Goal: Task Accomplishment & Management: Manage account settings

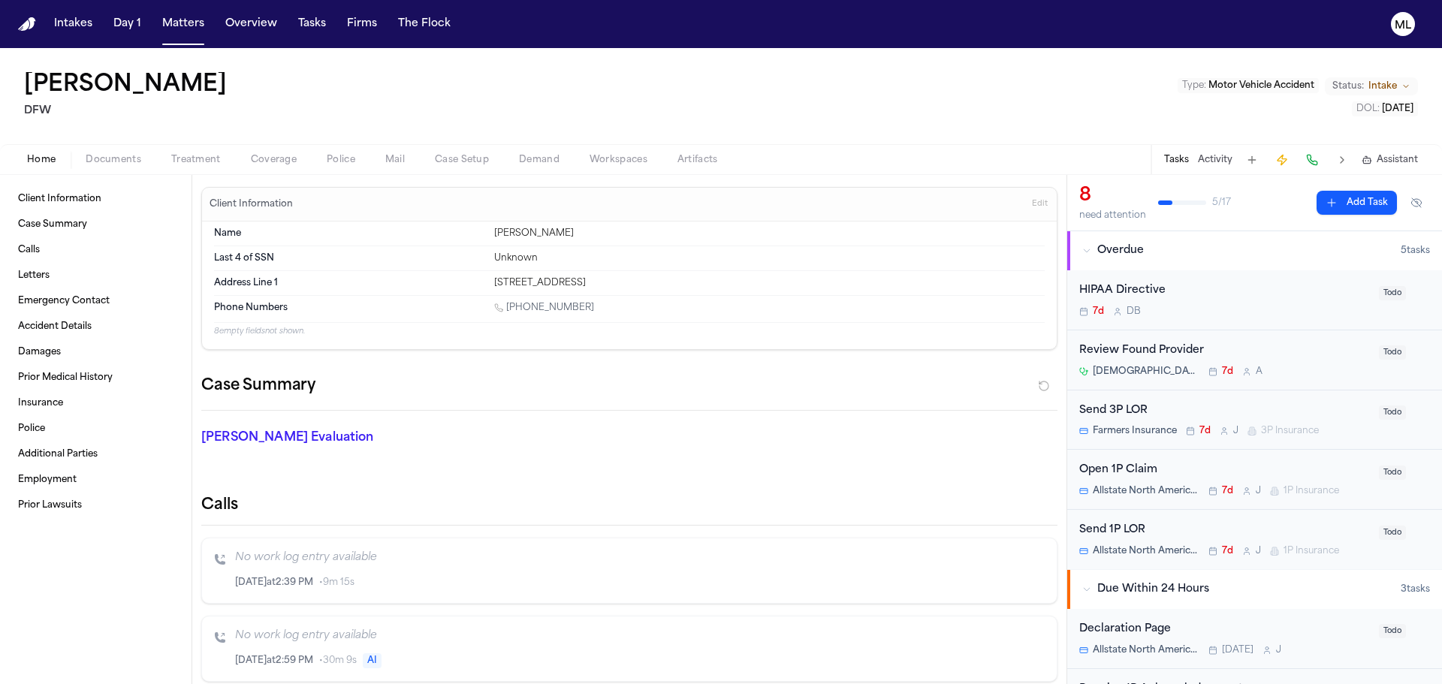
click at [195, 23] on button "Matters" at bounding box center [183, 24] width 54 height 27
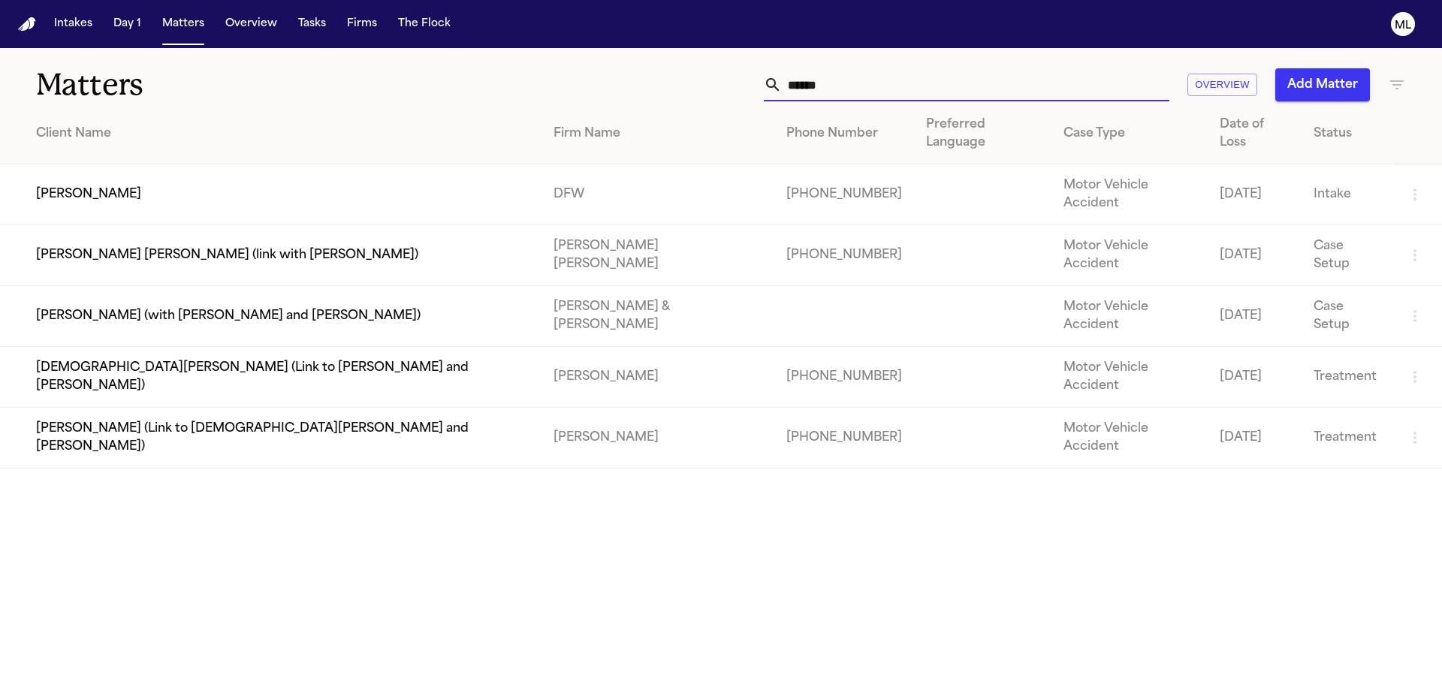
drag, startPoint x: 853, startPoint y: 84, endPoint x: 746, endPoint y: 83, distance: 107.4
click at [746, 83] on div "****** Overview Add Matter" at bounding box center [920, 84] width 971 height 33
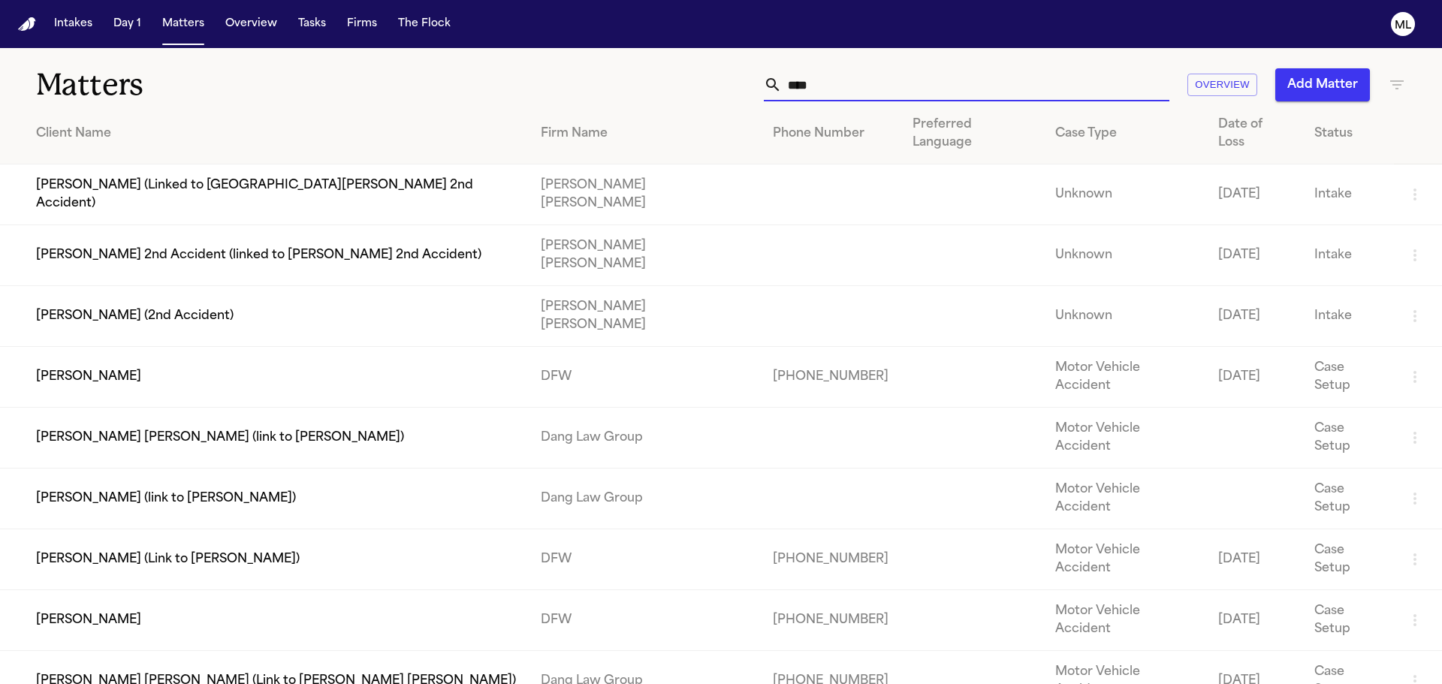
drag, startPoint x: 858, startPoint y: 81, endPoint x: 789, endPoint y: 83, distance: 69.1
click at [789, 83] on input "****" at bounding box center [976, 84] width 388 height 33
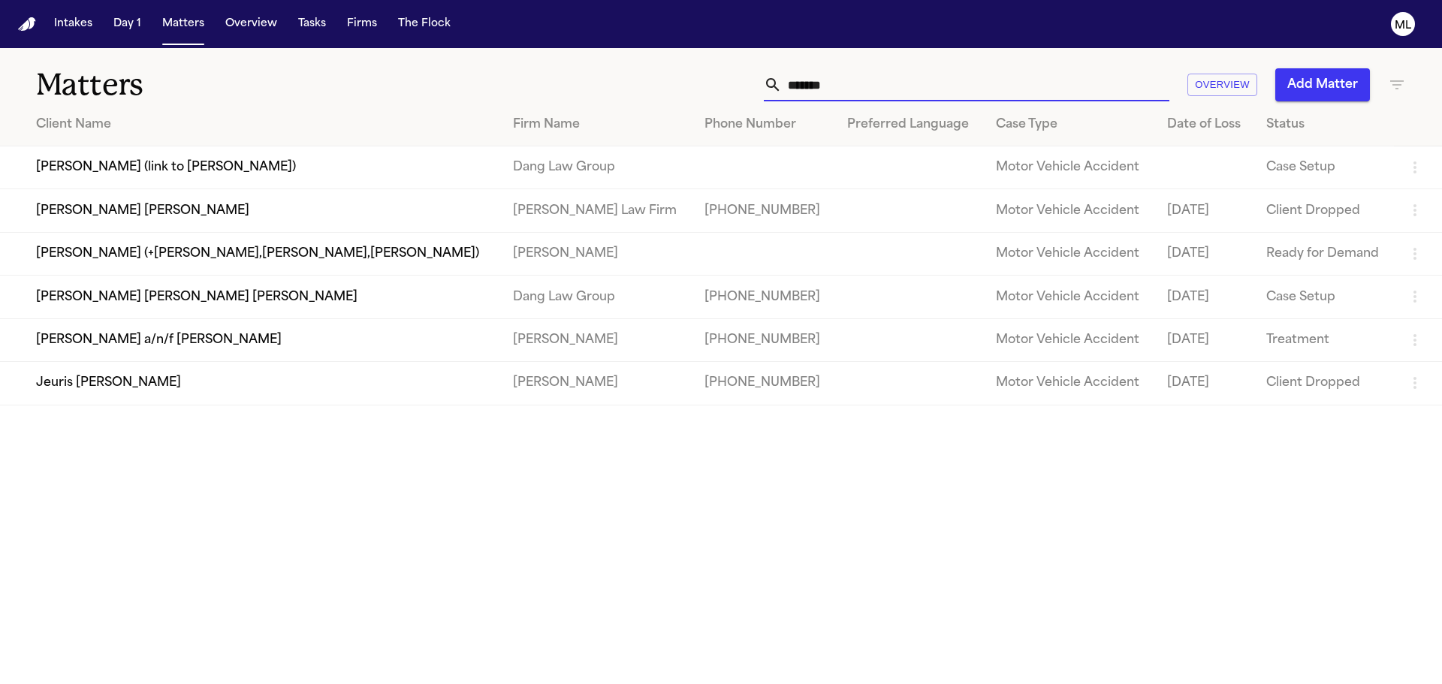
type input "*******"
click at [260, 294] on td "[PERSON_NAME] [PERSON_NAME] [PERSON_NAME]" at bounding box center [250, 297] width 501 height 43
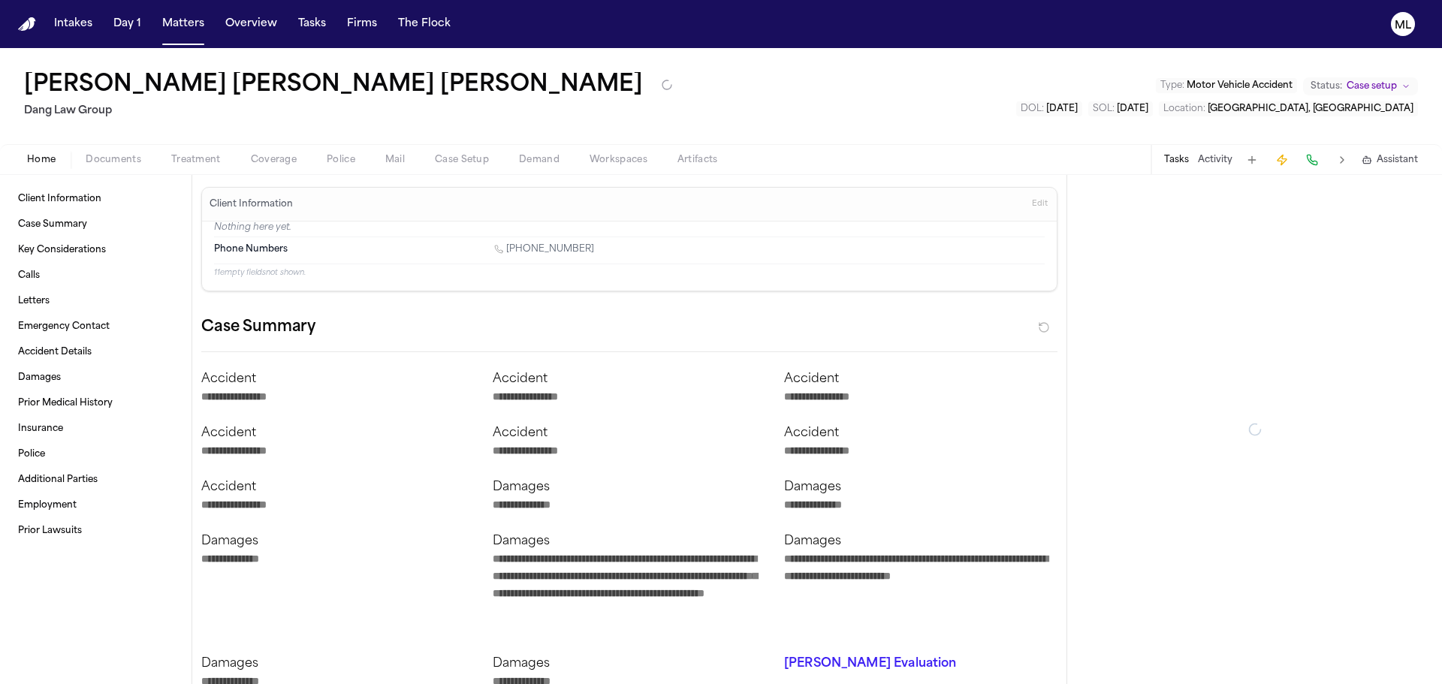
type textarea "*"
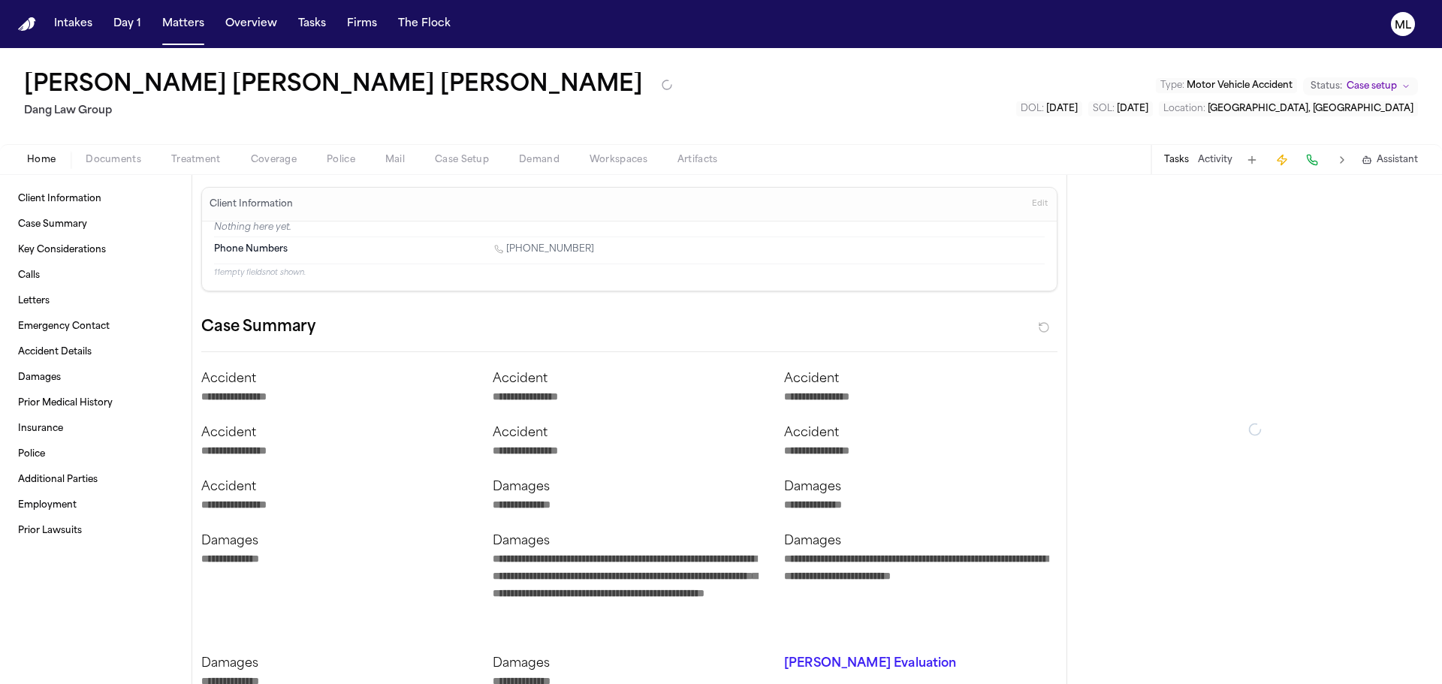
type textarea "*"
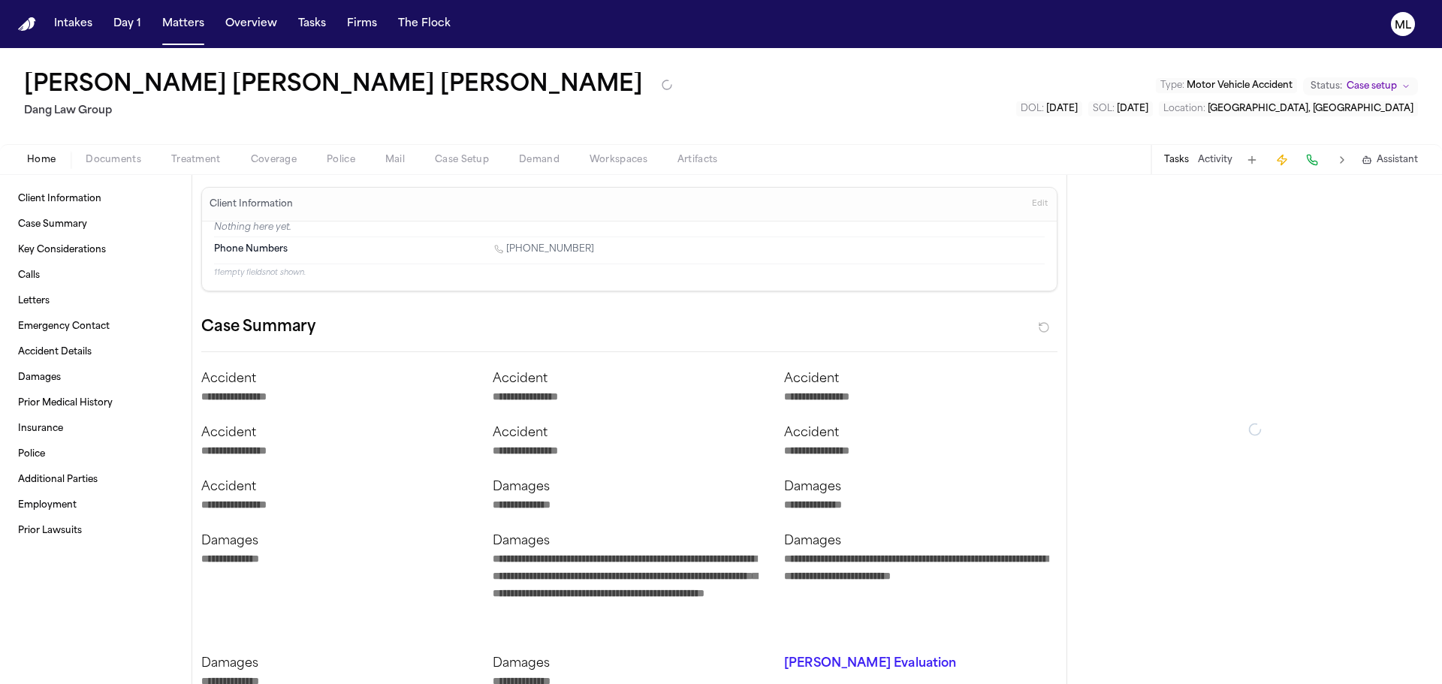
type textarea "*"
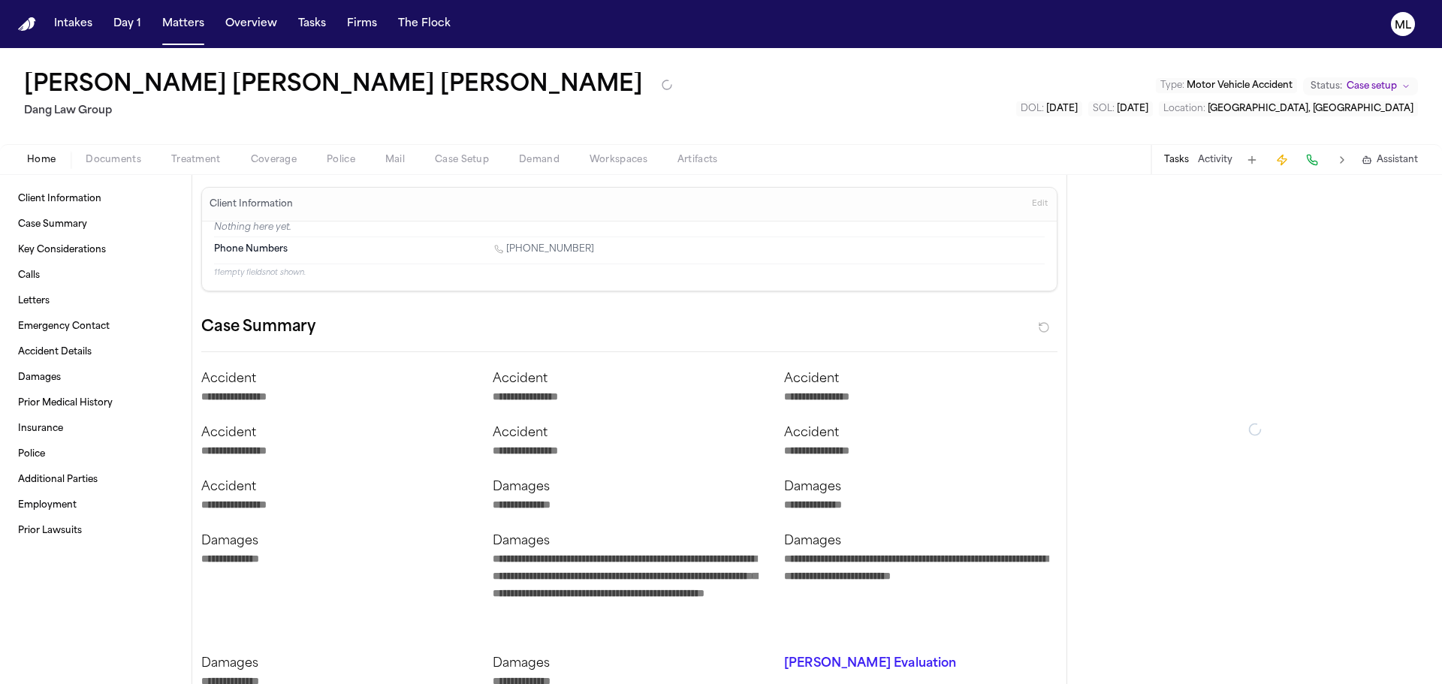
type textarea "*"
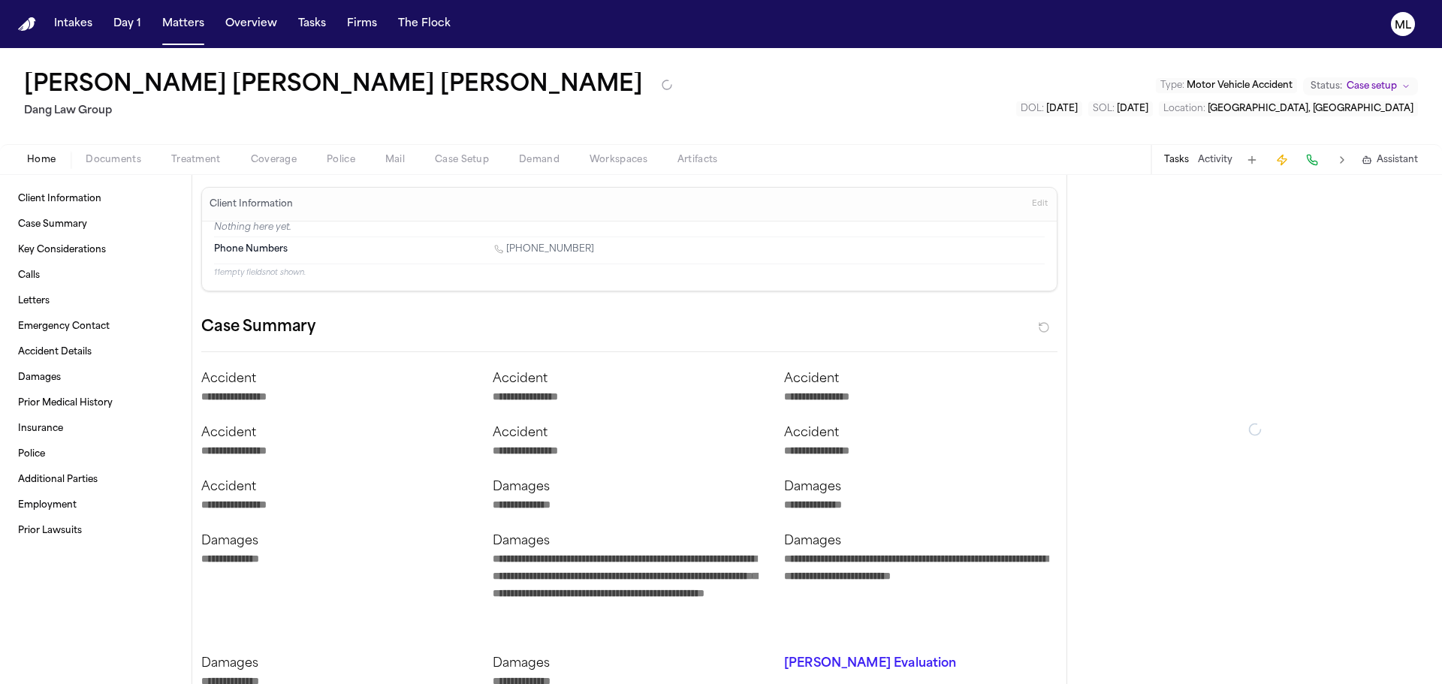
type textarea "*"
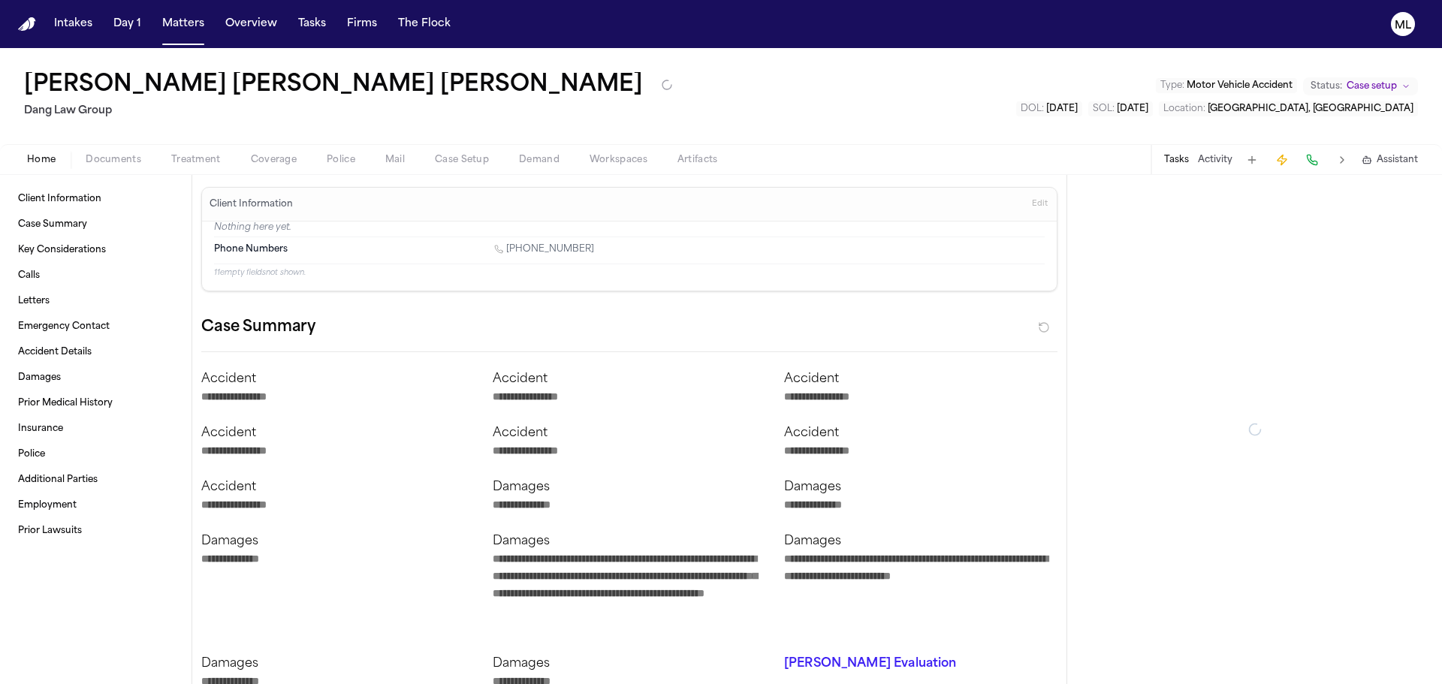
type textarea "*"
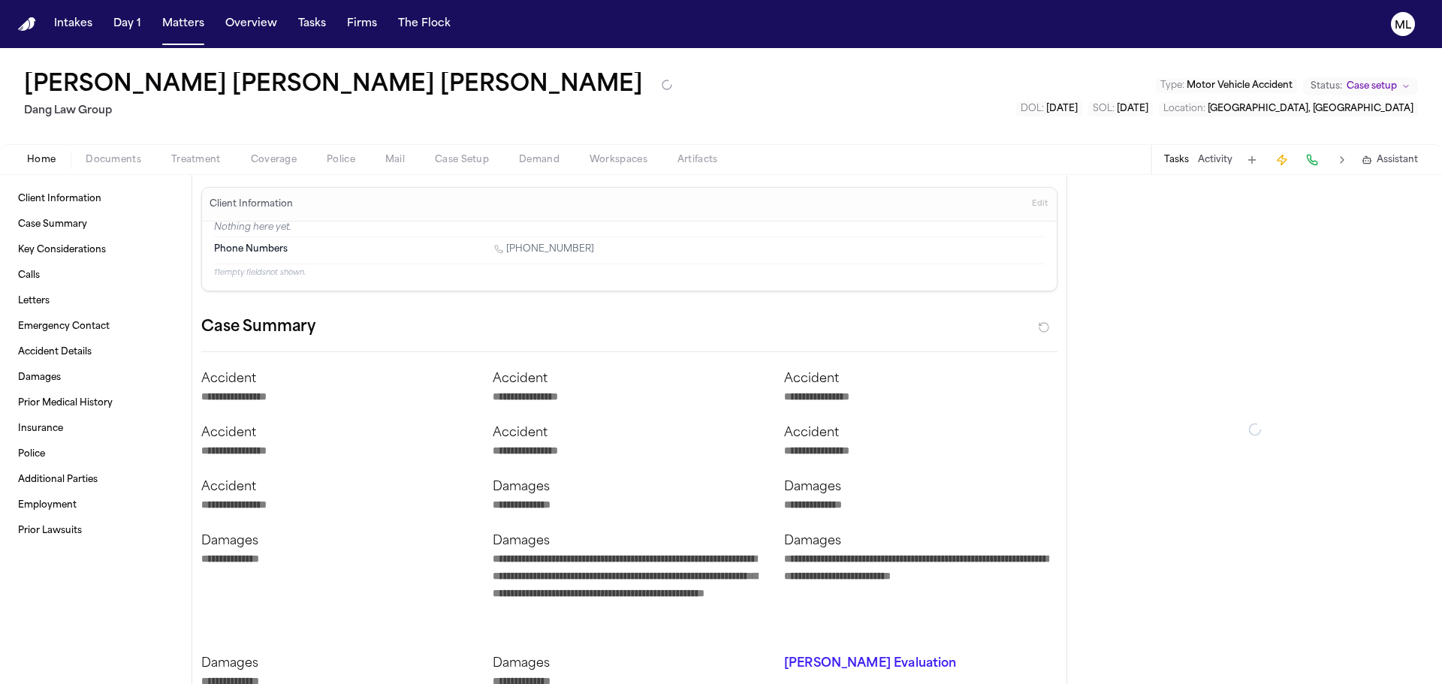
type textarea "*"
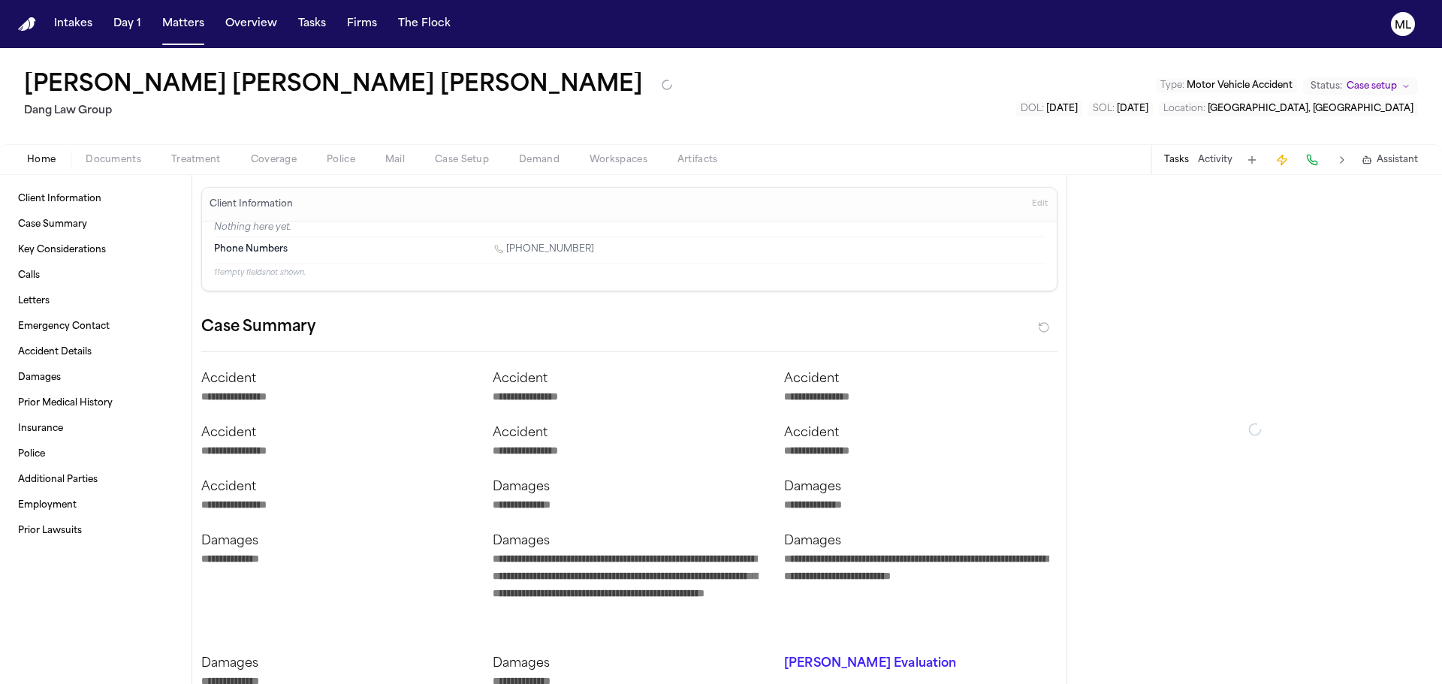
type textarea "*"
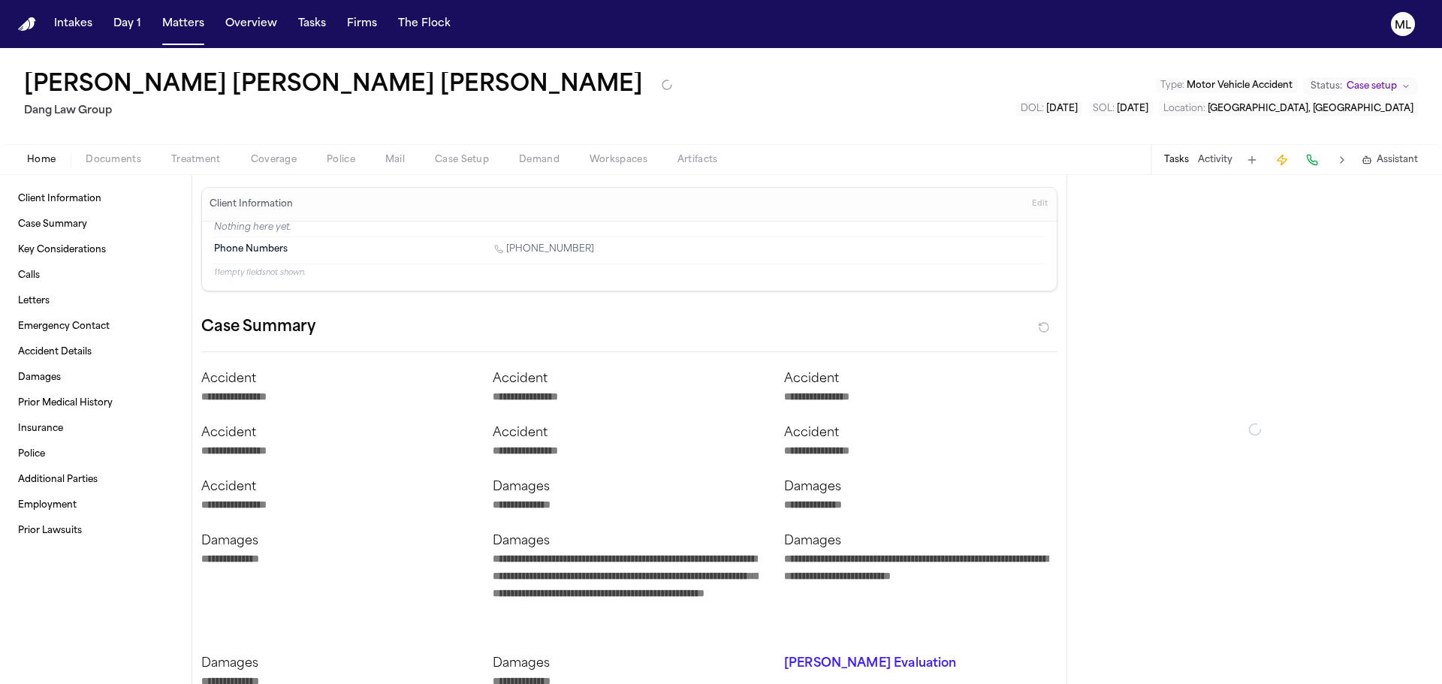
type textarea "*"
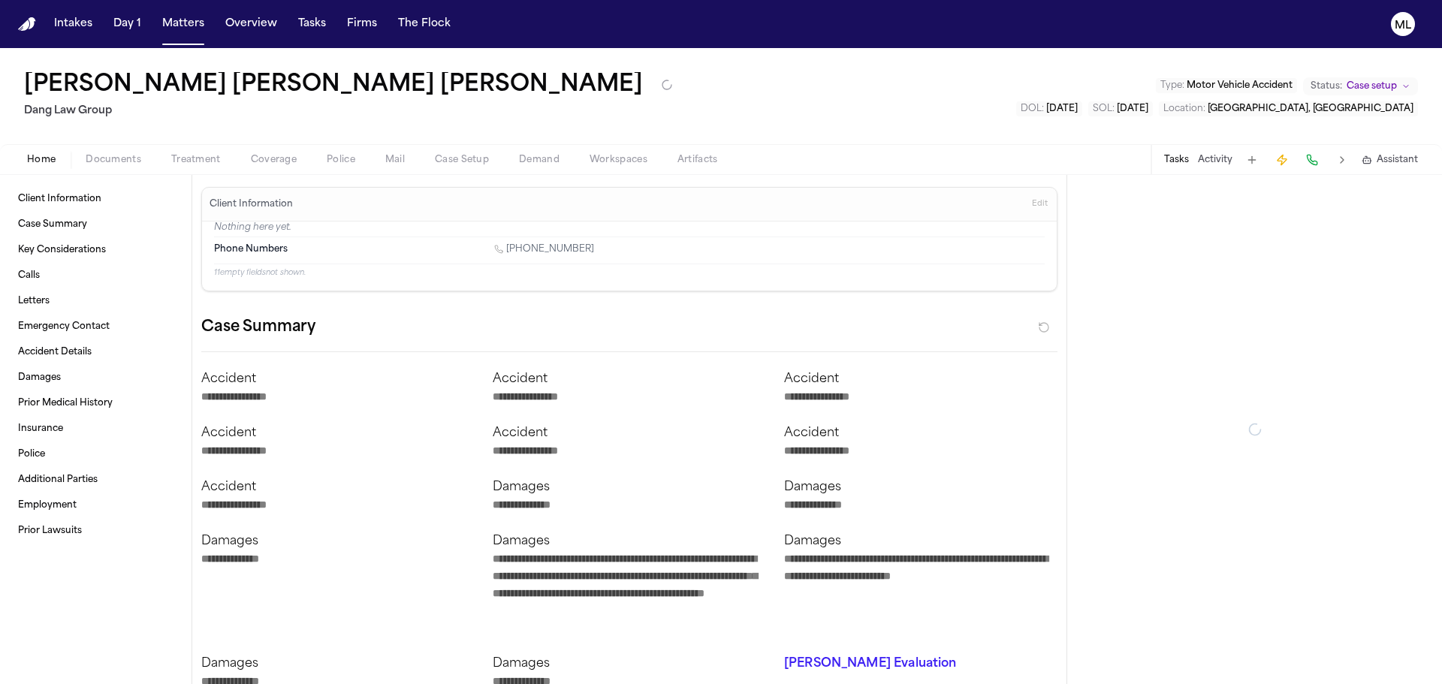
type textarea "*"
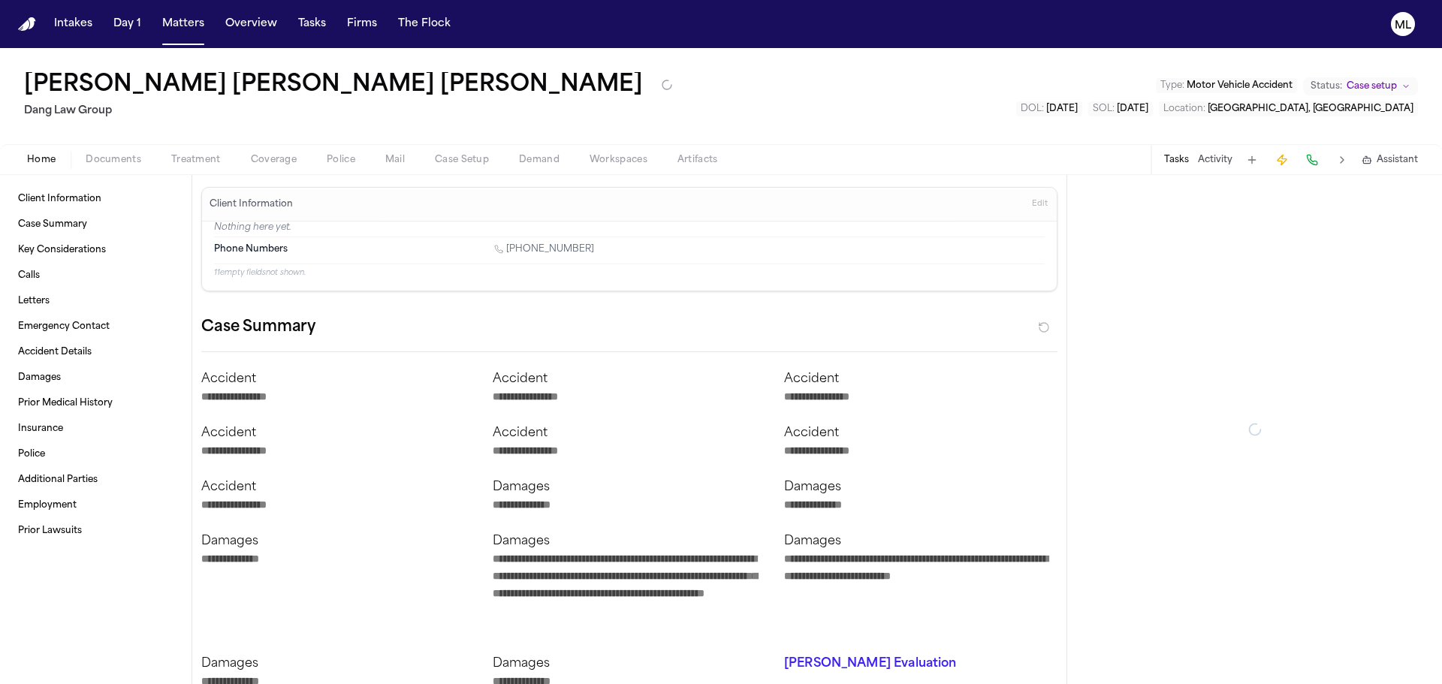
type textarea "*"
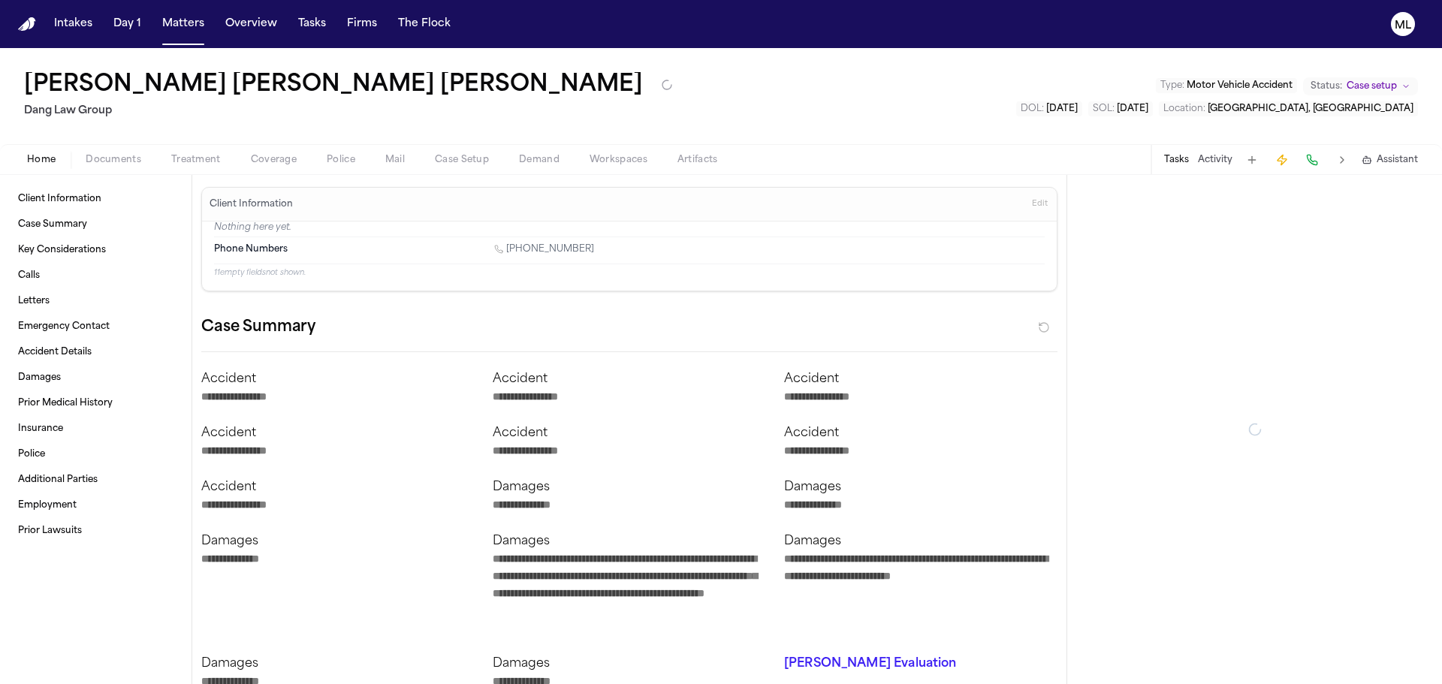
type textarea "*"
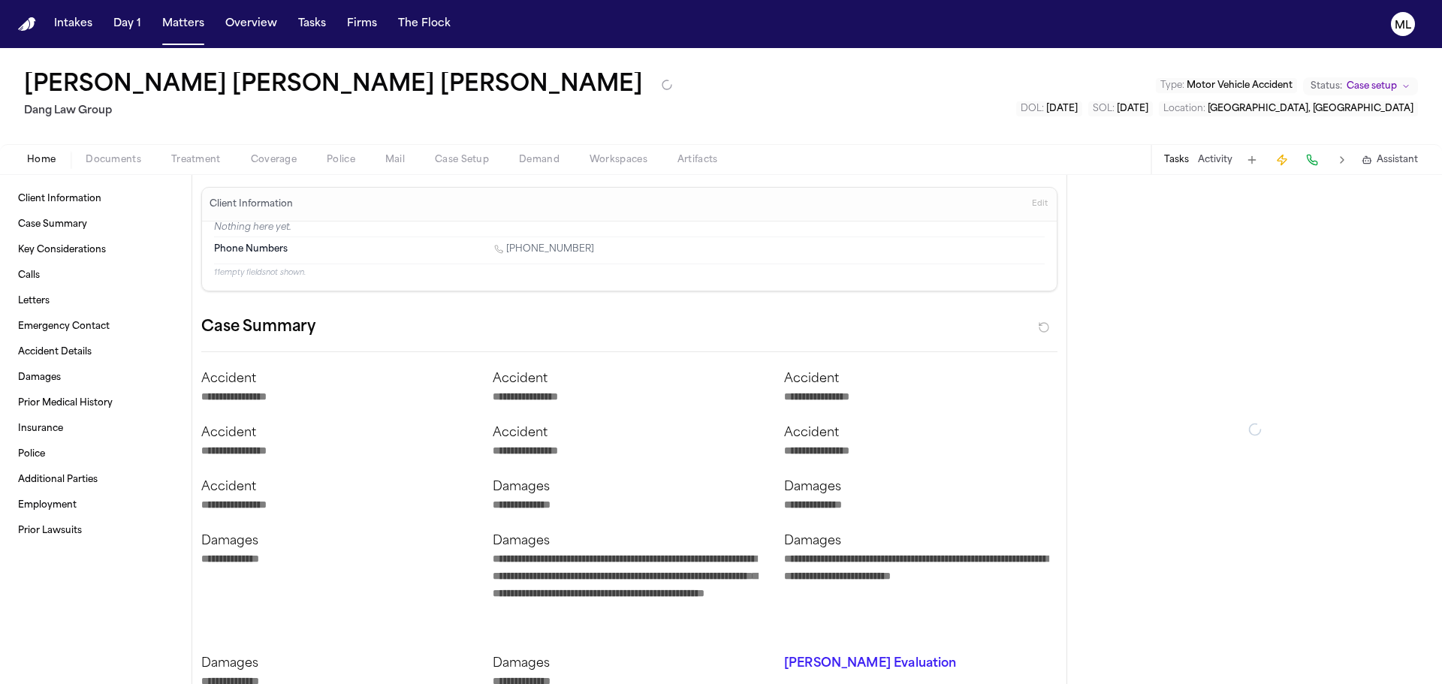
type textarea "*"
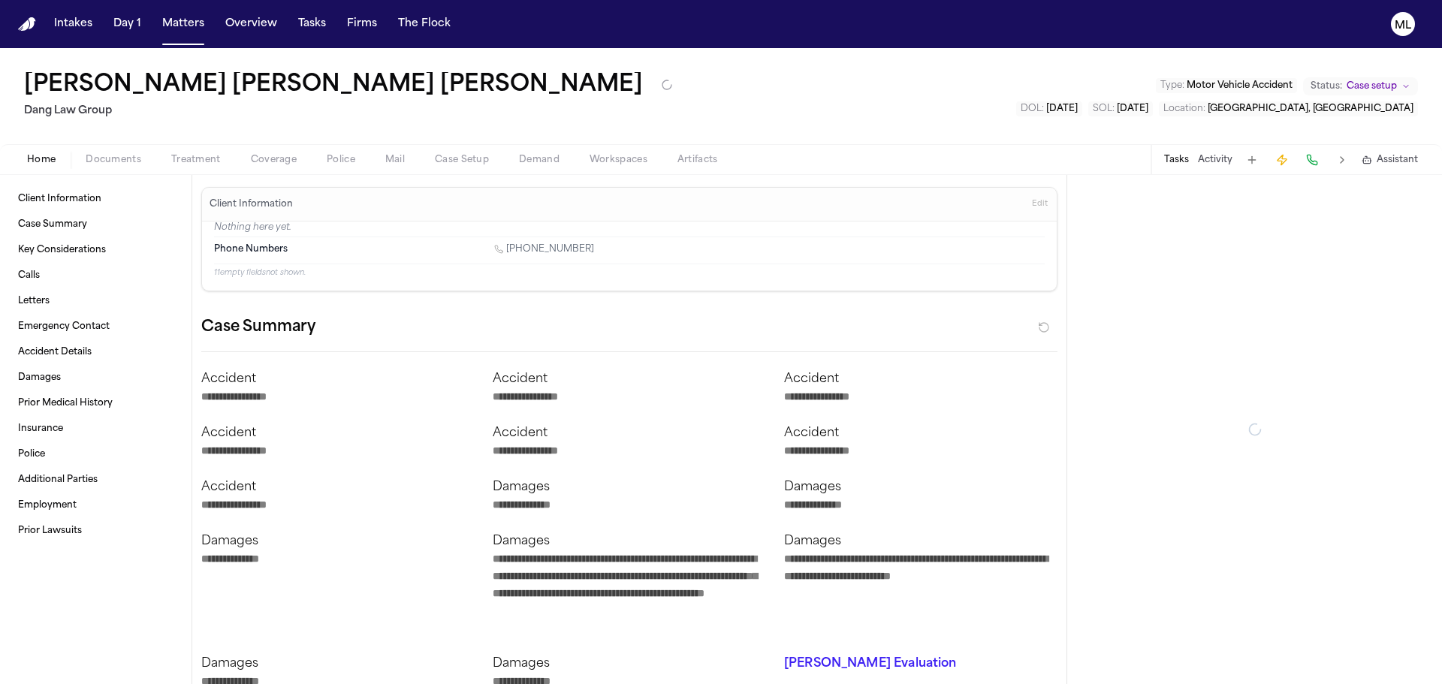
type textarea "*"
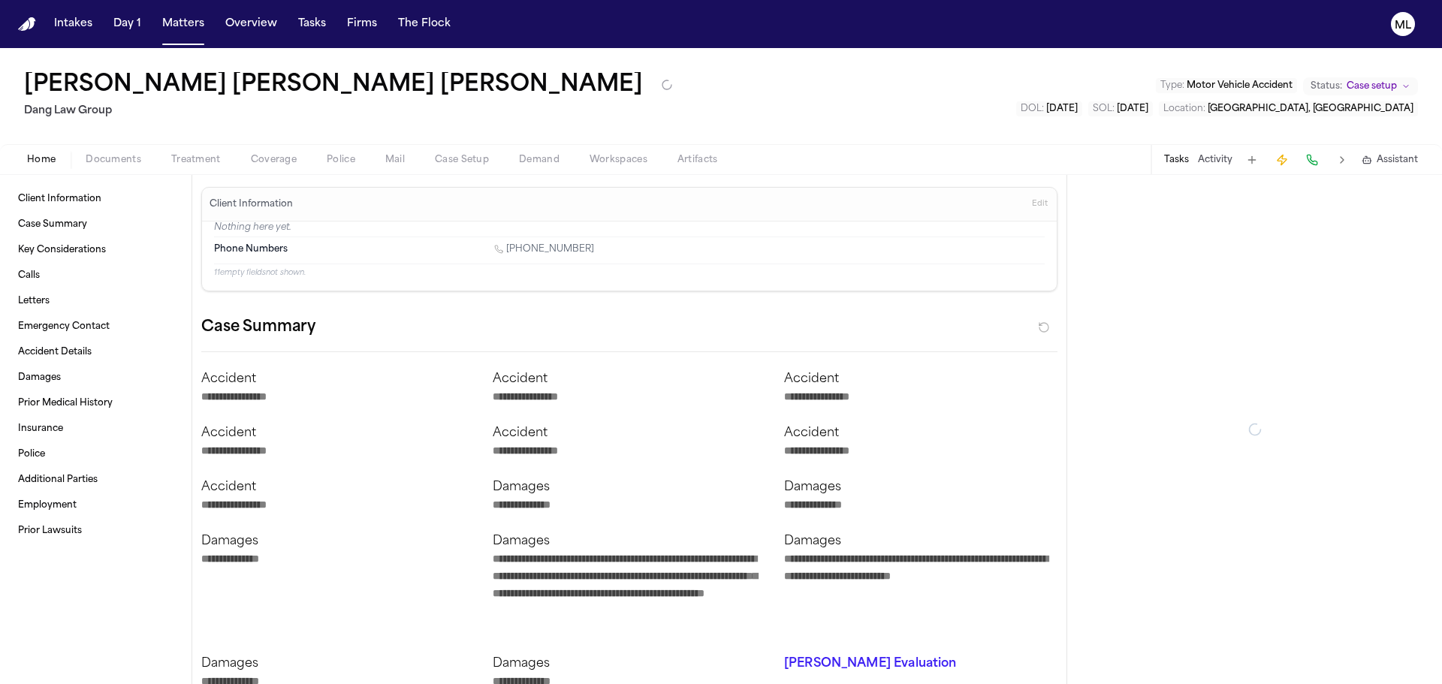
type textarea "*"
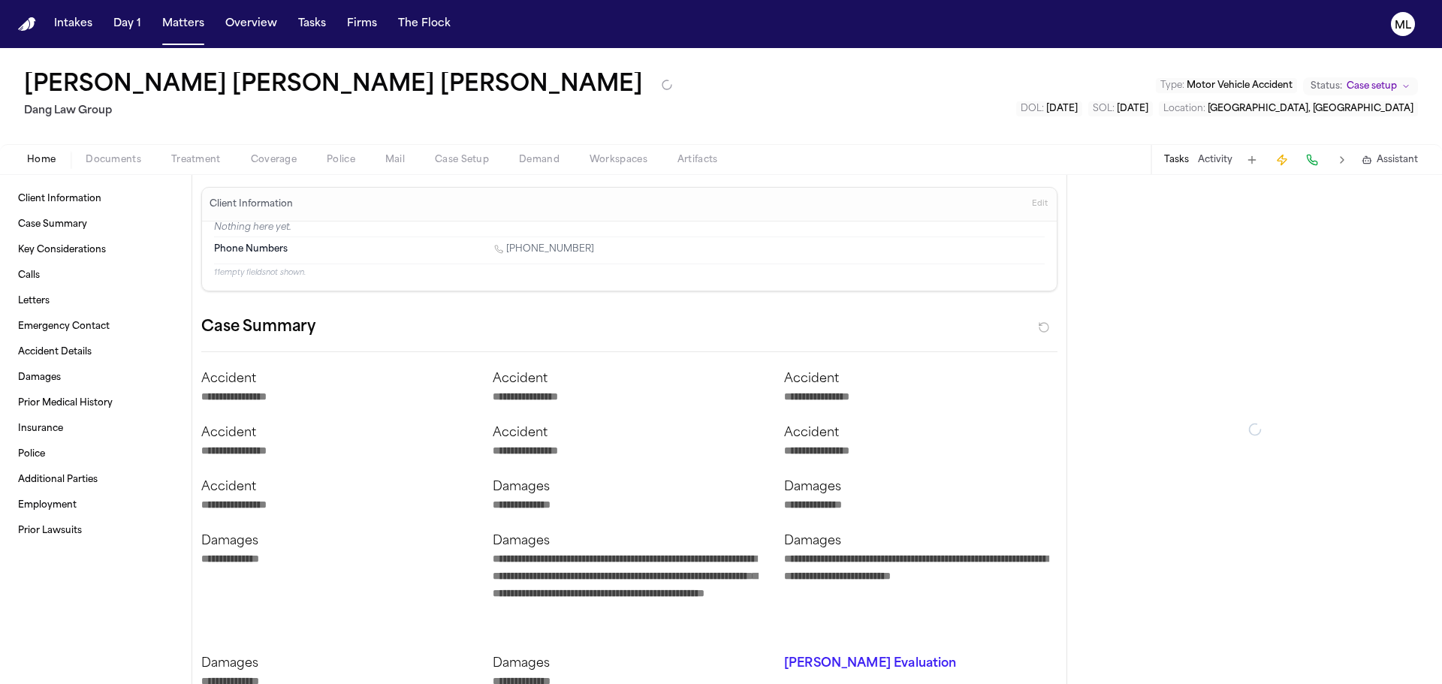
type textarea "*"
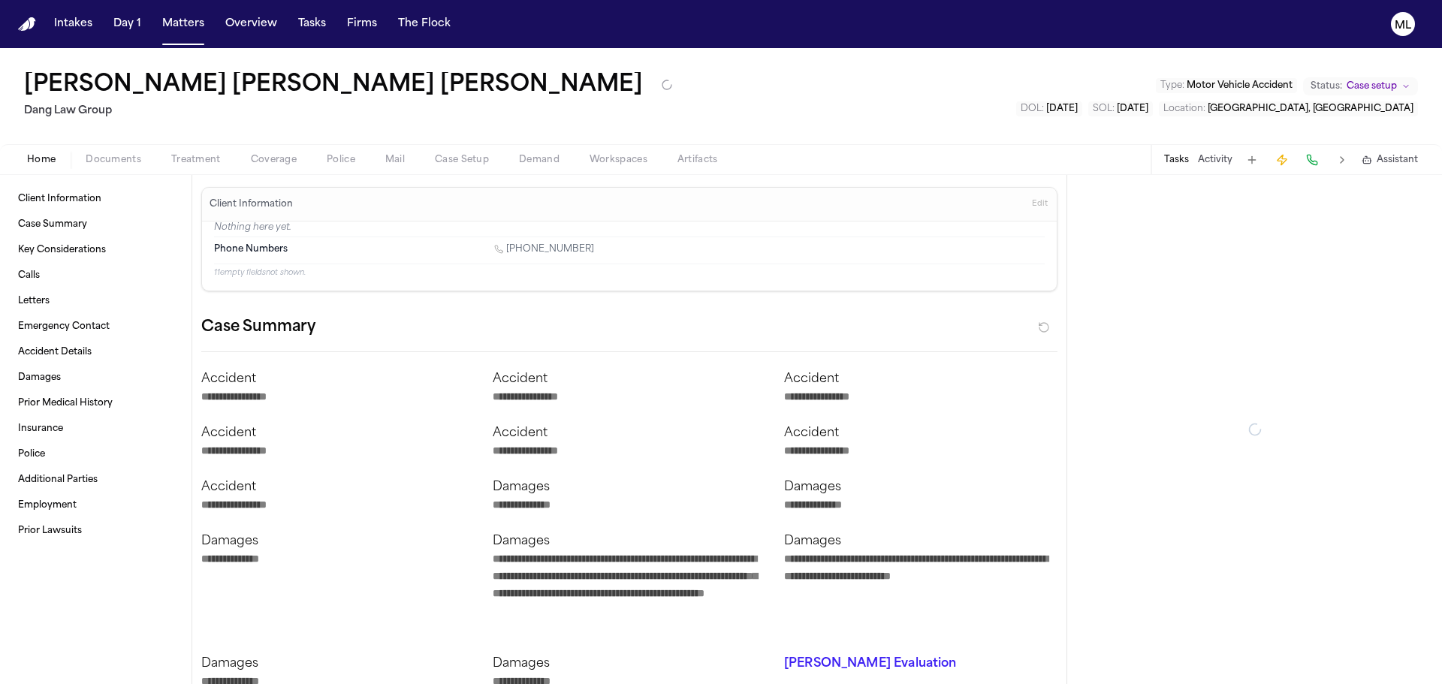
type textarea "*"
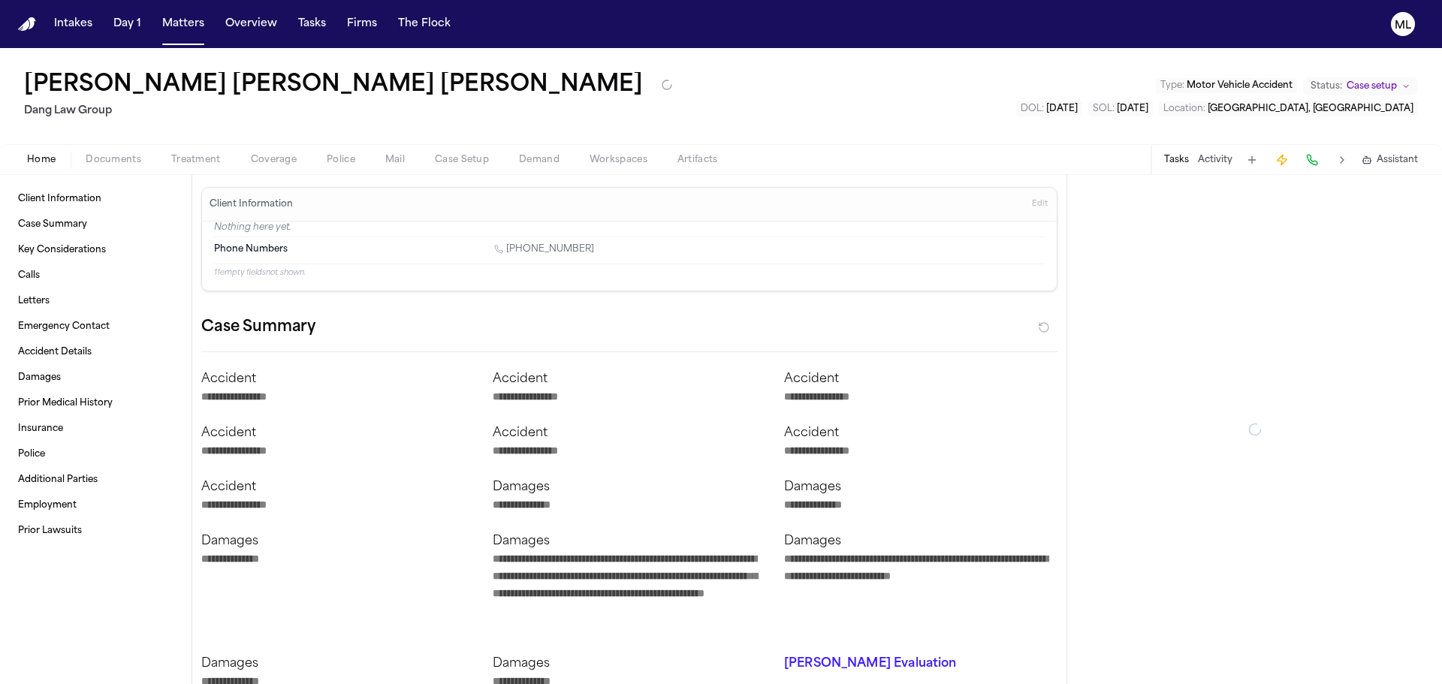
type textarea "*"
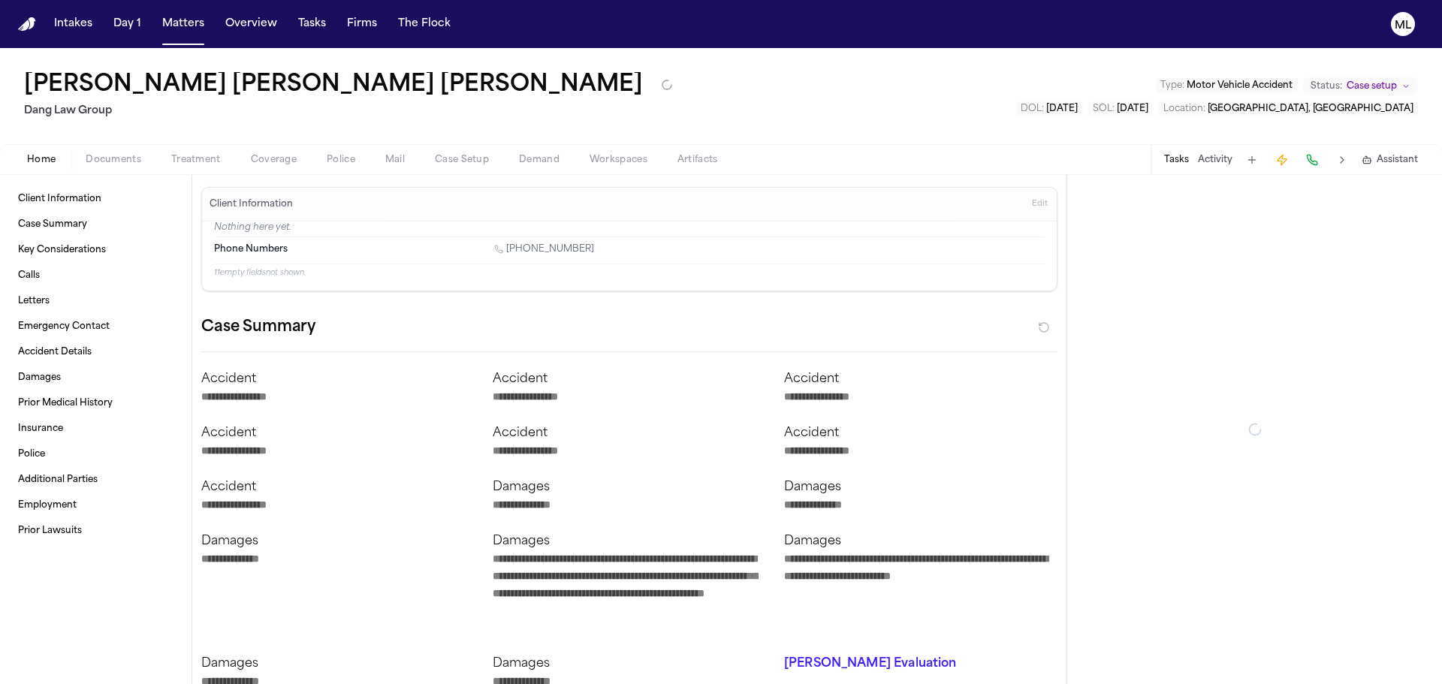
type textarea "*"
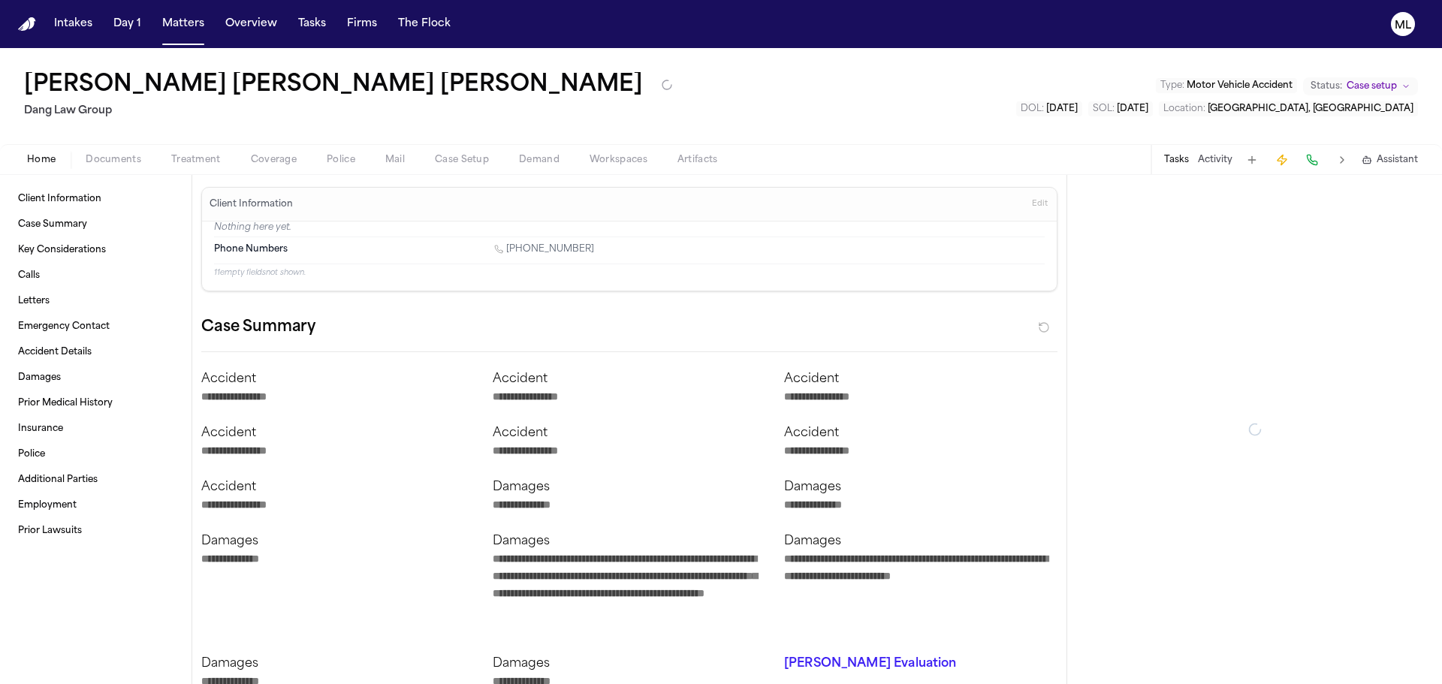
type textarea "*"
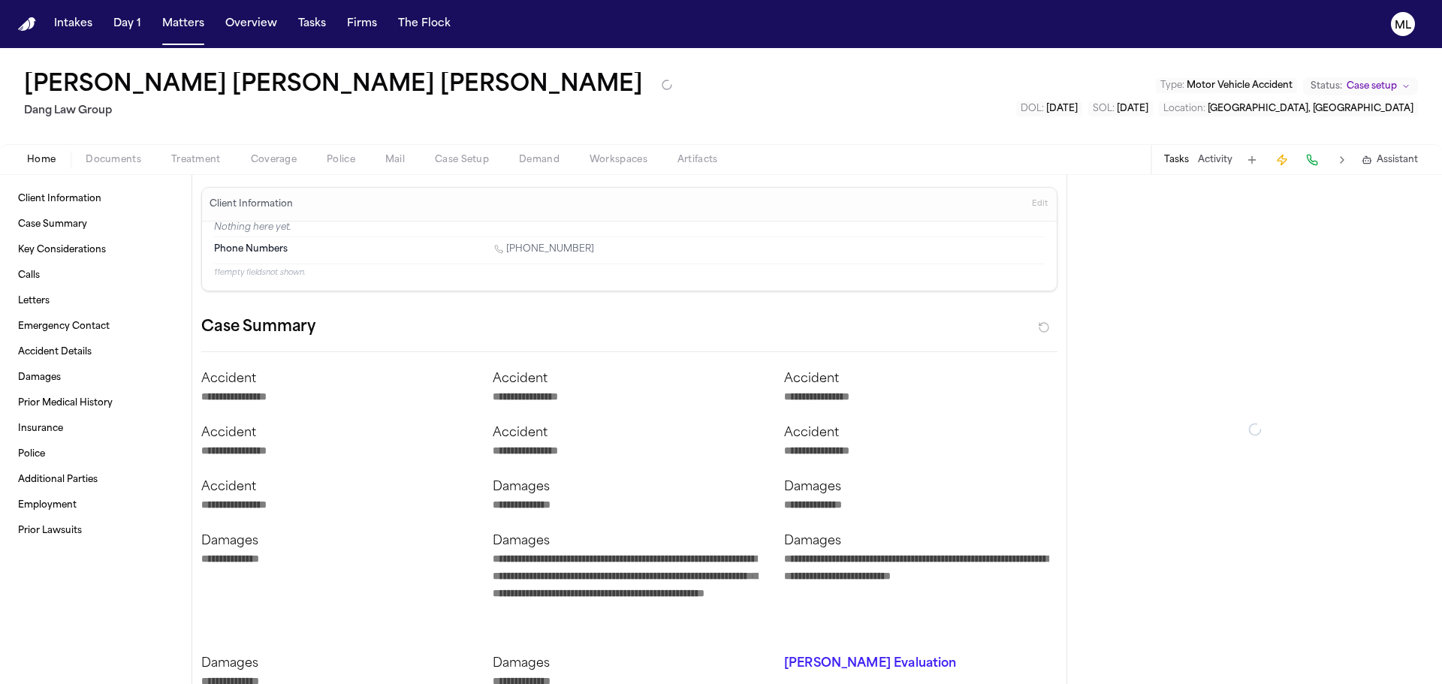
type textarea "*"
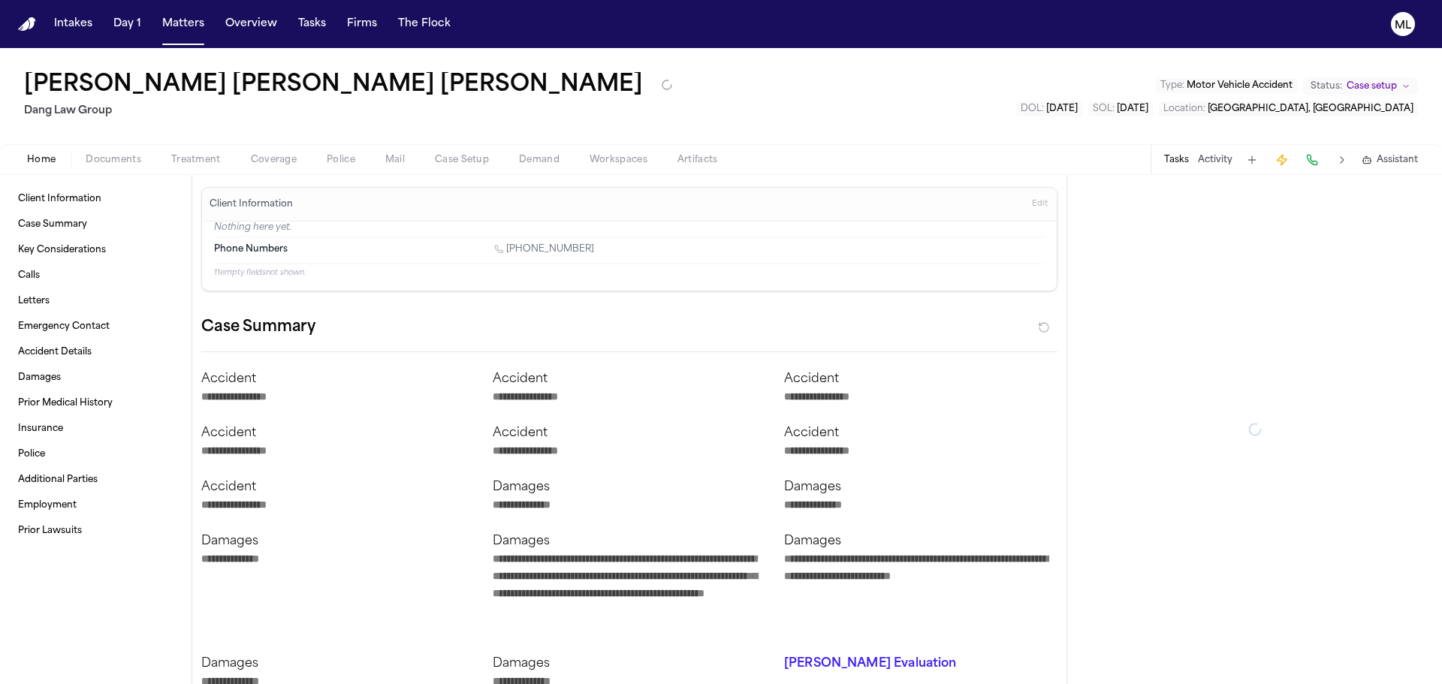
type textarea "*"
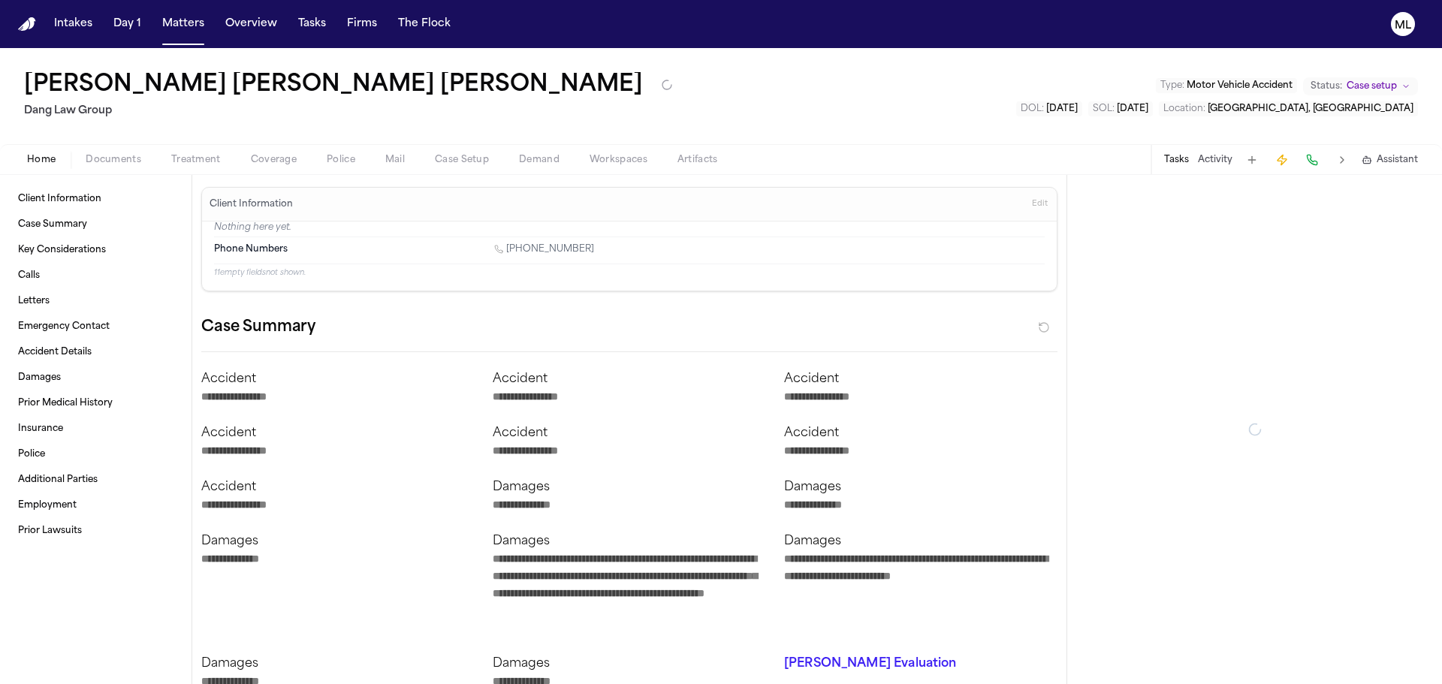
type textarea "*"
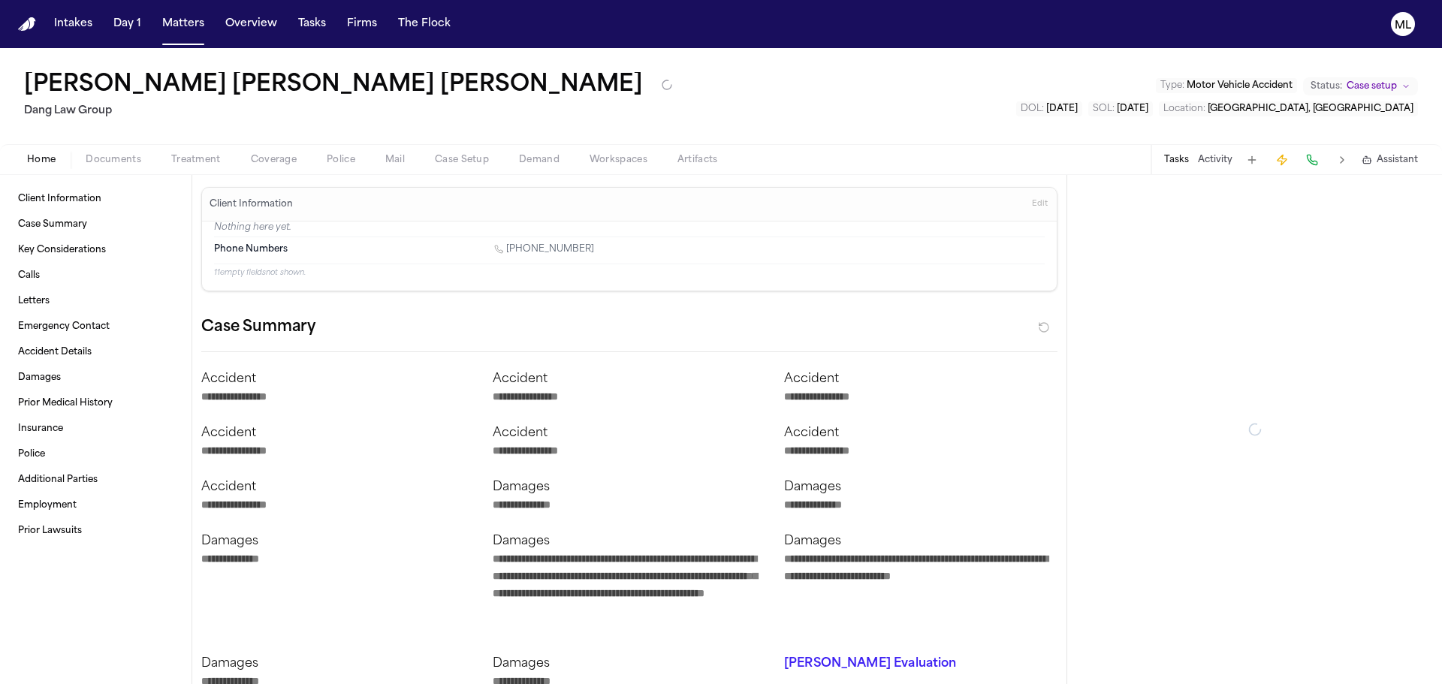
type textarea "*"
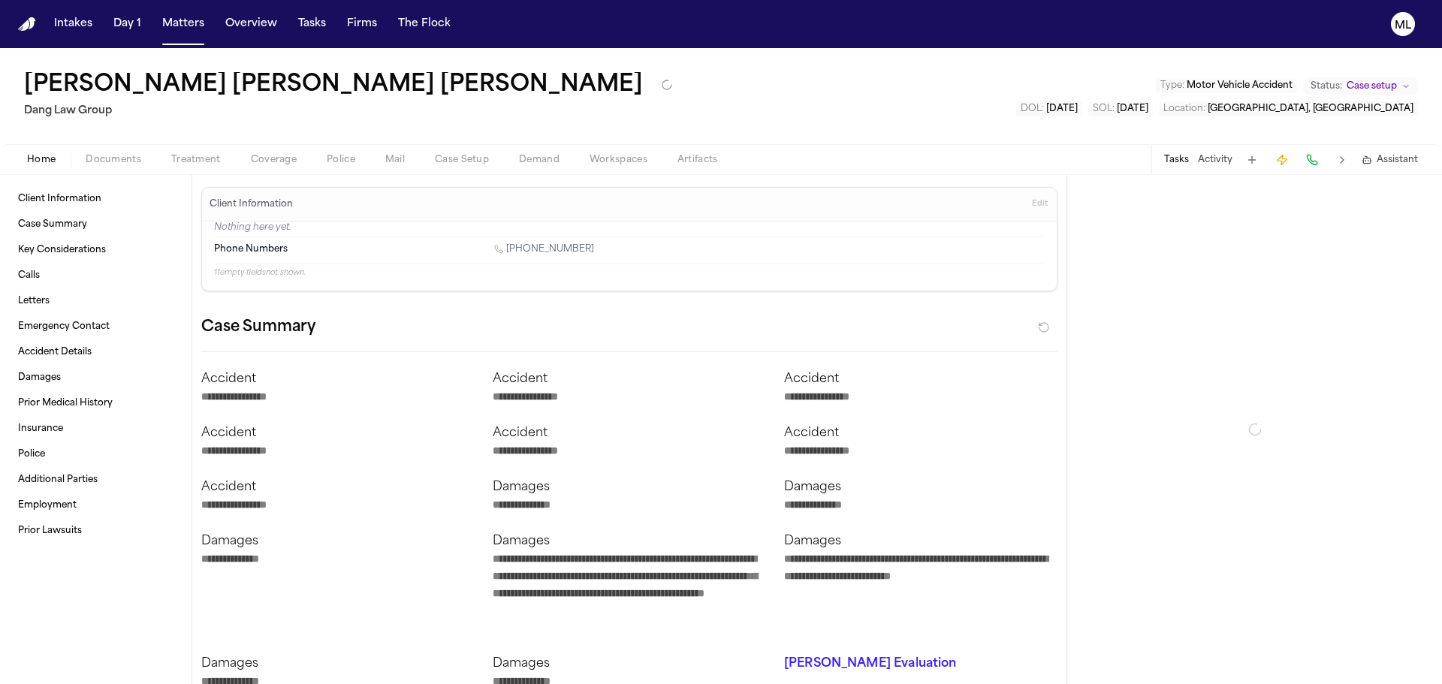
type textarea "*"
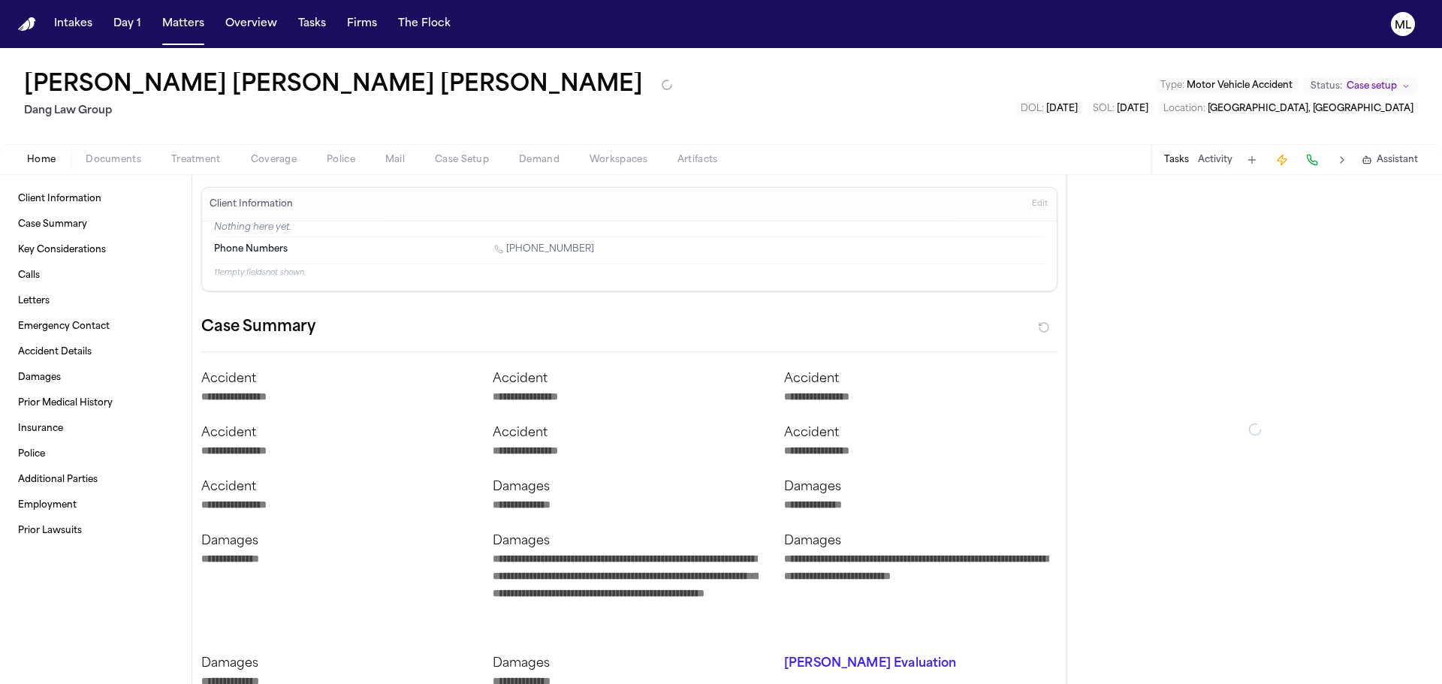
type textarea "*"
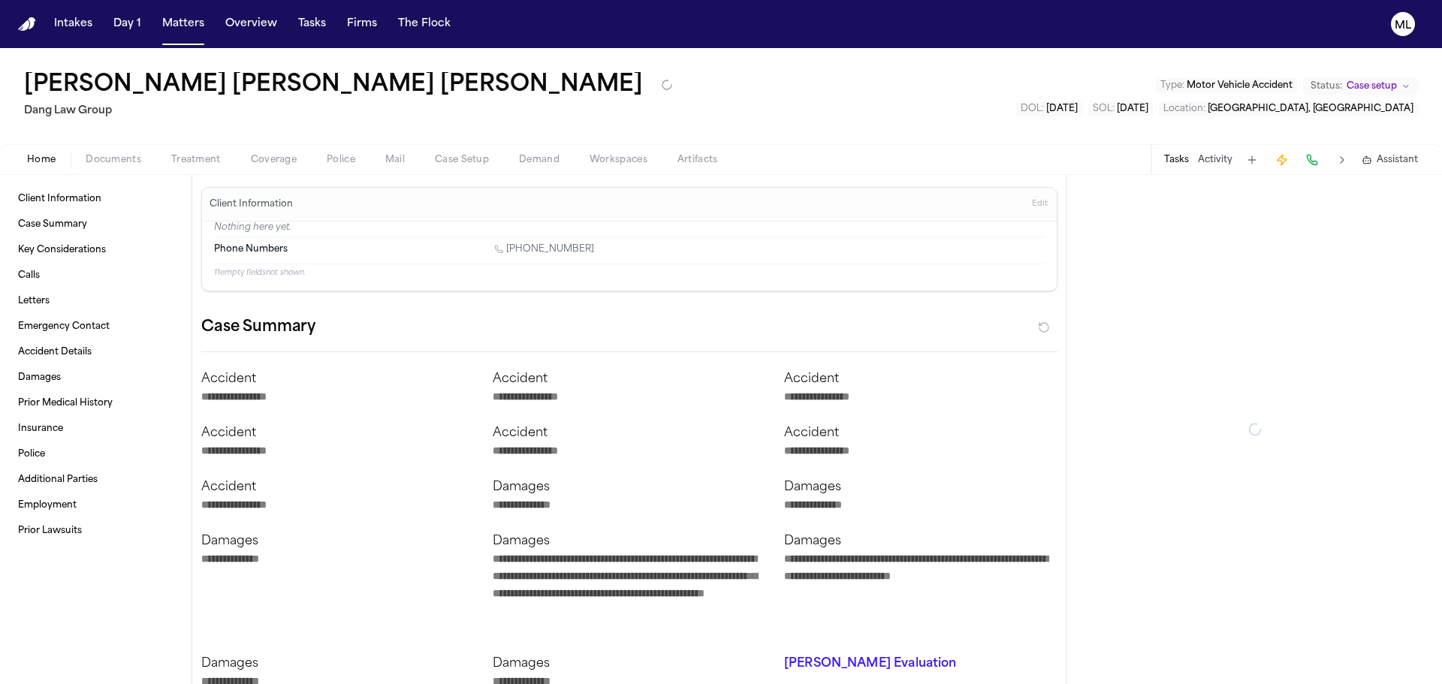
type textarea "*"
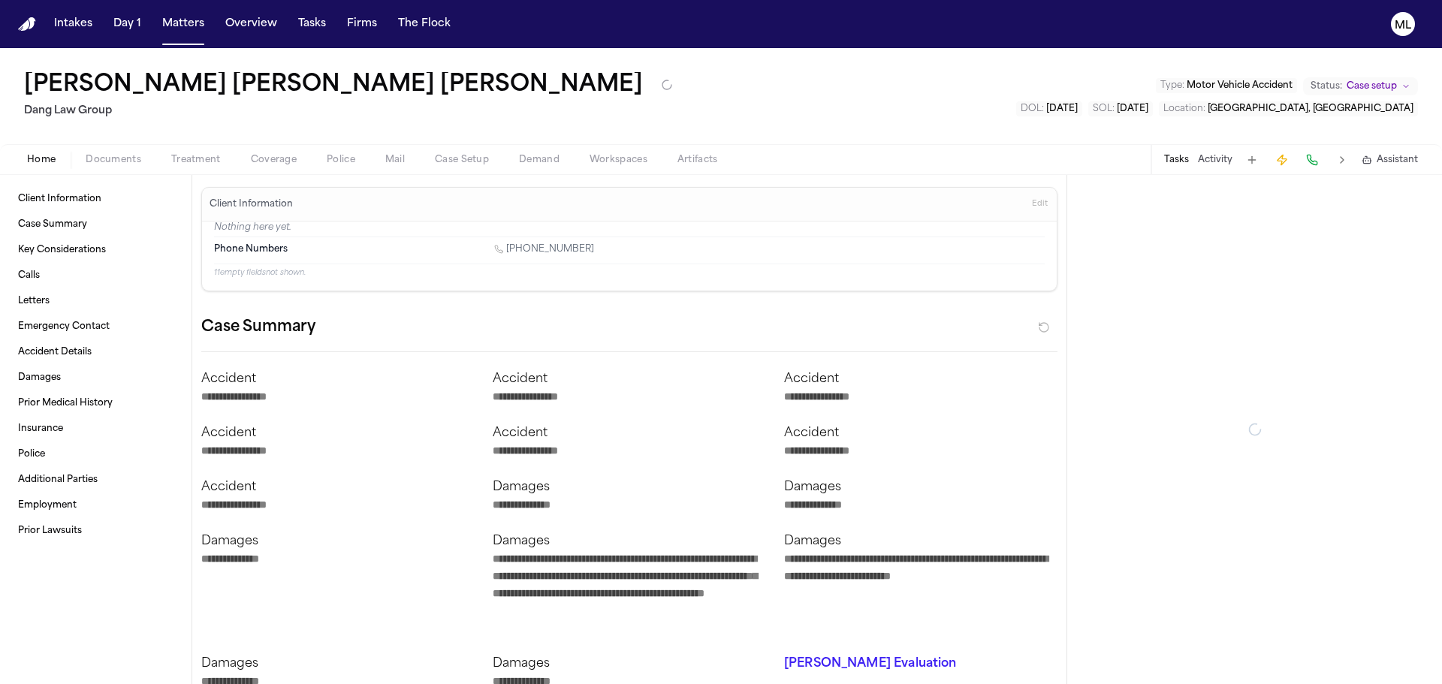
type textarea "*"
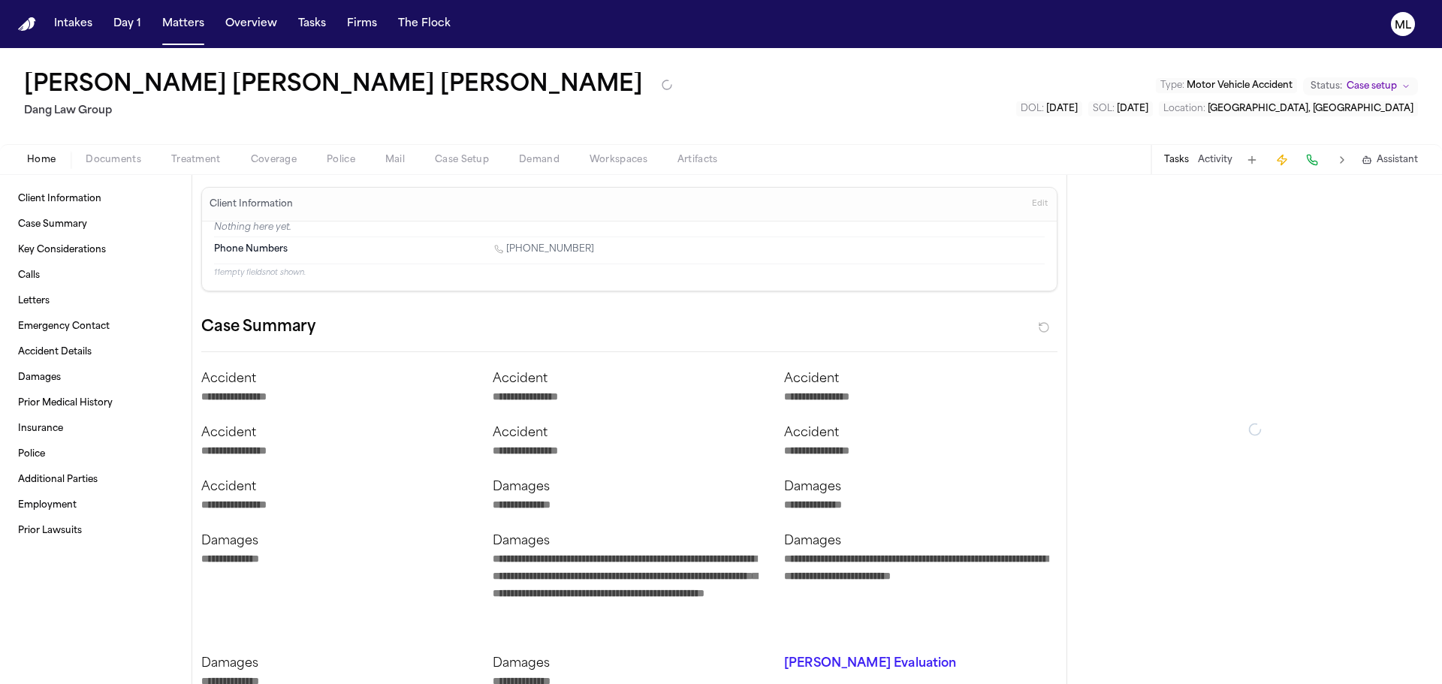
type textarea "*"
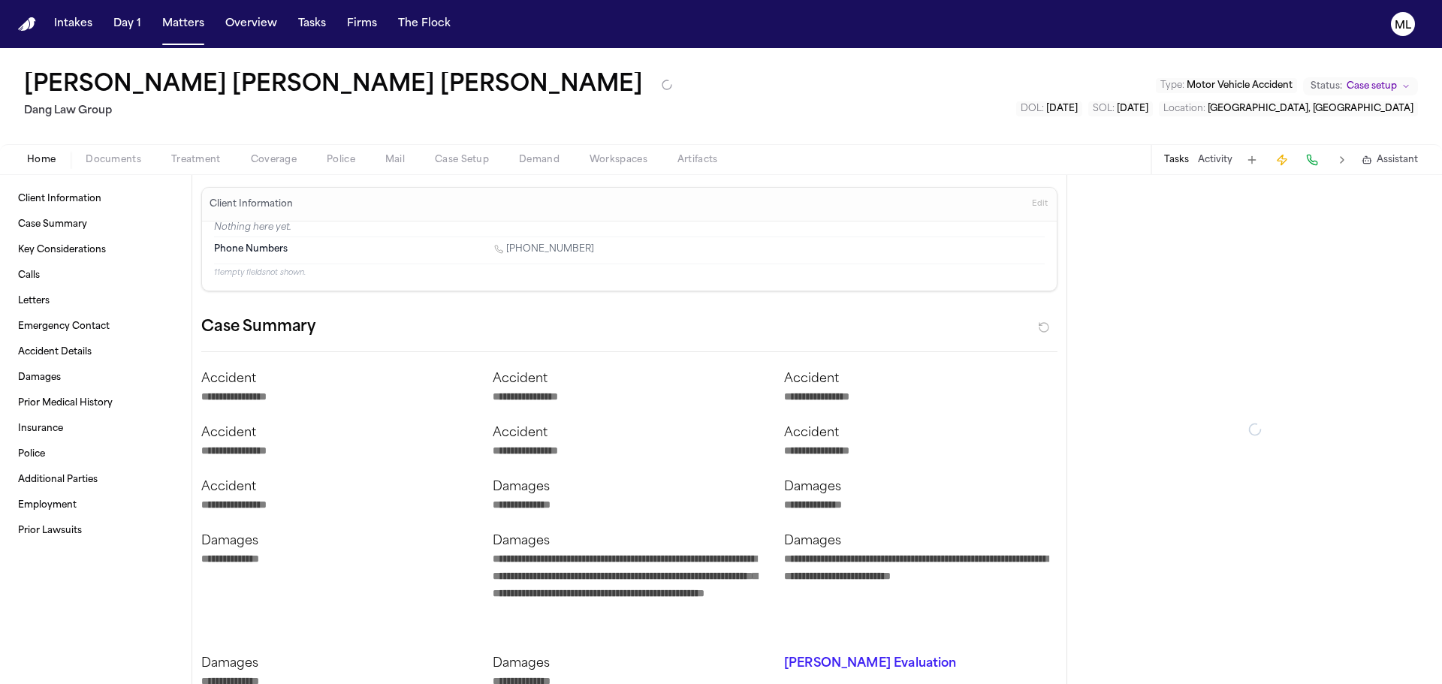
type textarea "*"
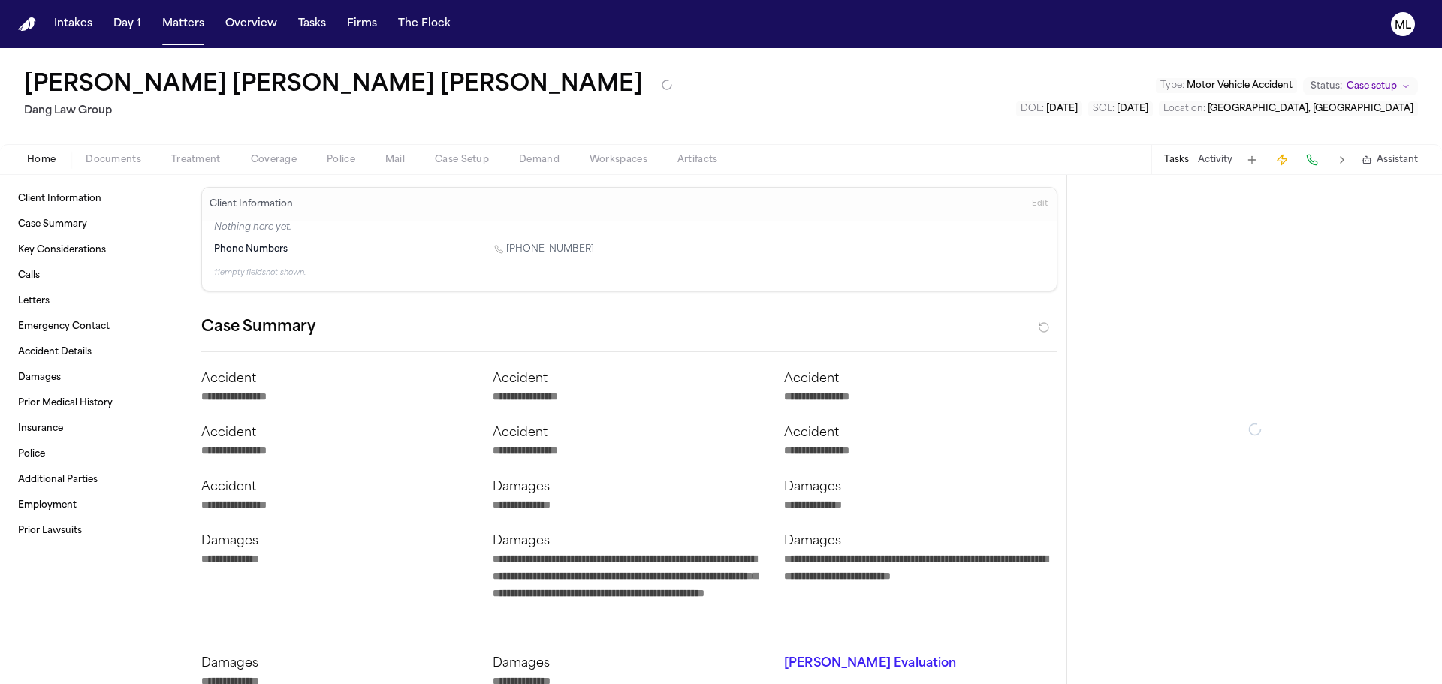
type textarea "*"
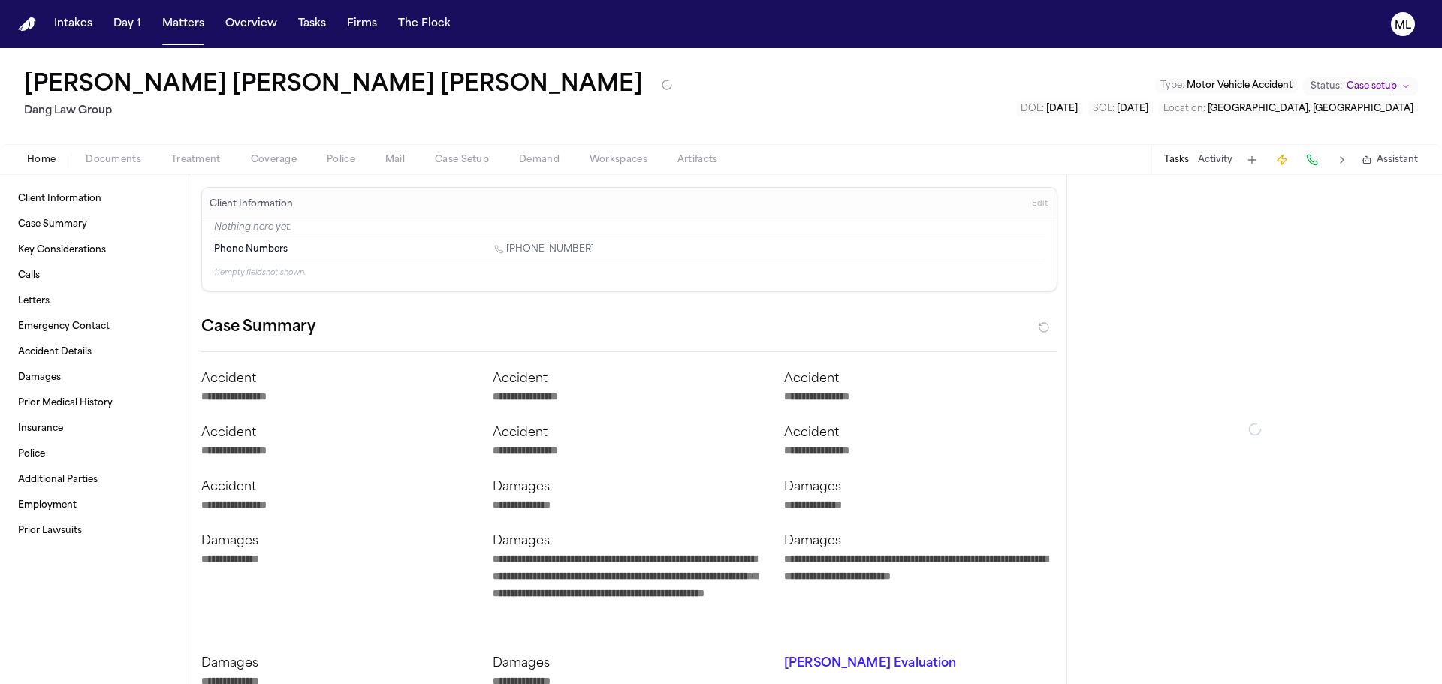
type textarea "*"
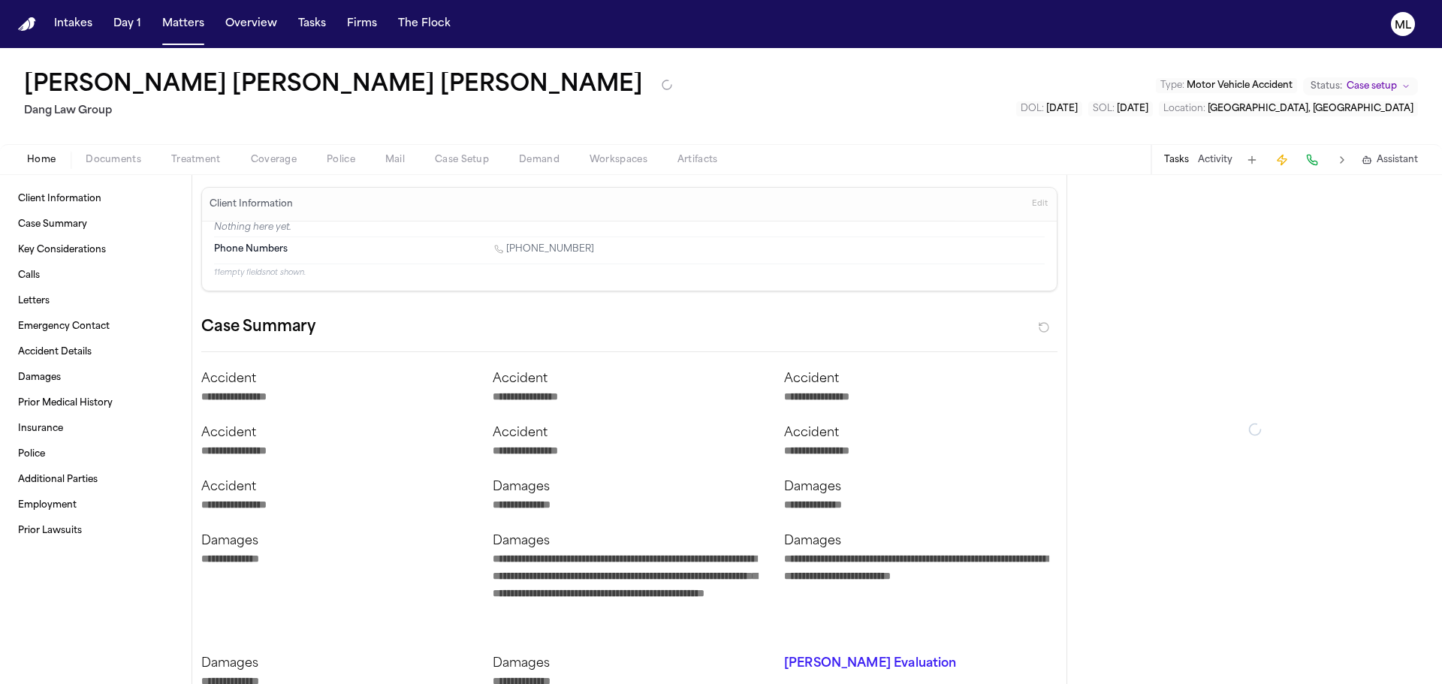
type textarea "*"
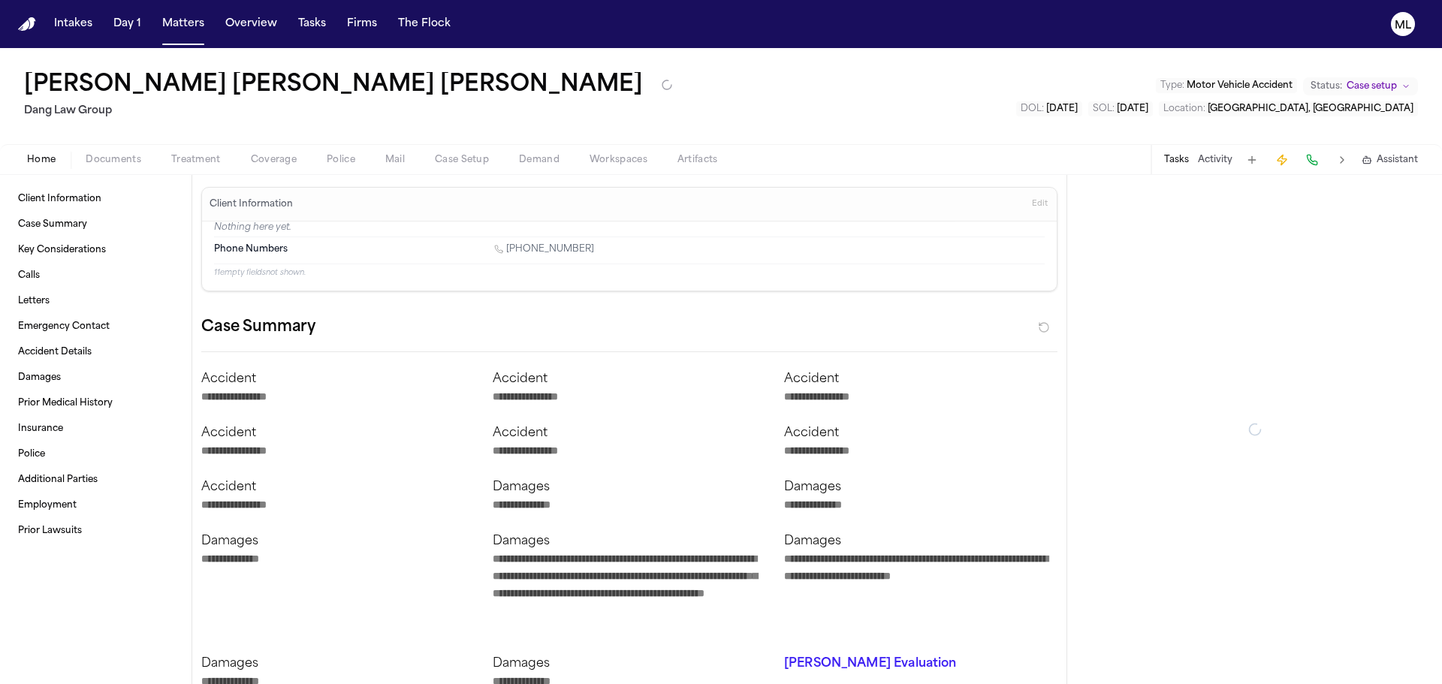
type textarea "*"
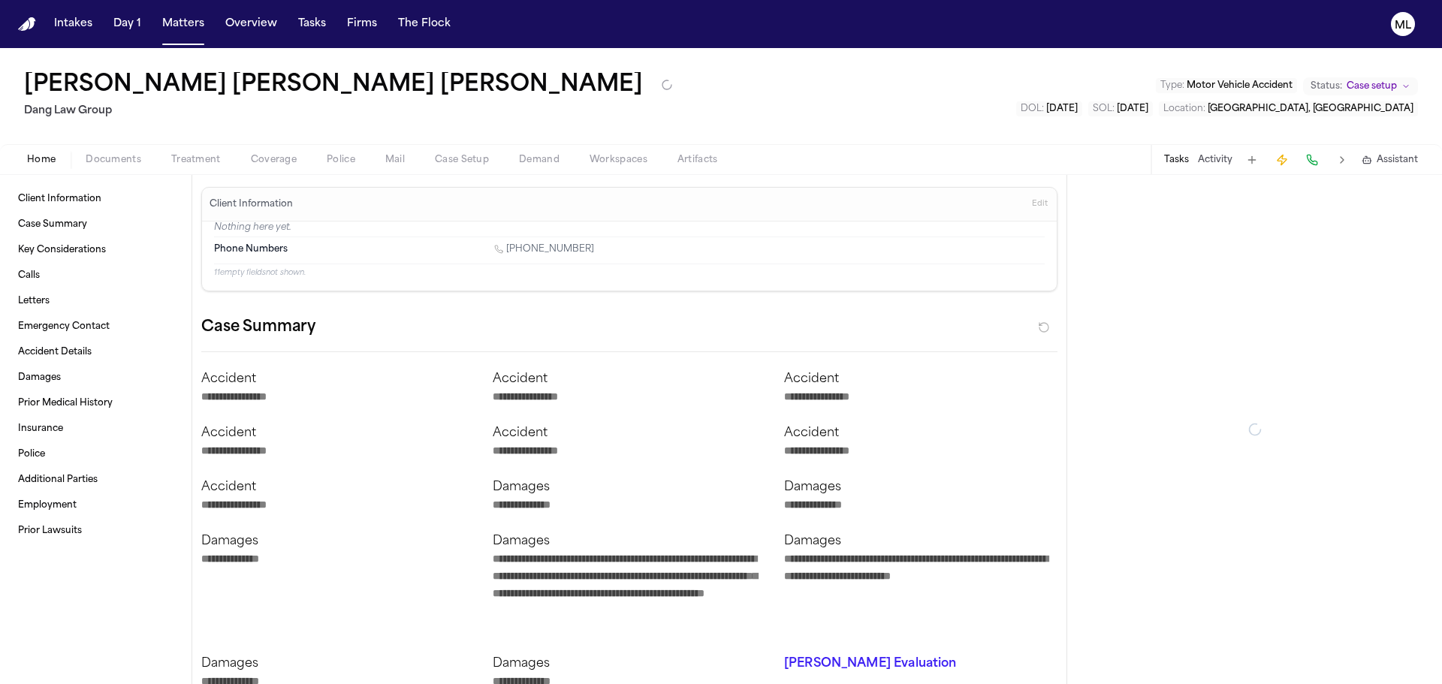
type textarea "*"
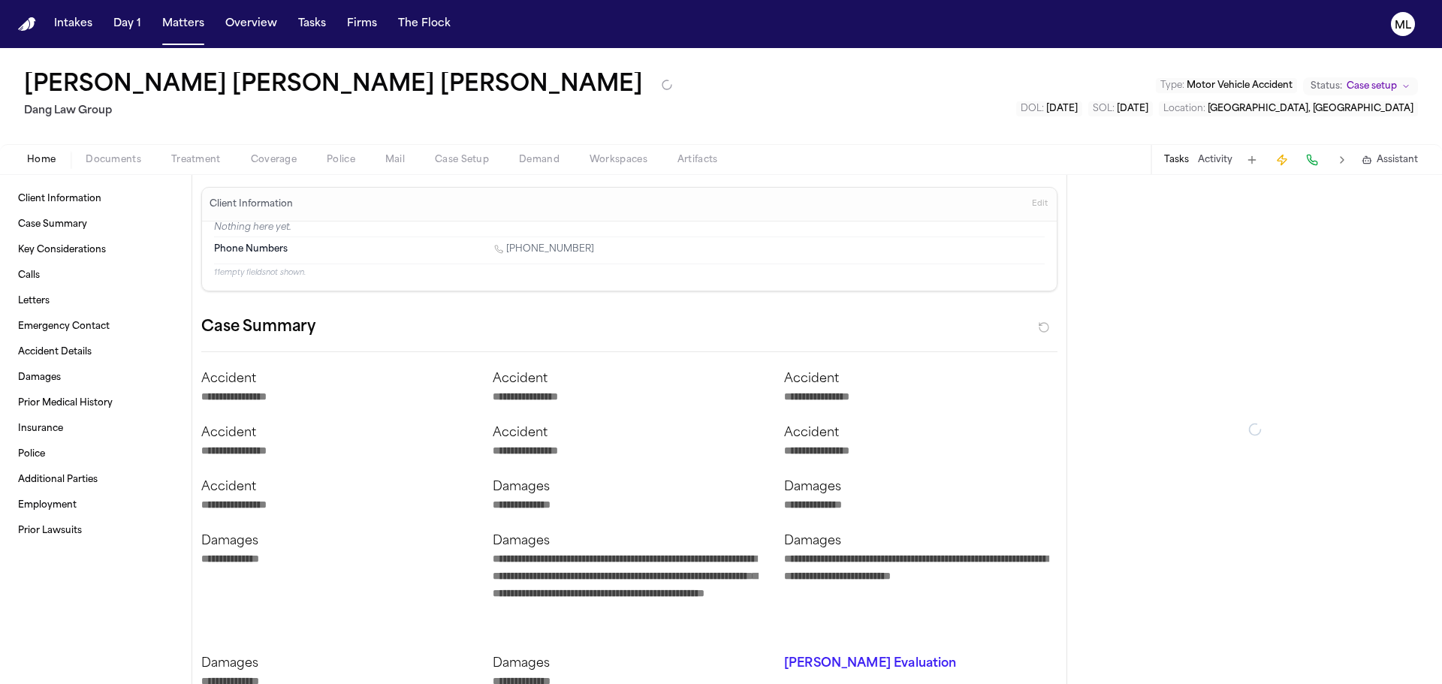
type textarea "*"
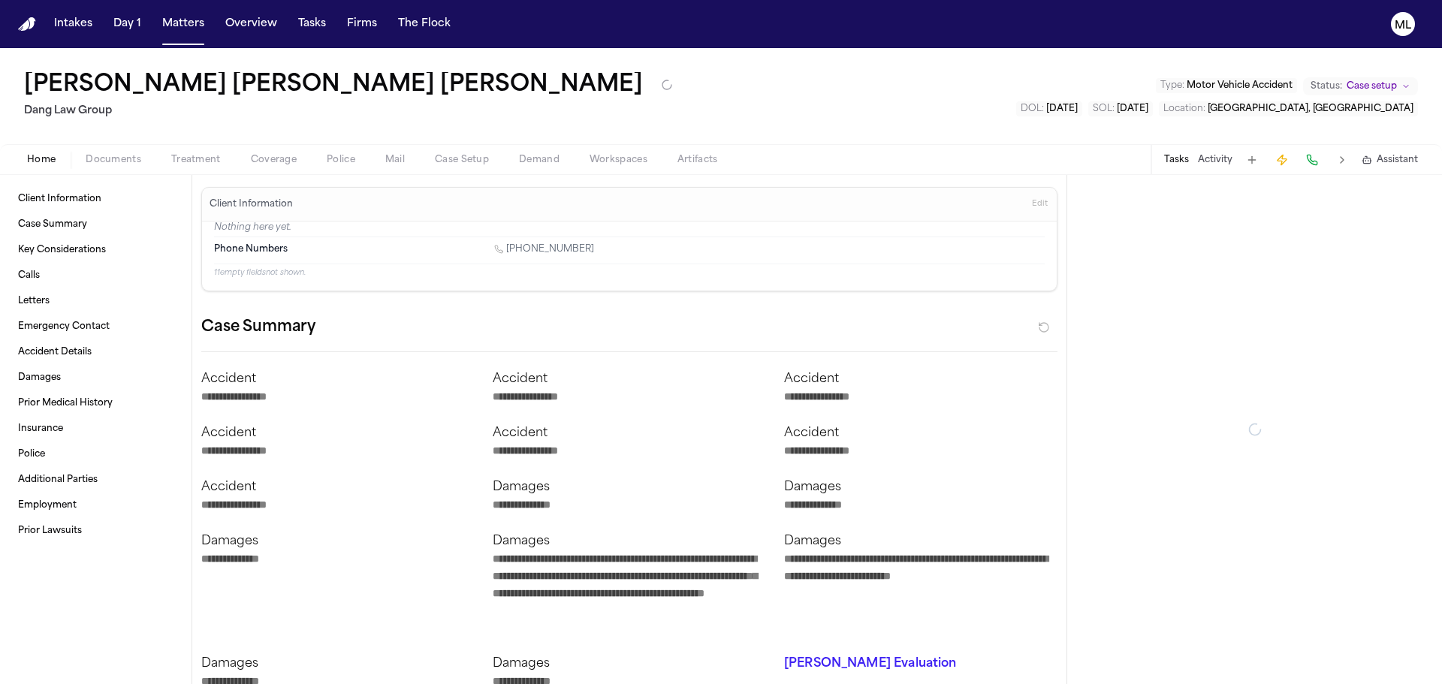
type textarea "*"
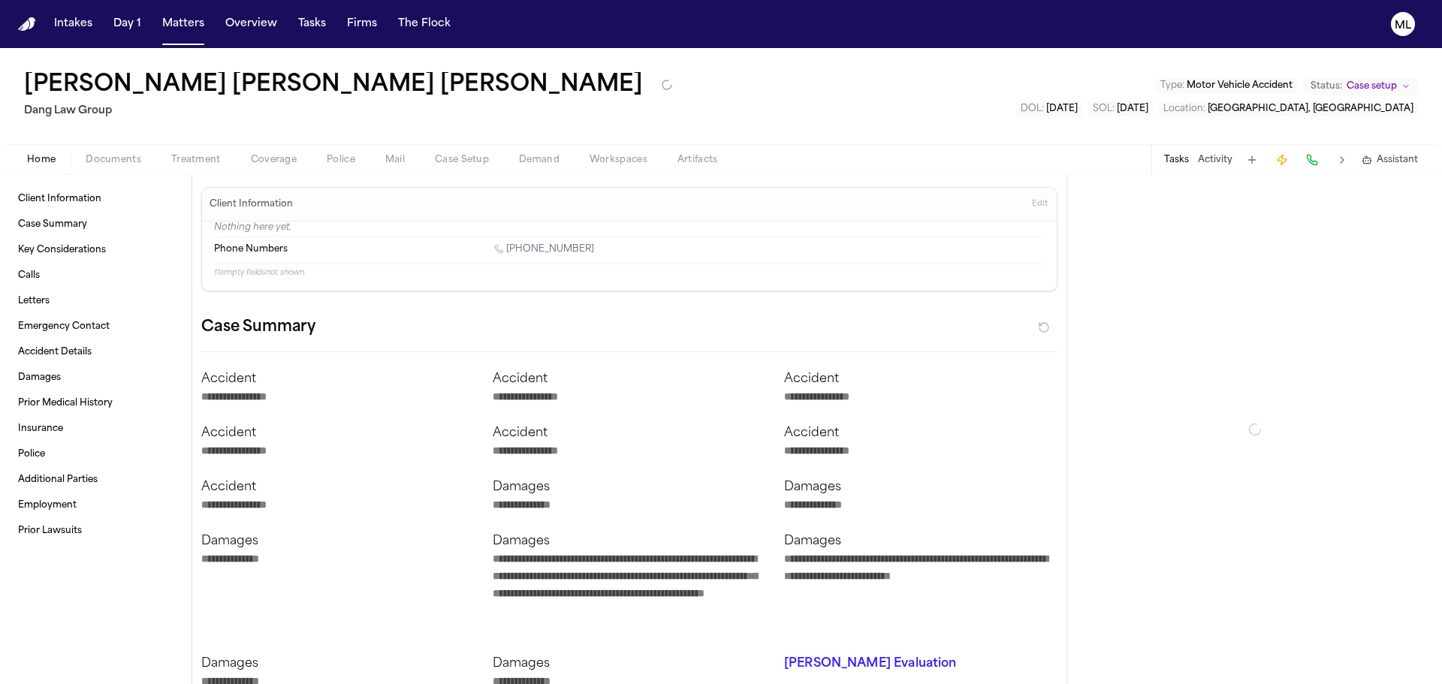
type textarea "*"
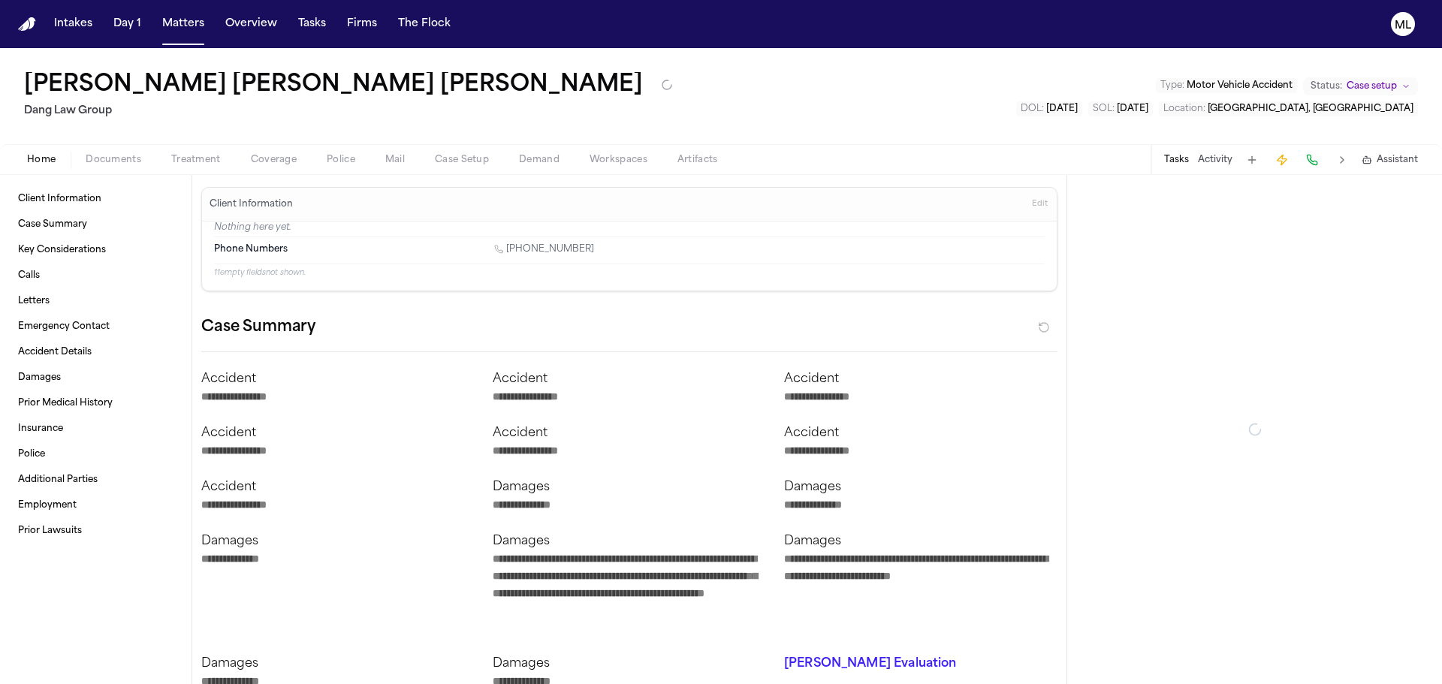
type textarea "*"
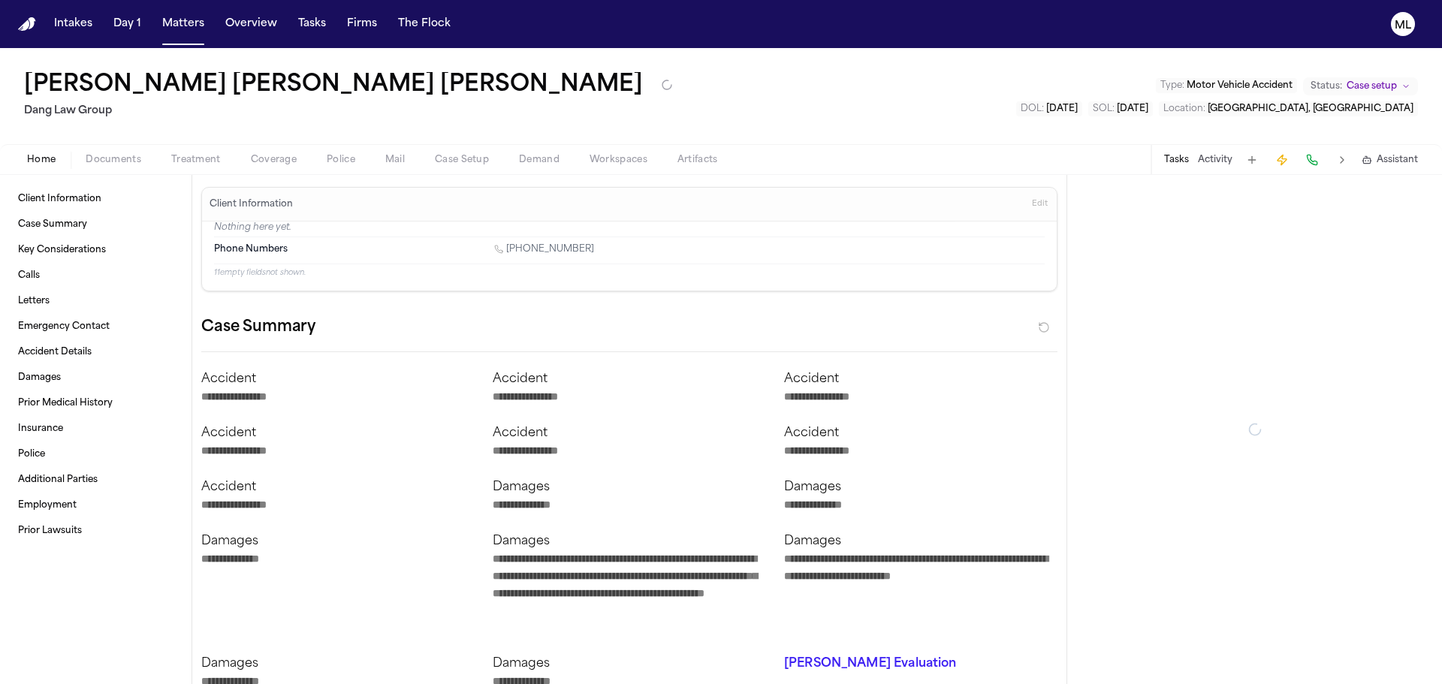
type textarea "*"
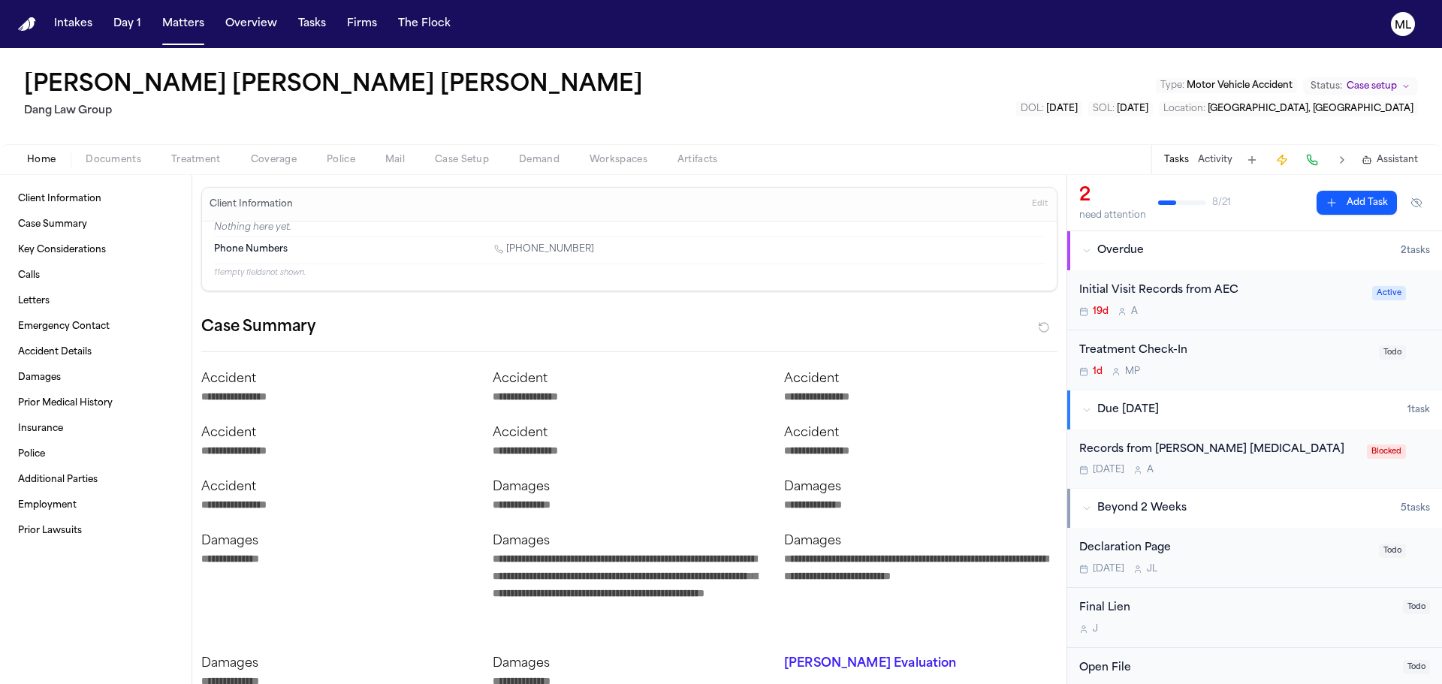
click at [1258, 351] on div "Treatment Check-In" at bounding box center [1224, 350] width 291 height 17
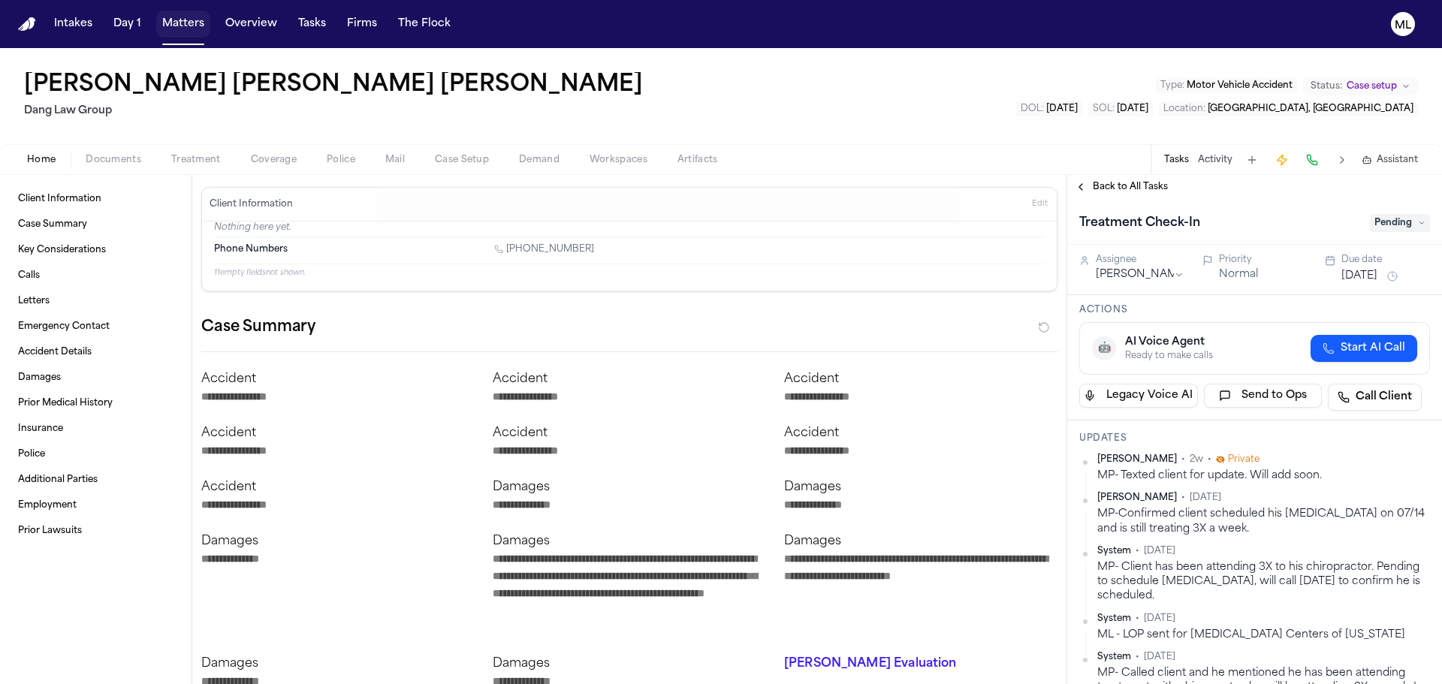
click at [164, 17] on button "Matters" at bounding box center [183, 24] width 54 height 27
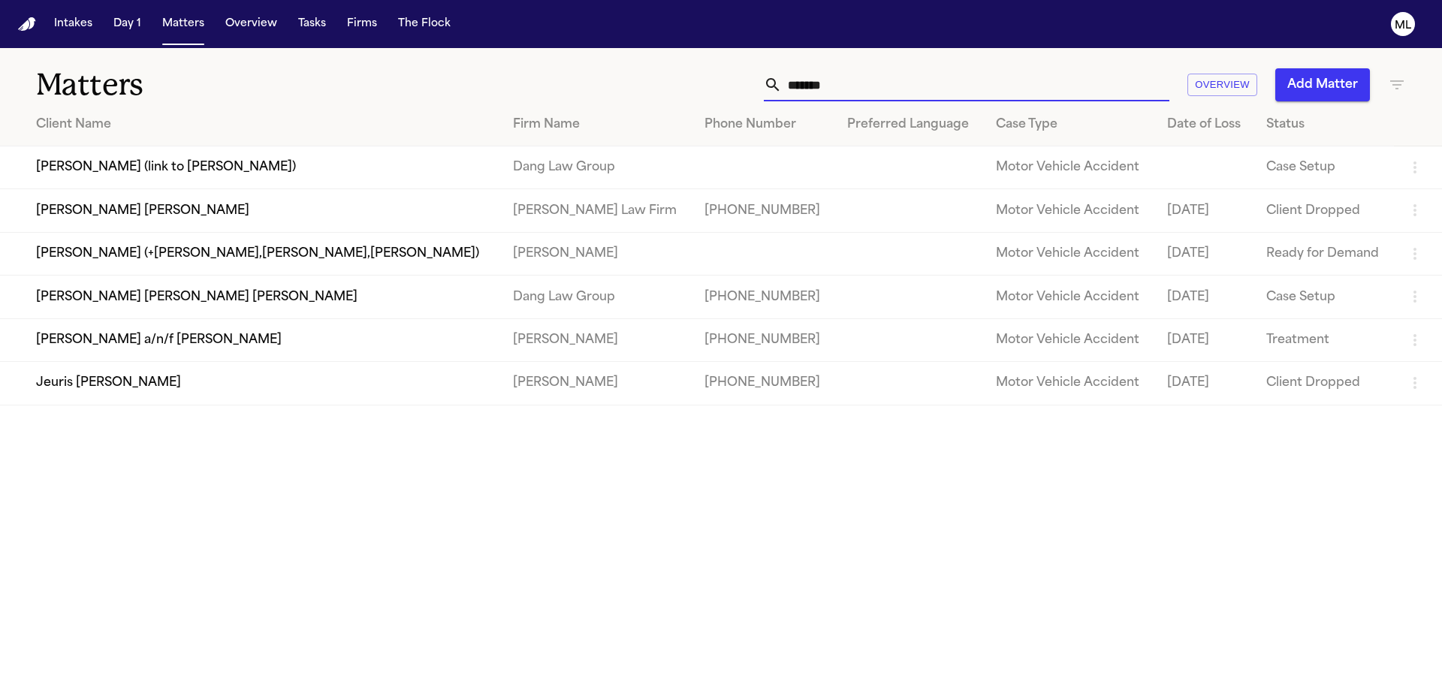
drag, startPoint x: 841, startPoint y: 83, endPoint x: 818, endPoint y: 83, distance: 23.3
click at [818, 83] on input "*******" at bounding box center [976, 84] width 388 height 33
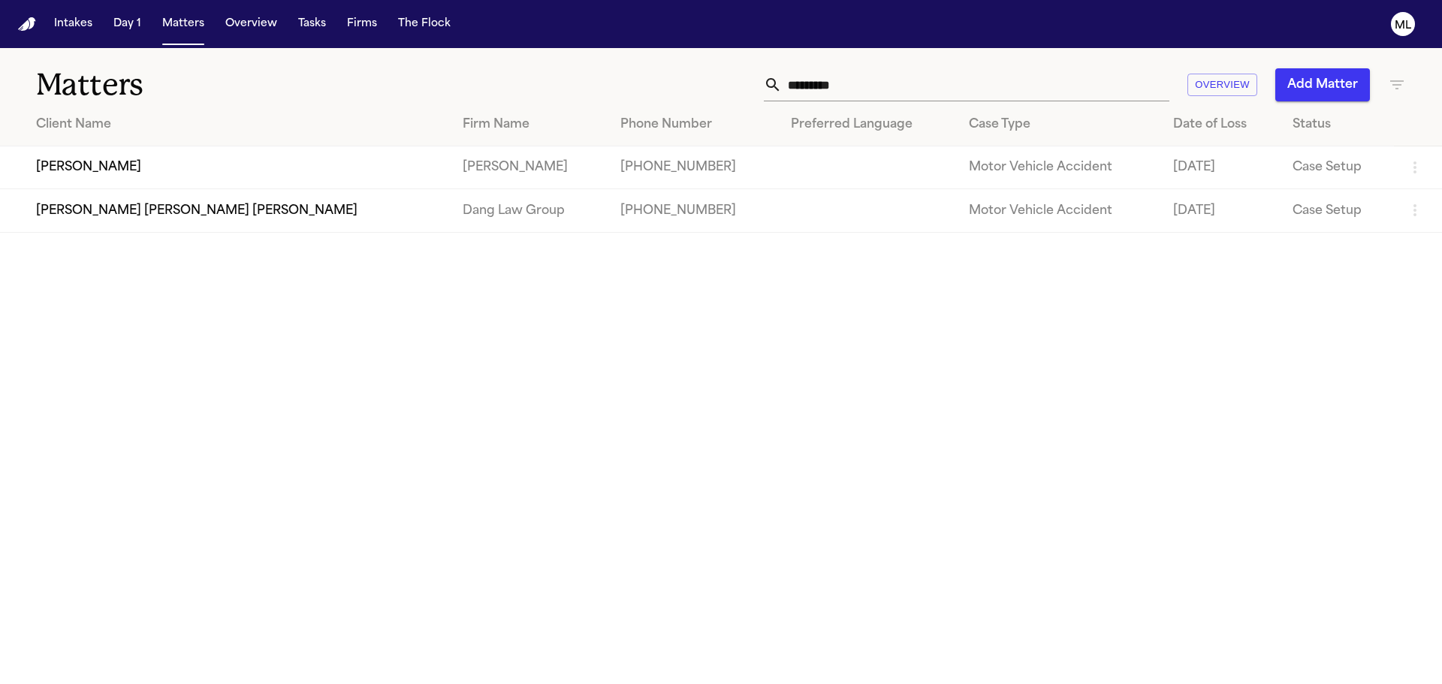
click at [451, 216] on td "Dang Law Group" at bounding box center [530, 210] width 158 height 43
click at [230, 225] on td "Juan Carlos Gonzalez Rivero" at bounding box center [225, 210] width 451 height 43
click at [106, 167] on td "Juan Gonzalez" at bounding box center [225, 167] width 451 height 43
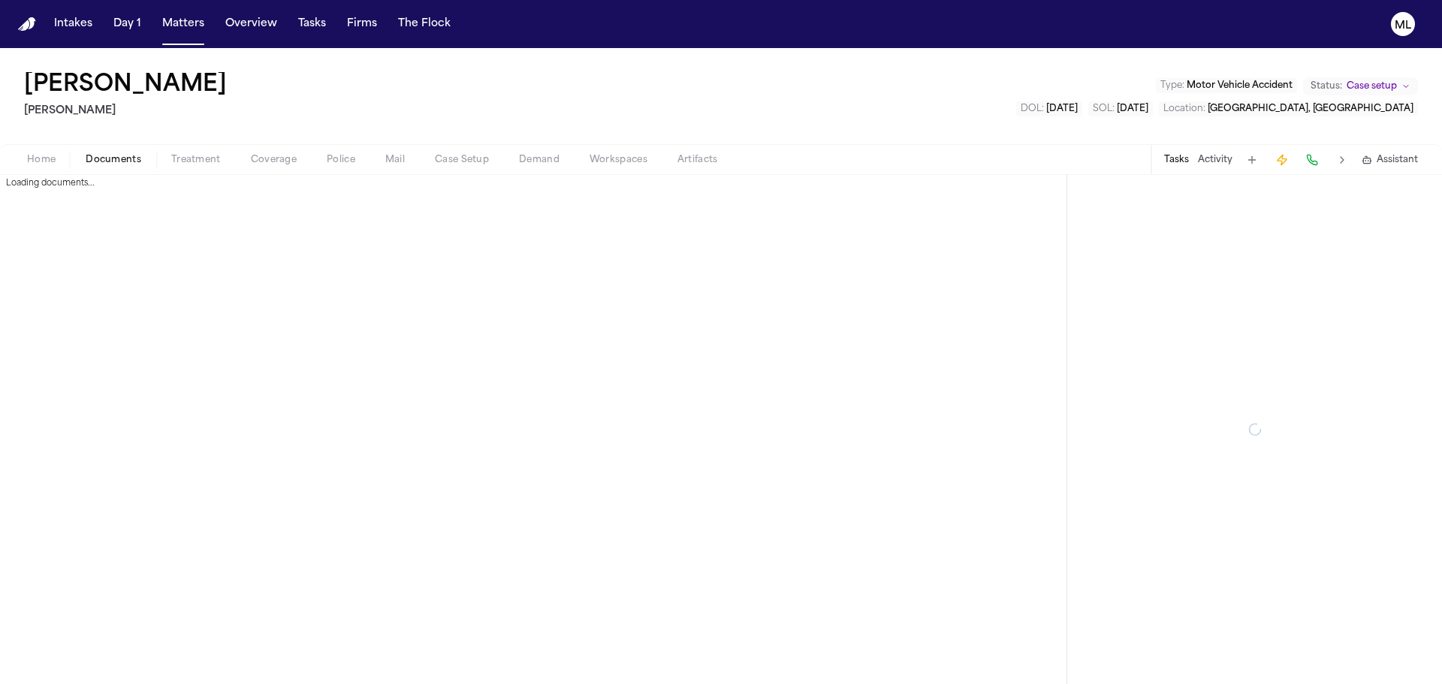
click at [128, 155] on span "Documents" at bounding box center [114, 160] width 56 height 12
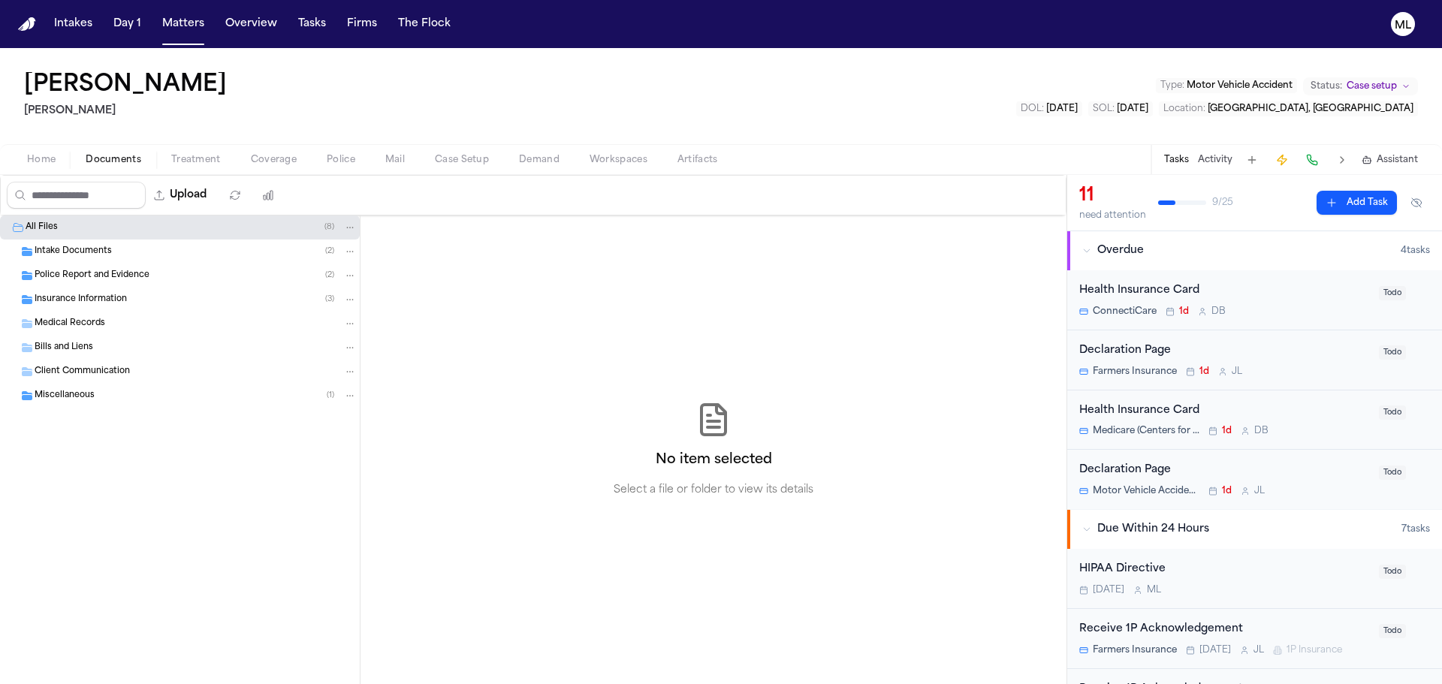
click at [113, 252] on div "Intake Documents ( 2 )" at bounding box center [196, 252] width 322 height 14
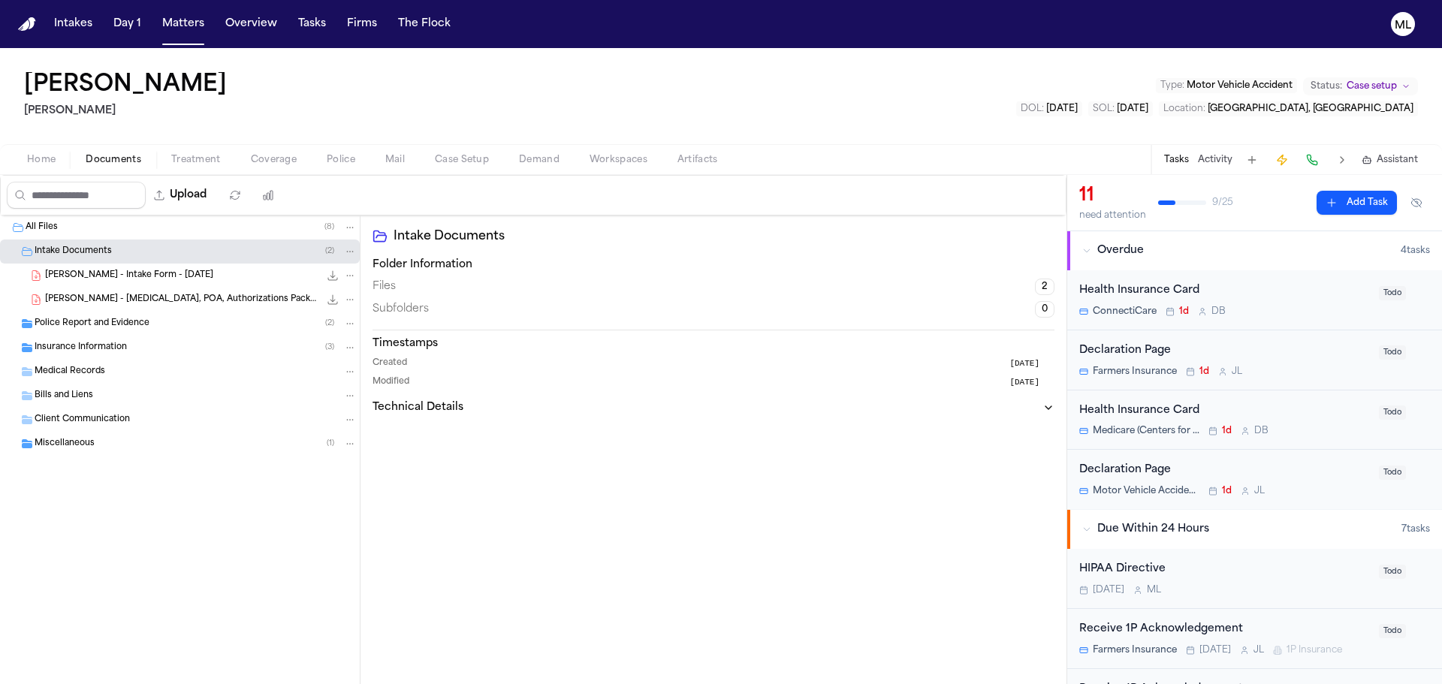
click at [115, 276] on span "J. Gonzalez - Intake Form - 8.7.25" at bounding box center [129, 276] width 168 height 13
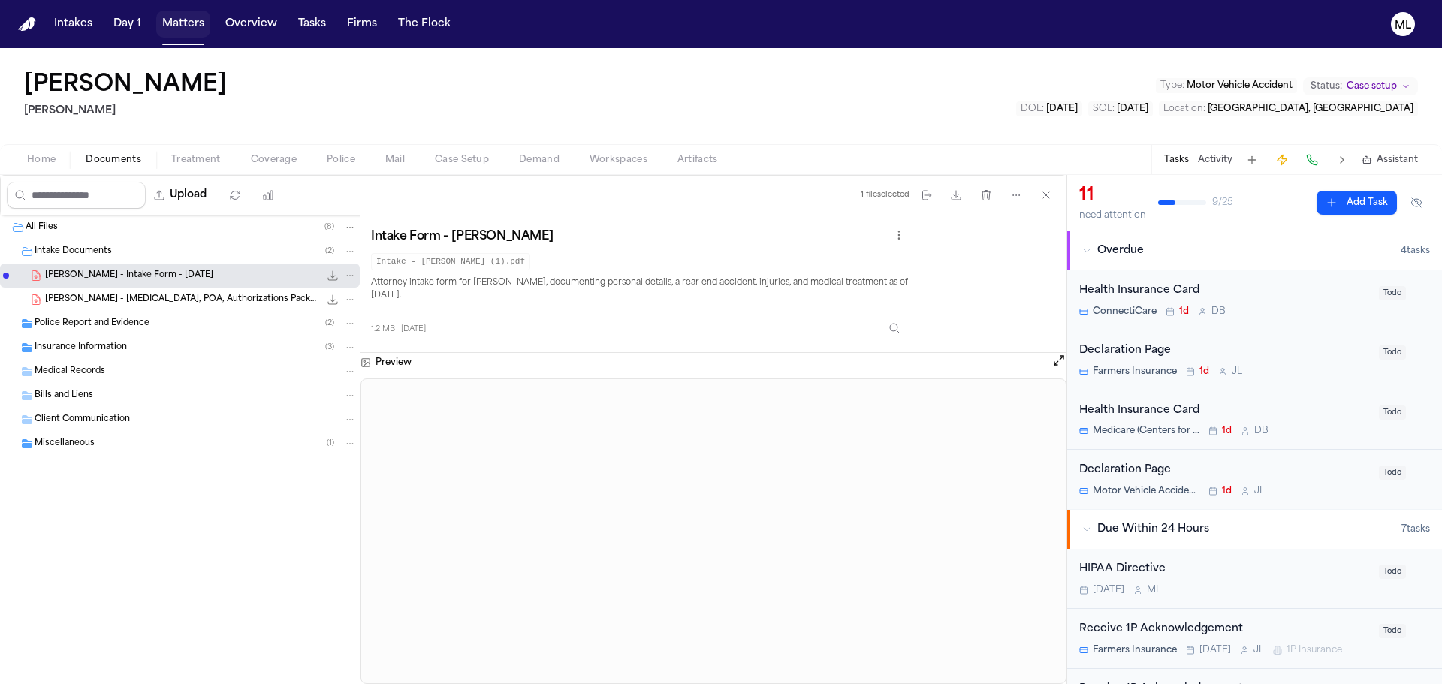
click at [179, 17] on button "Matters" at bounding box center [183, 24] width 54 height 27
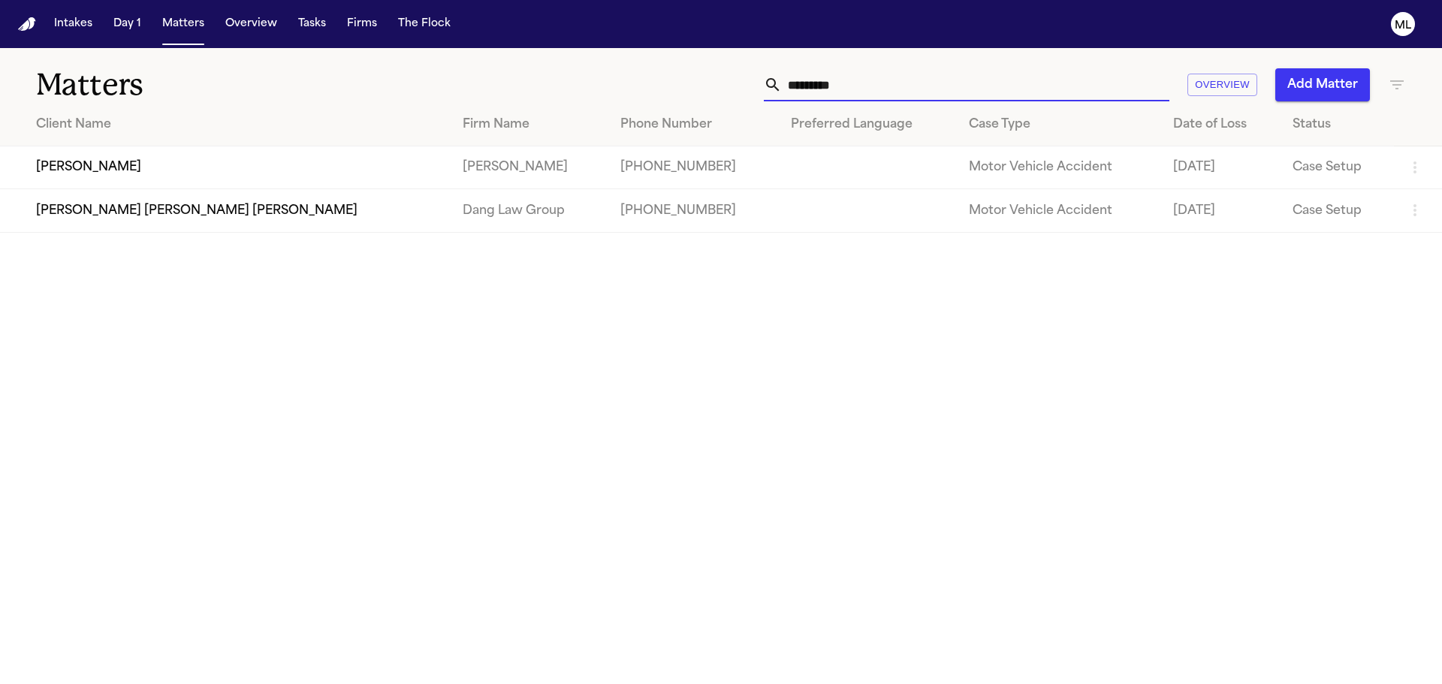
click at [823, 91] on input "*********" at bounding box center [976, 84] width 388 height 33
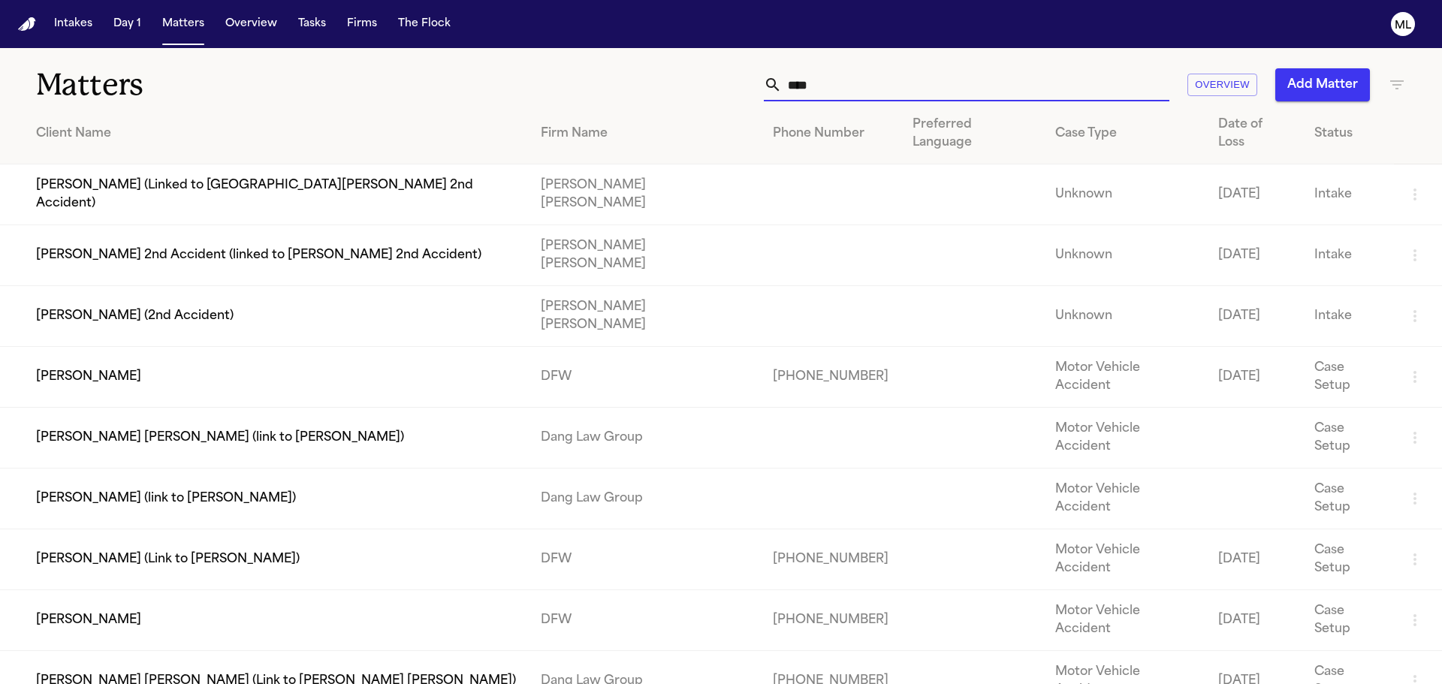
click at [139, 347] on td "Scott Mudd" at bounding box center [264, 377] width 529 height 61
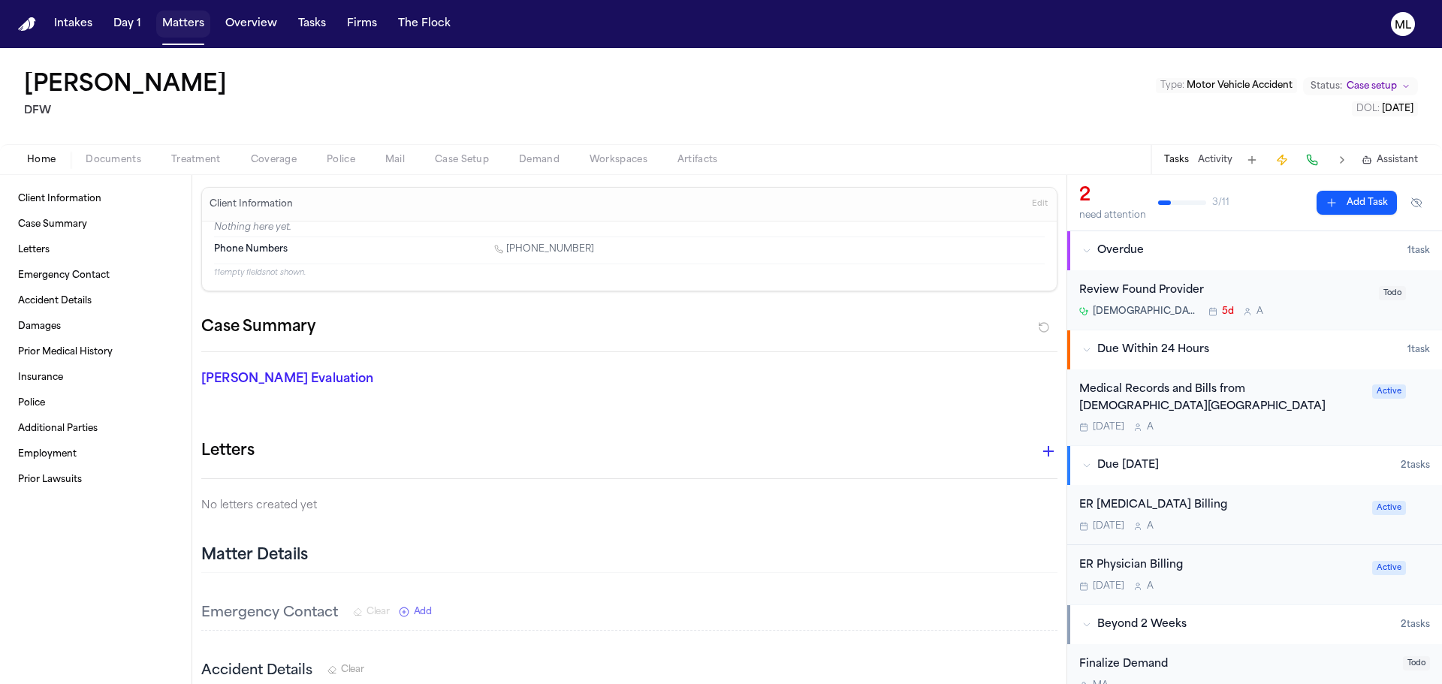
click at [179, 32] on button "Matters" at bounding box center [183, 24] width 54 height 27
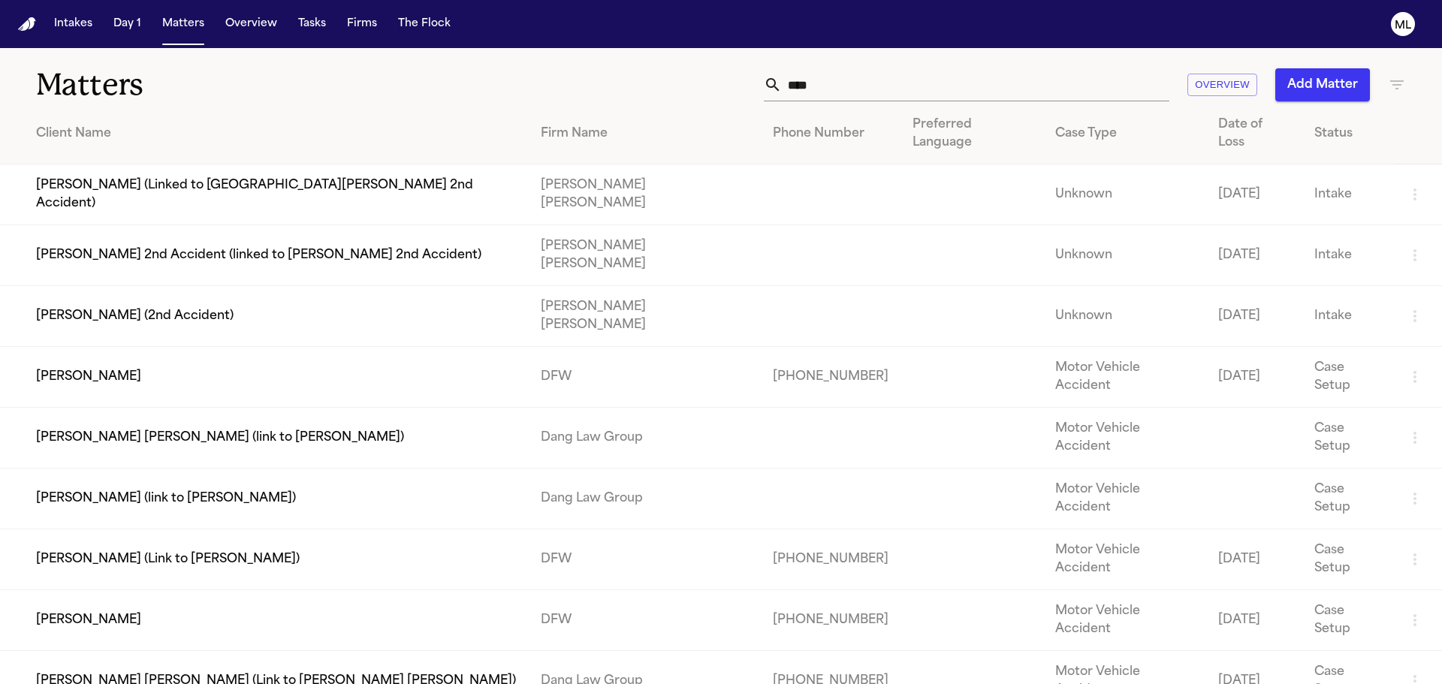
drag, startPoint x: 876, startPoint y: 86, endPoint x: 706, endPoint y: 84, distance: 169.7
click at [706, 84] on div "**** Overview Add Matter" at bounding box center [920, 84] width 971 height 33
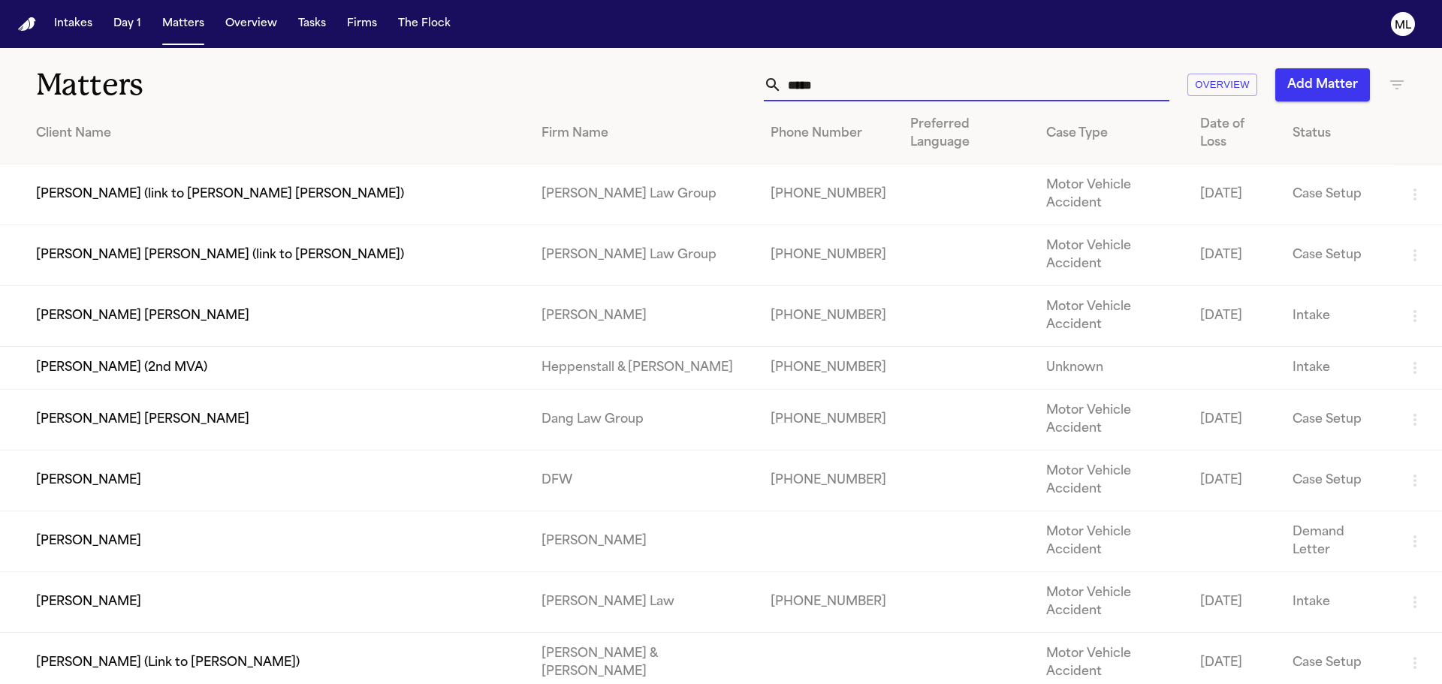
click at [353, 286] on td "Bernadette Daria" at bounding box center [264, 316] width 529 height 61
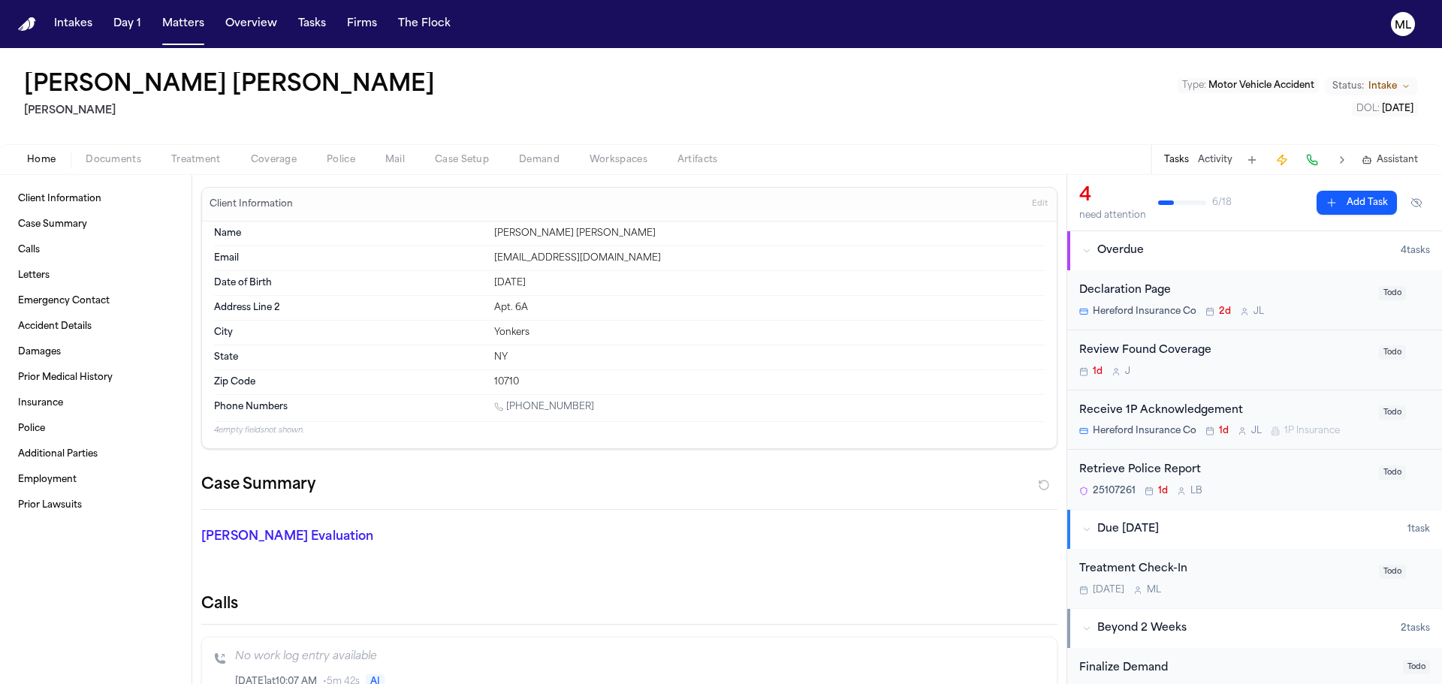
click at [128, 160] on span "Documents" at bounding box center [114, 160] width 56 height 12
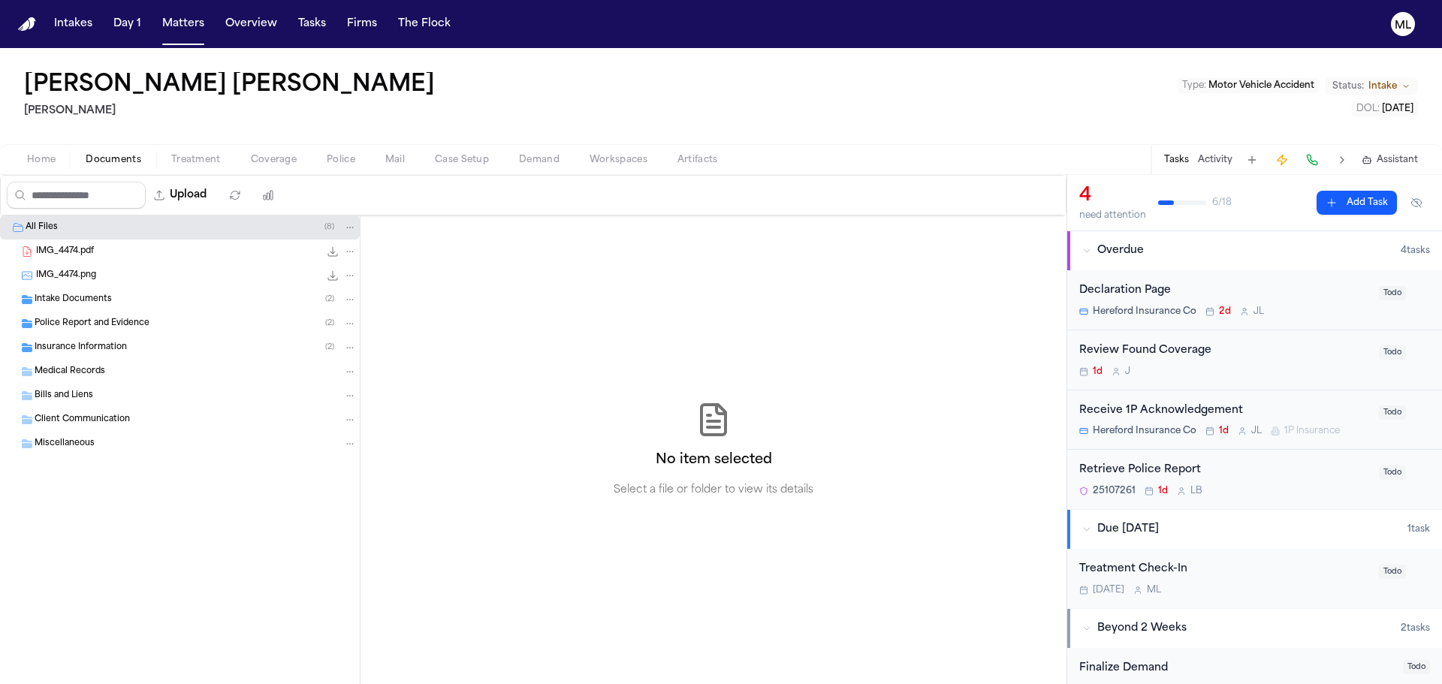
click at [104, 294] on span "Intake Documents" at bounding box center [73, 300] width 77 height 13
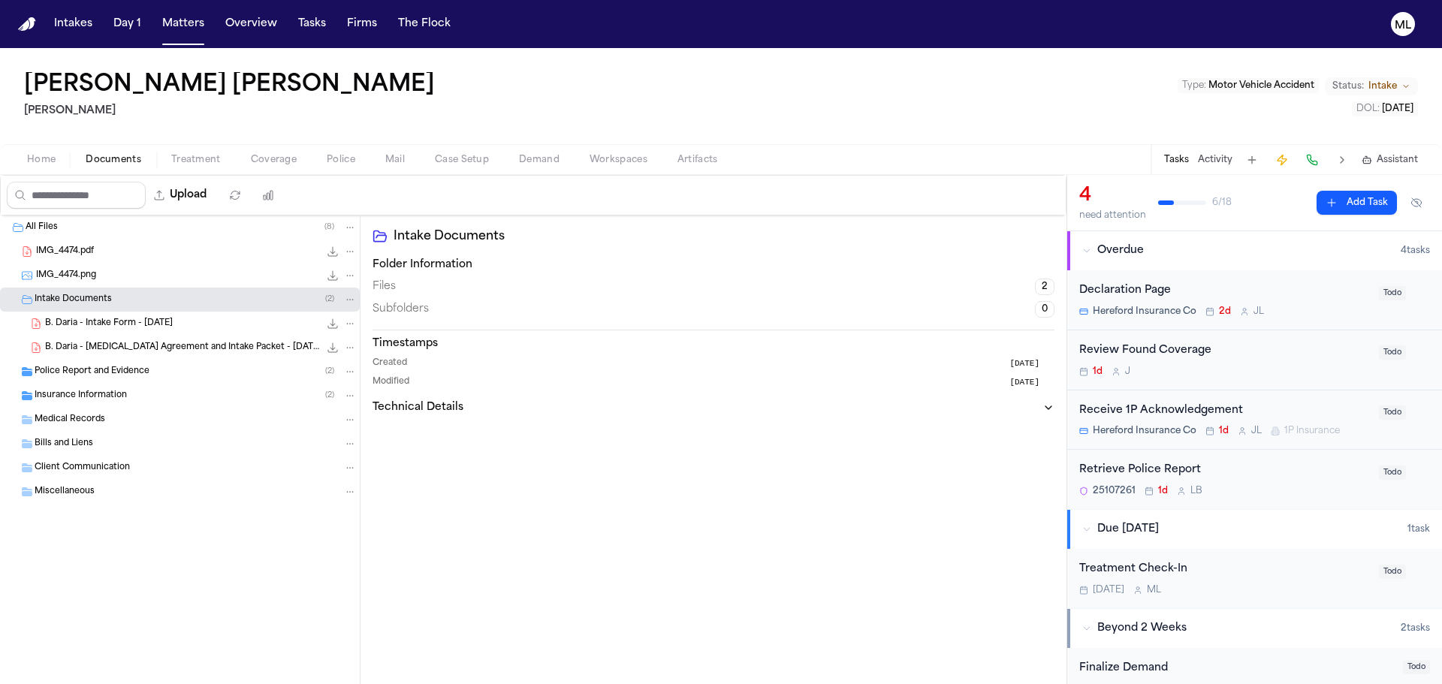
click at [149, 325] on span "B. Daria - Intake Form - 8.9.25" at bounding box center [109, 324] width 128 height 13
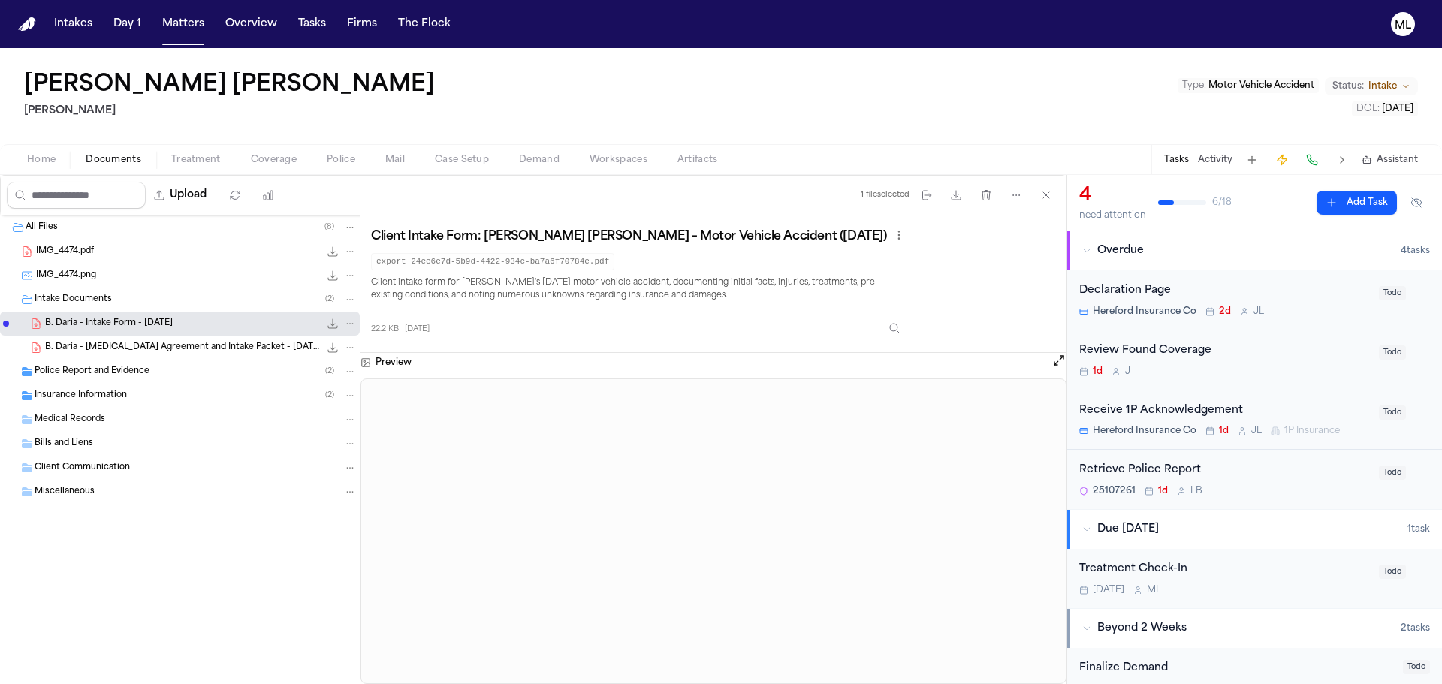
click at [158, 345] on span "B. Daria - Retainer Agreement and Intake Packet - 8.10.25" at bounding box center [182, 348] width 274 height 13
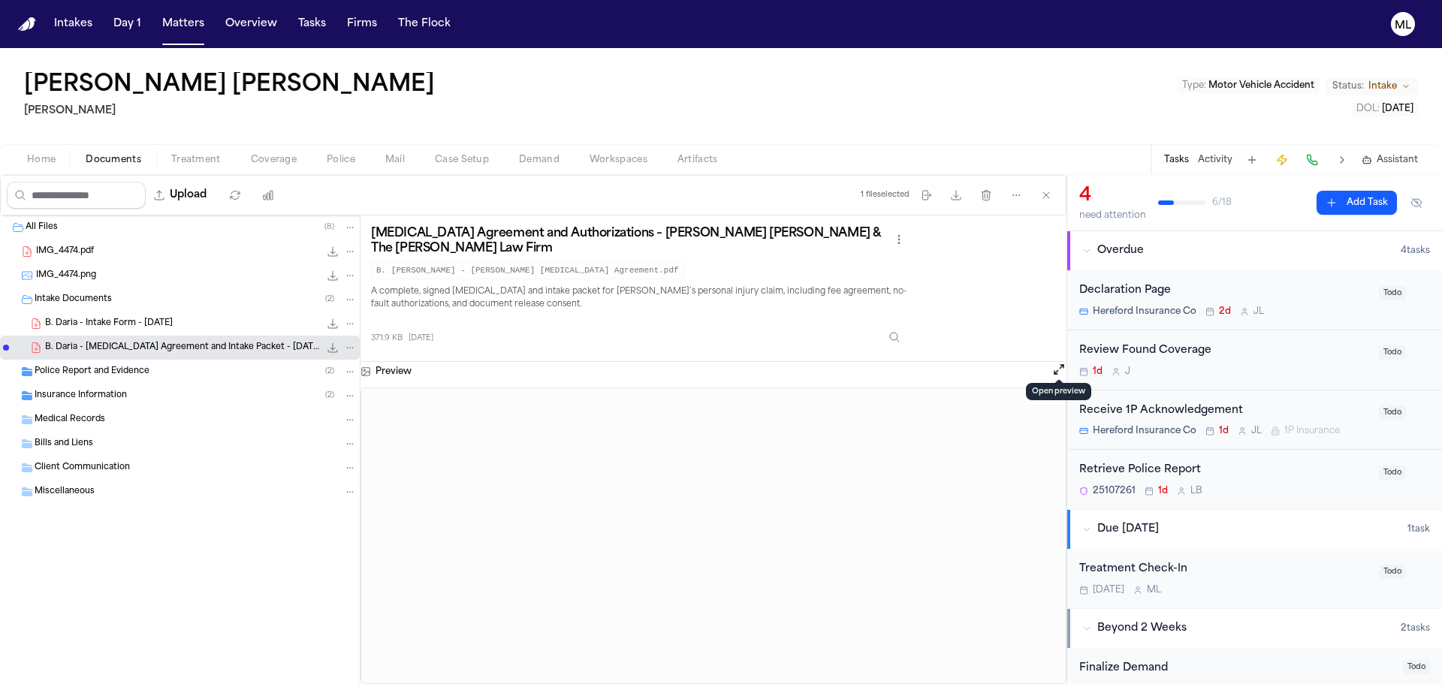
click at [1051, 364] on button "Open preview" at bounding box center [1058, 369] width 15 height 15
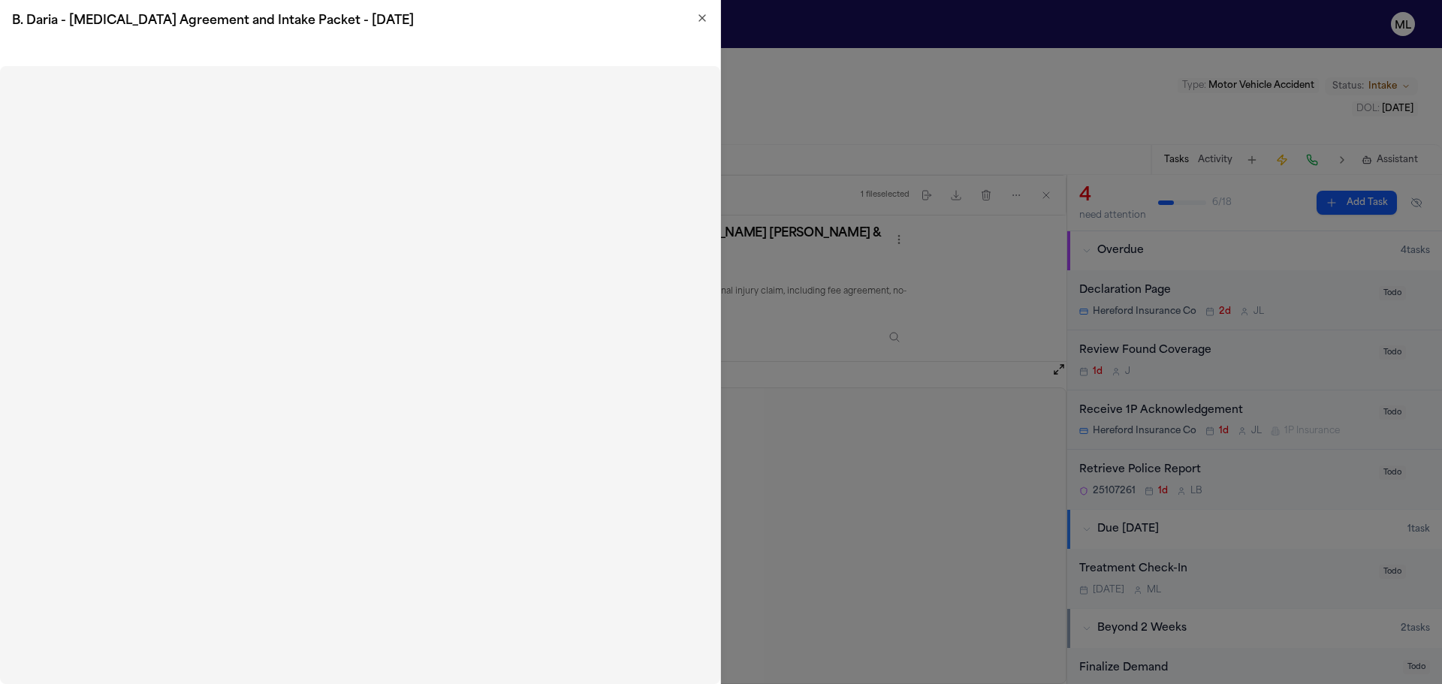
click at [710, 20] on div "B. Daria - Retainer Agreement and Intake Packet - 8.10.25" at bounding box center [360, 21] width 720 height 42
click at [704, 20] on icon "button" at bounding box center [702, 18] width 6 height 6
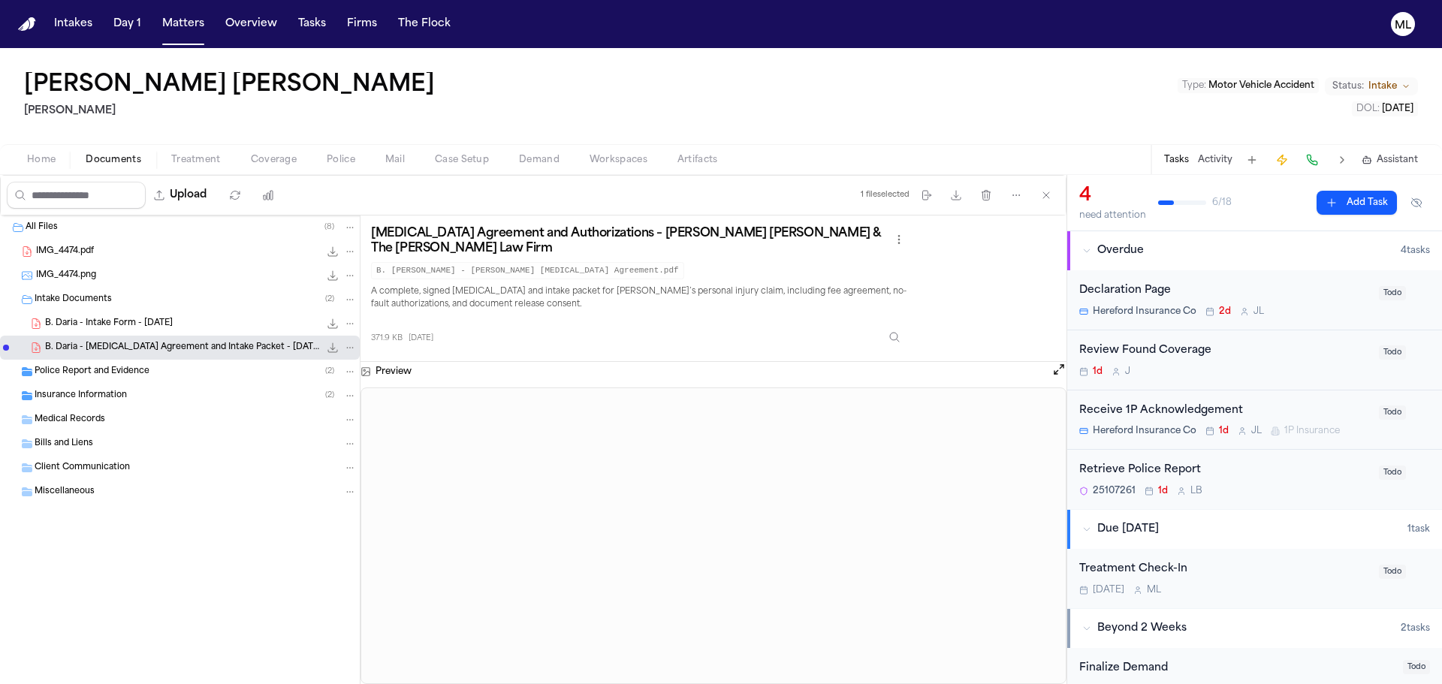
click at [1058, 362] on button "Open preview" at bounding box center [1058, 369] width 15 height 15
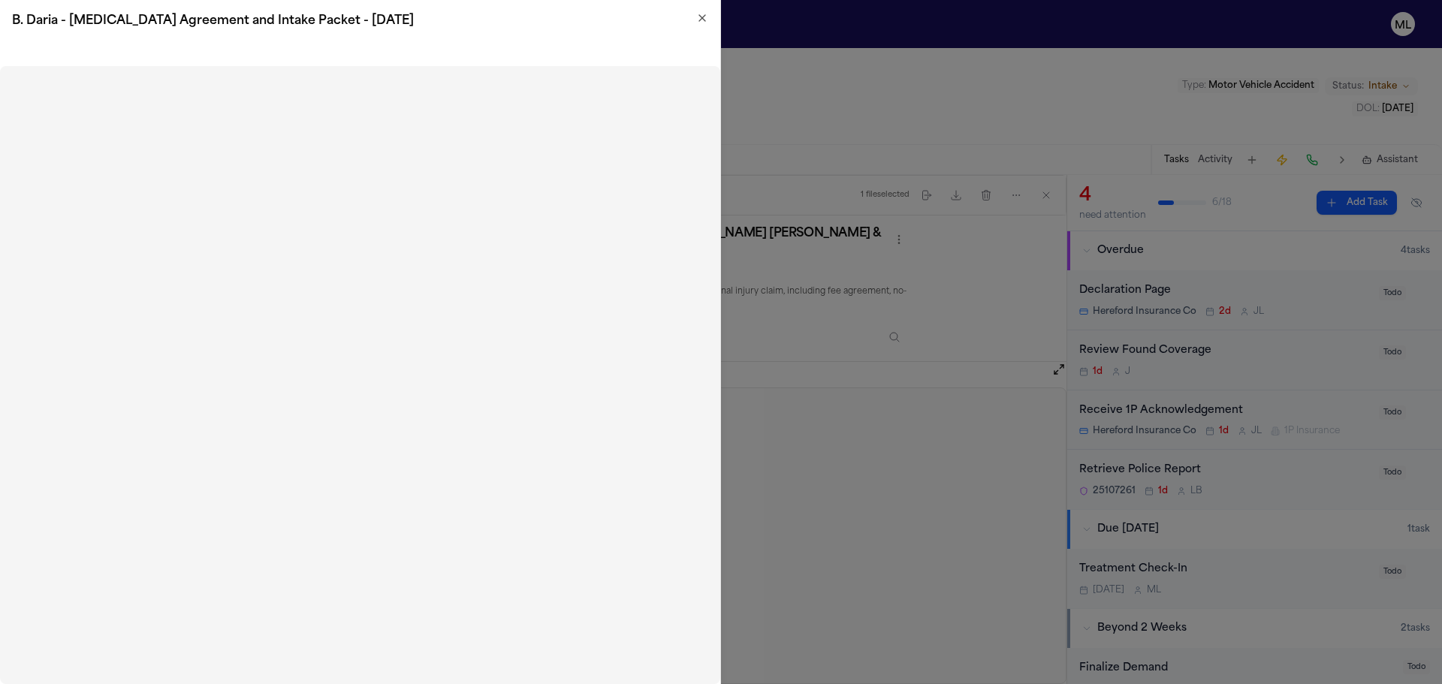
click at [701, 19] on icon "button" at bounding box center [702, 18] width 6 height 6
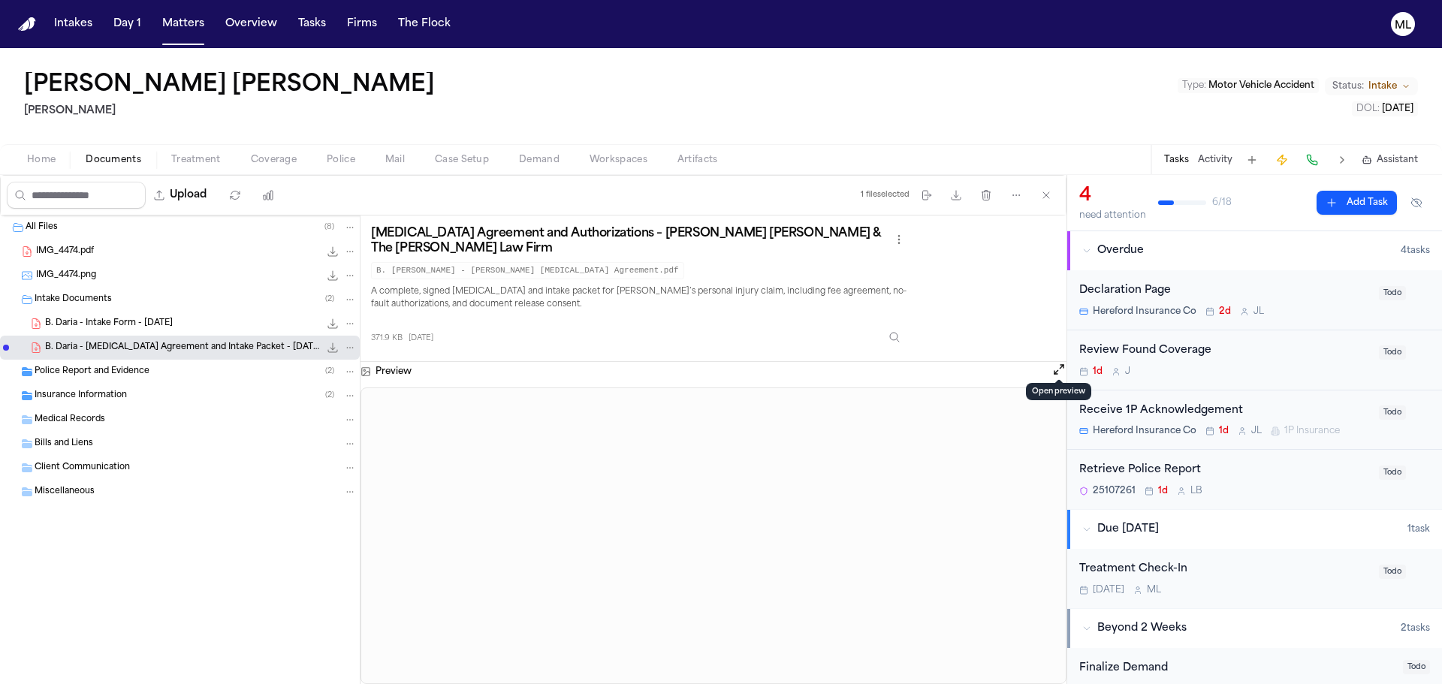
click at [126, 320] on span "B. Daria - Intake Form - 8.9.25" at bounding box center [109, 324] width 128 height 13
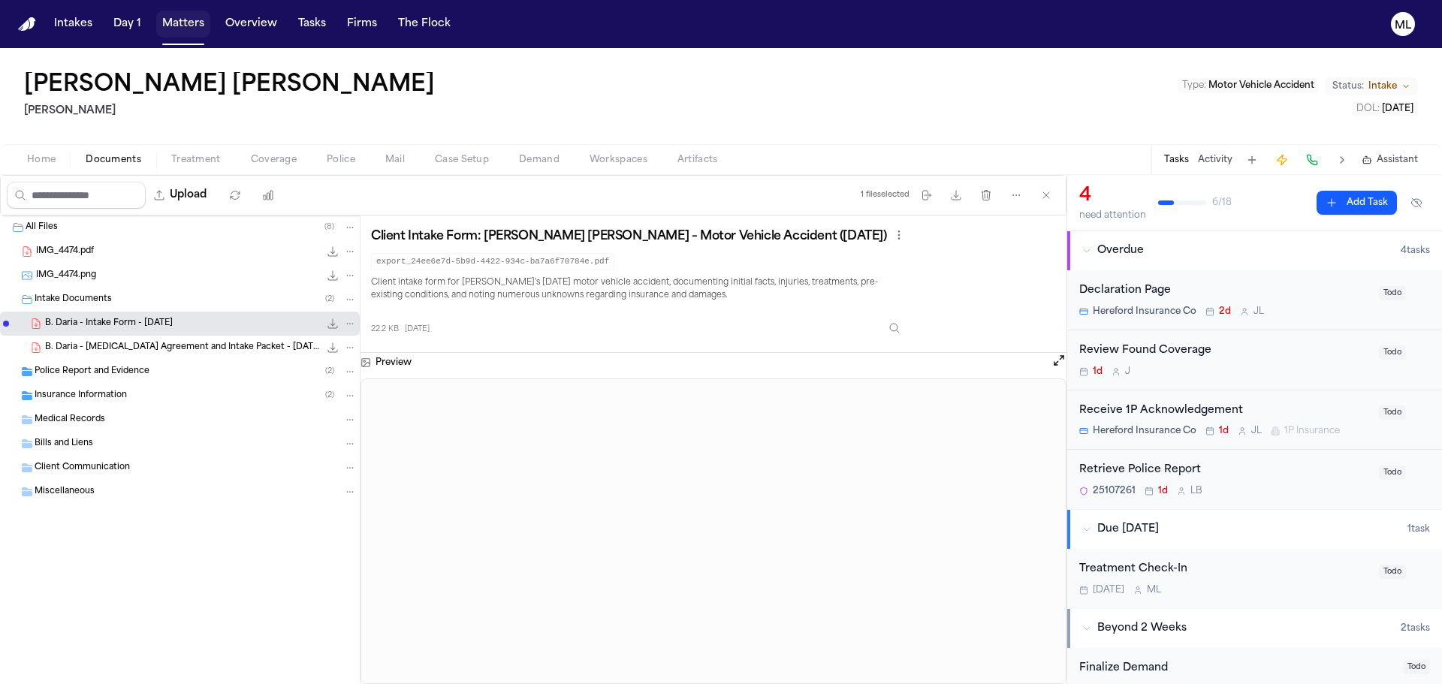
click at [181, 24] on button "Matters" at bounding box center [183, 24] width 54 height 27
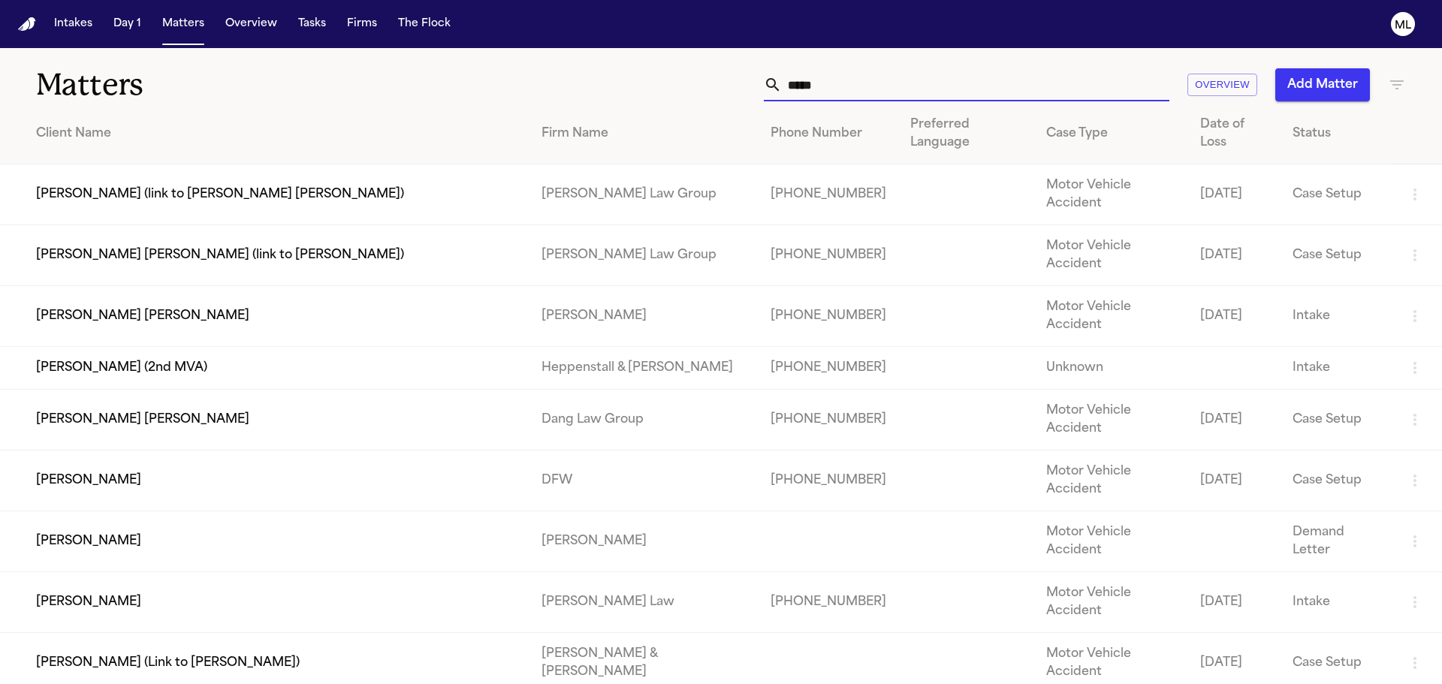
drag, startPoint x: 840, startPoint y: 92, endPoint x: 739, endPoint y: 92, distance: 100.6
click at [739, 92] on div "***** Overview Add Matter" at bounding box center [920, 84] width 971 height 33
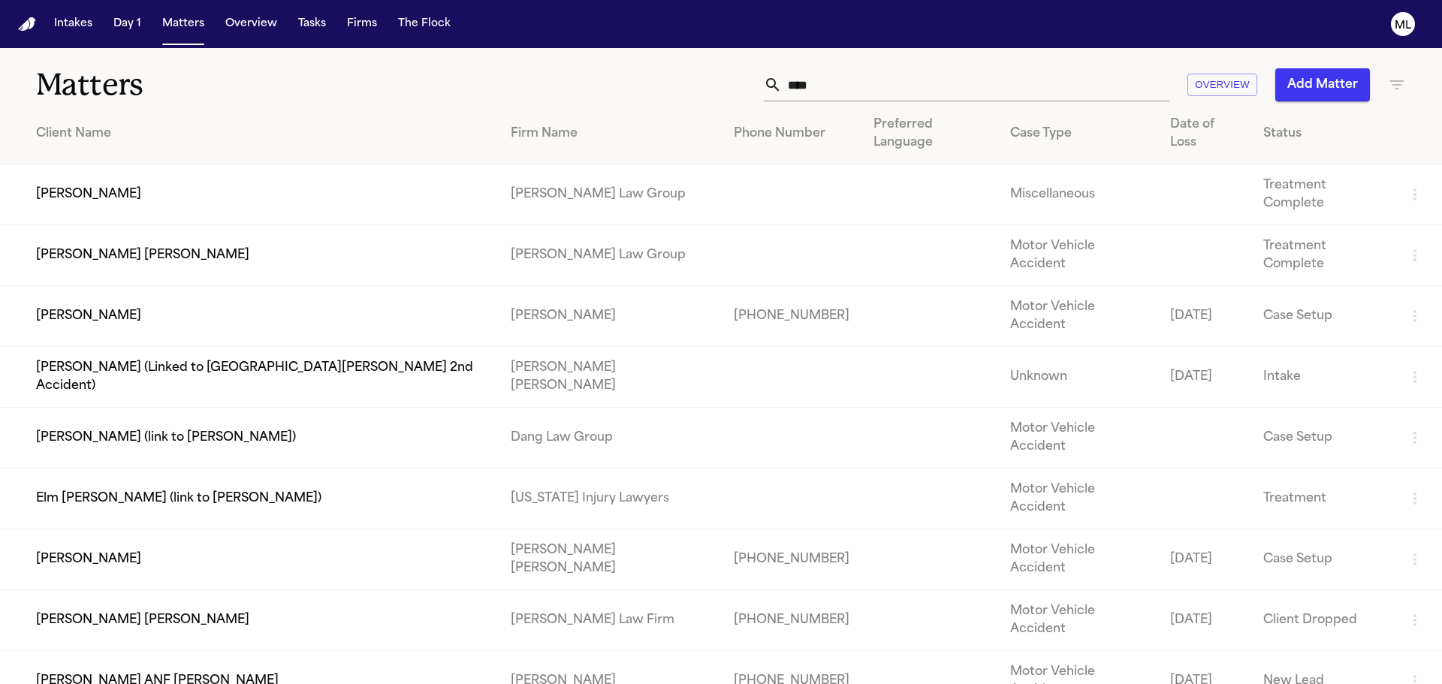
click at [312, 286] on td "Juan Gonzalez" at bounding box center [249, 316] width 499 height 61
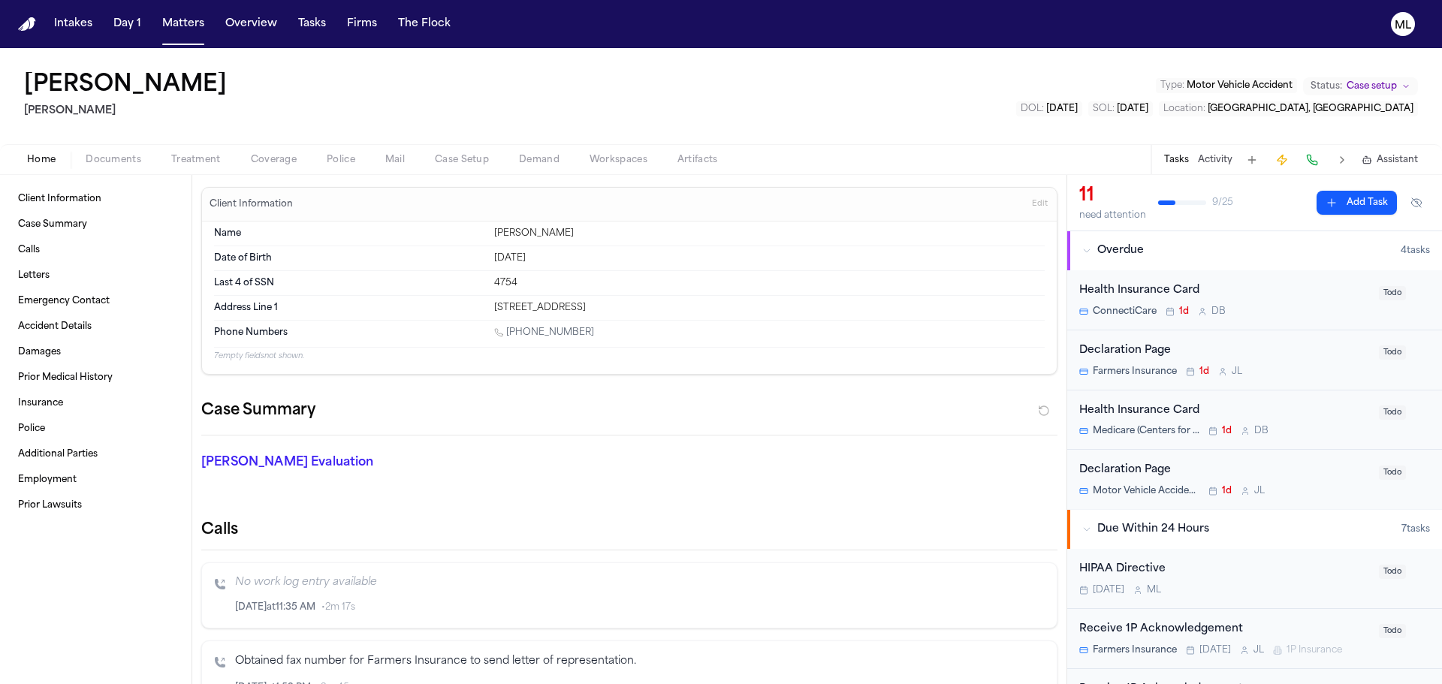
click at [269, 162] on span "Coverage" at bounding box center [274, 160] width 46 height 12
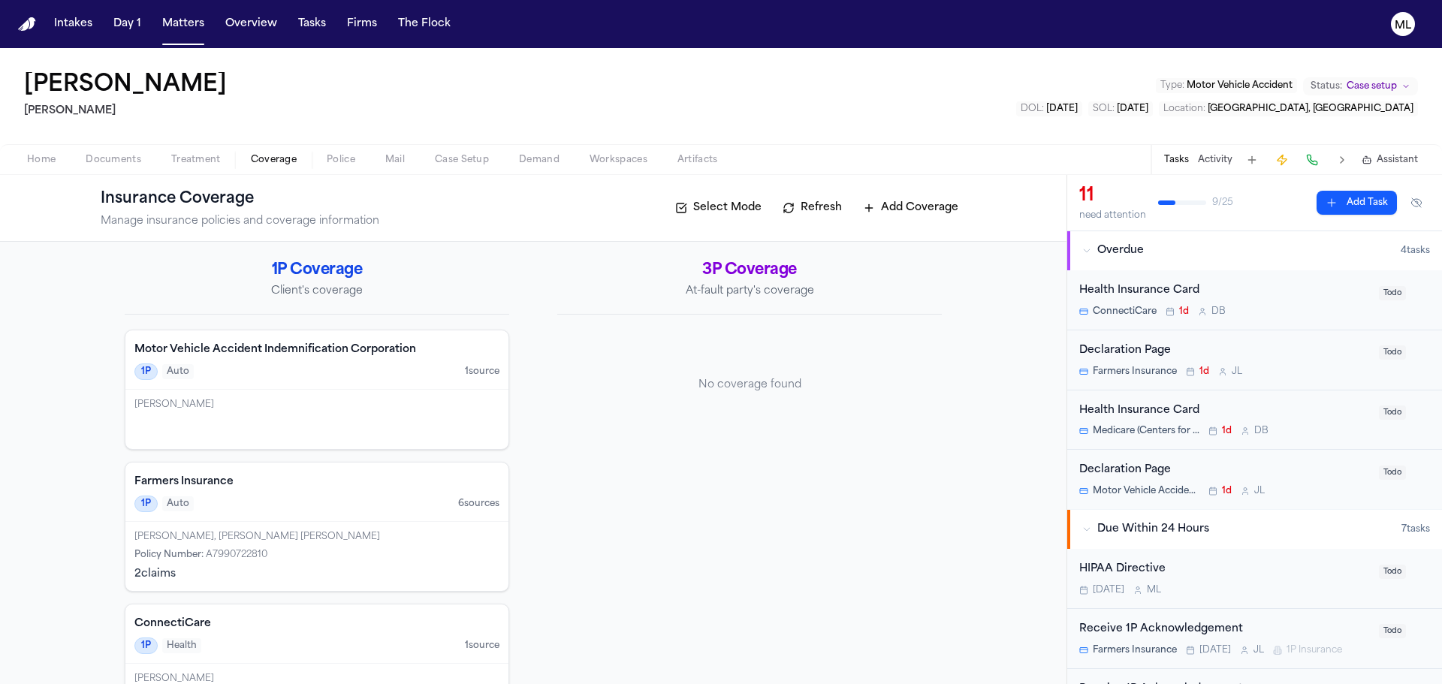
click at [873, 214] on button "Add Coverage" at bounding box center [910, 208] width 110 height 24
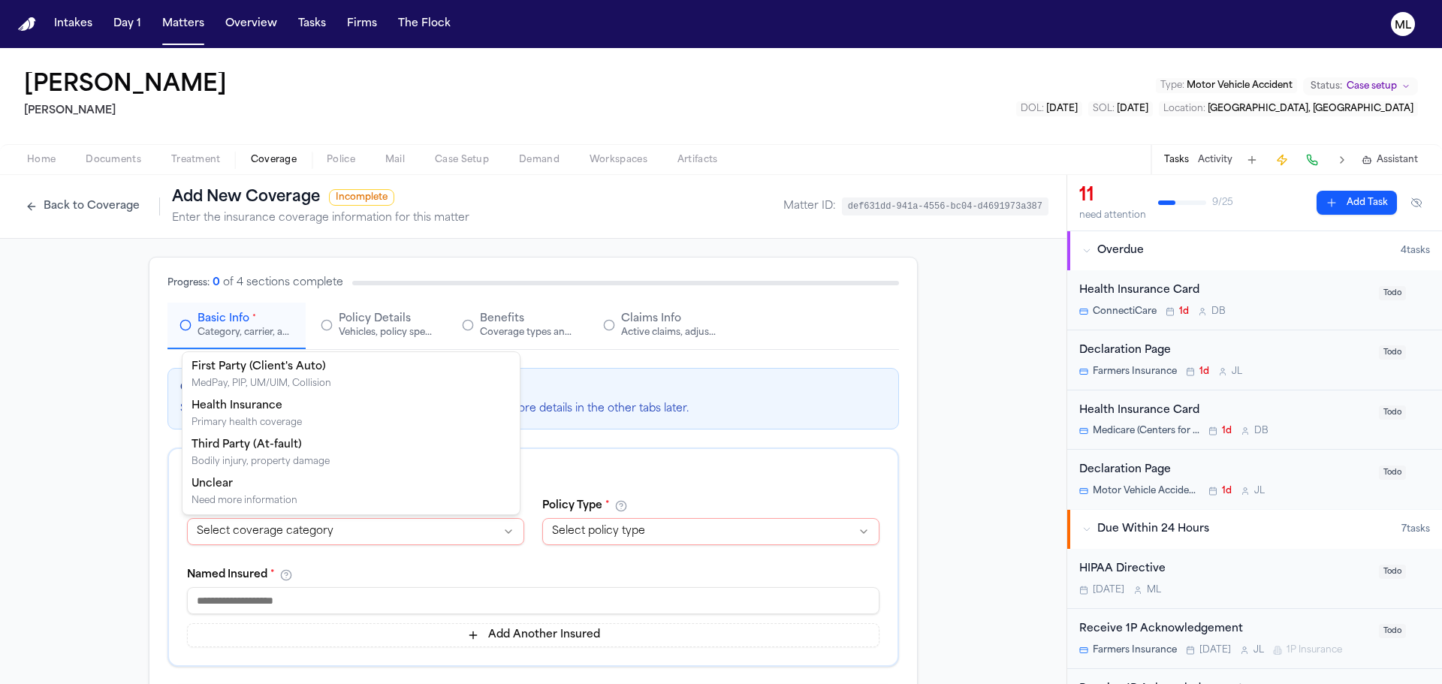
click at [454, 537] on html "**********" at bounding box center [721, 342] width 1442 height 684
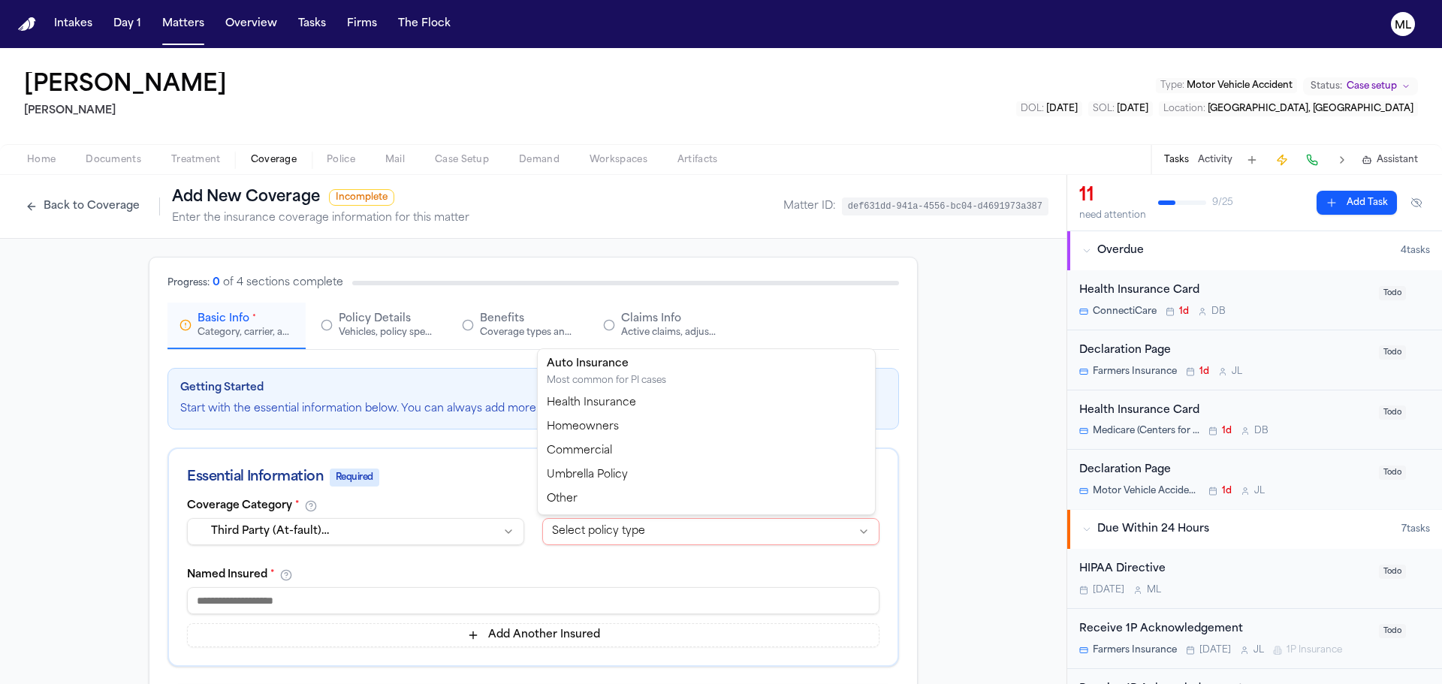
click at [615, 535] on html "**********" at bounding box center [721, 342] width 1442 height 684
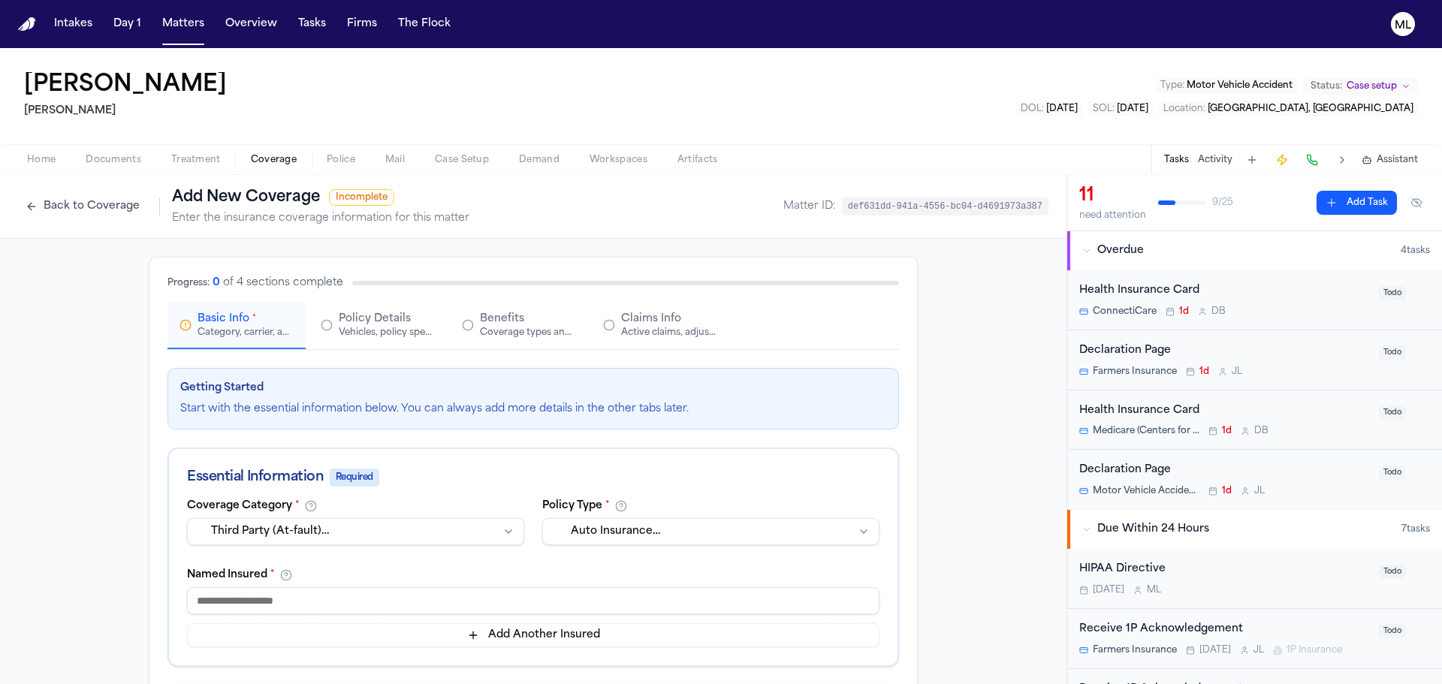
click at [354, 612] on input at bounding box center [533, 600] width 692 height 27
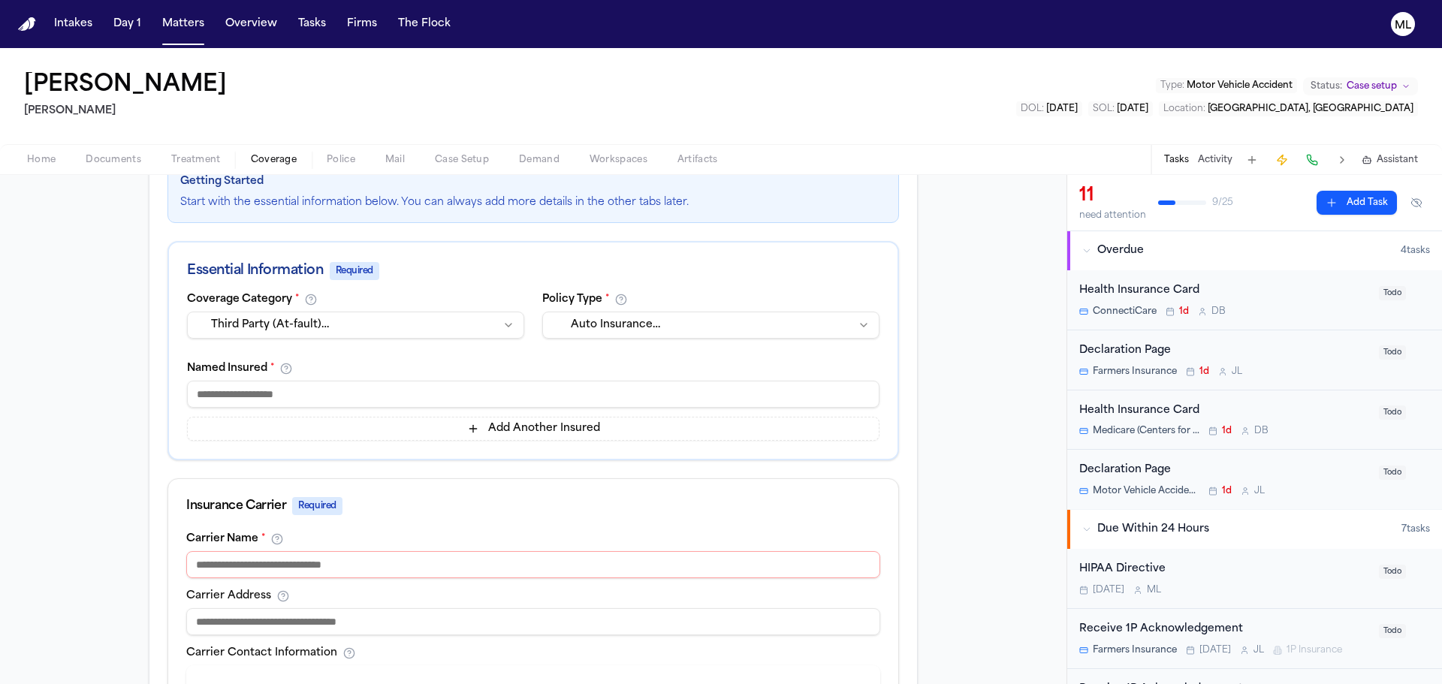
scroll to position [225, 0]
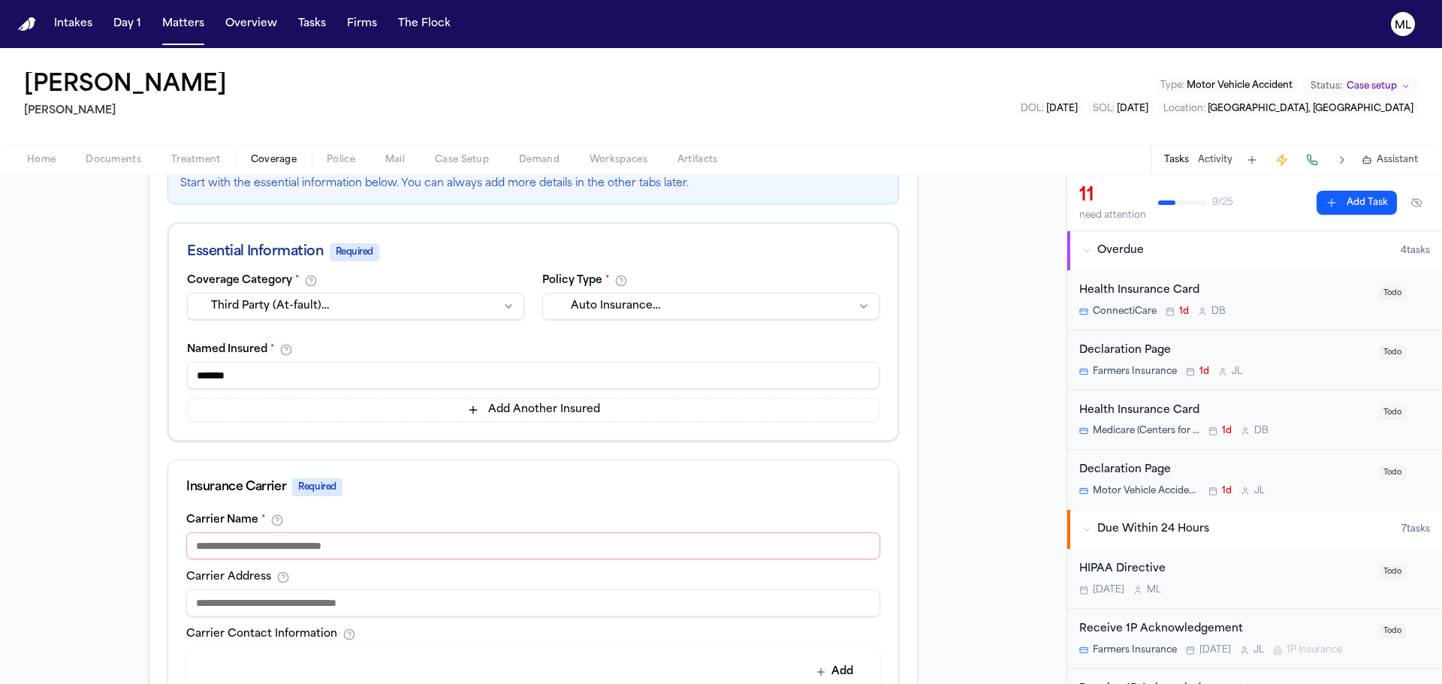
click at [338, 545] on input at bounding box center [533, 545] width 694 height 27
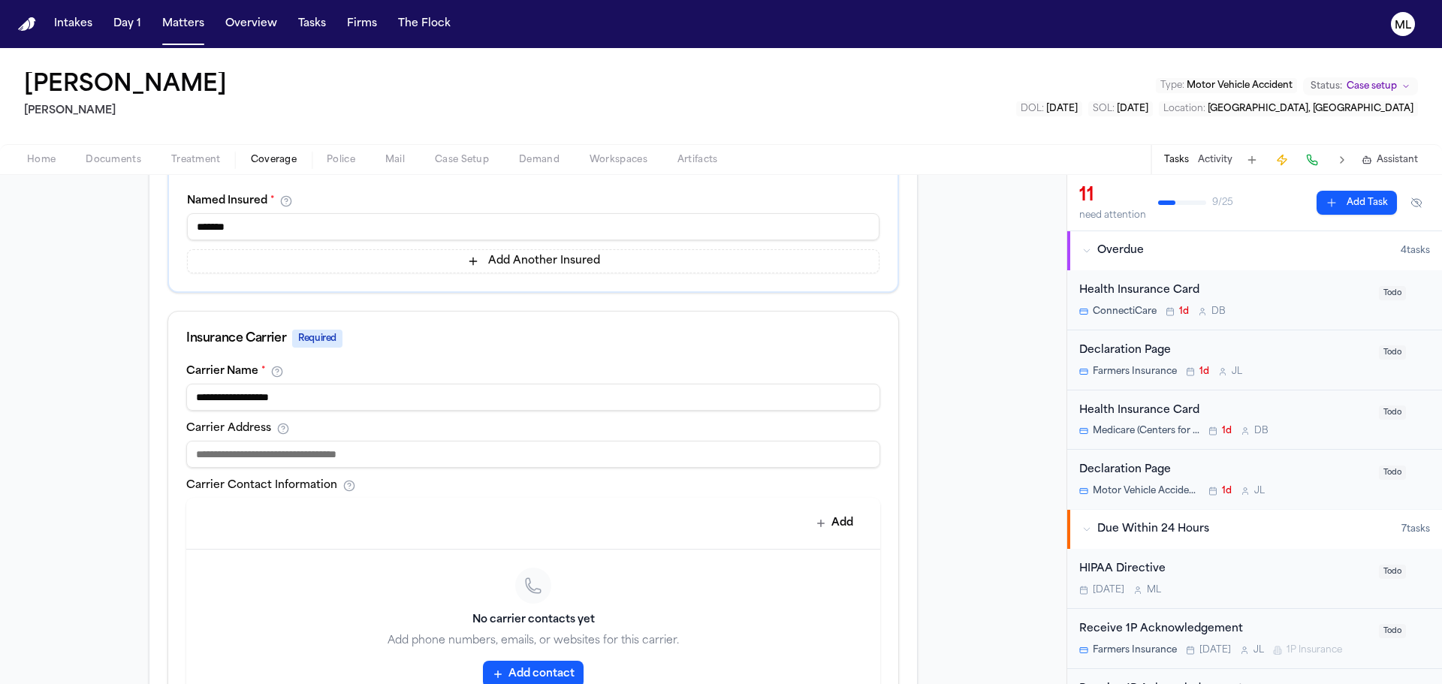
scroll to position [376, 0]
click at [283, 455] on input at bounding box center [533, 452] width 694 height 27
click at [319, 445] on input at bounding box center [533, 452] width 694 height 27
paste input "**********"
click at [264, 451] on input "**********" at bounding box center [533, 452] width 694 height 27
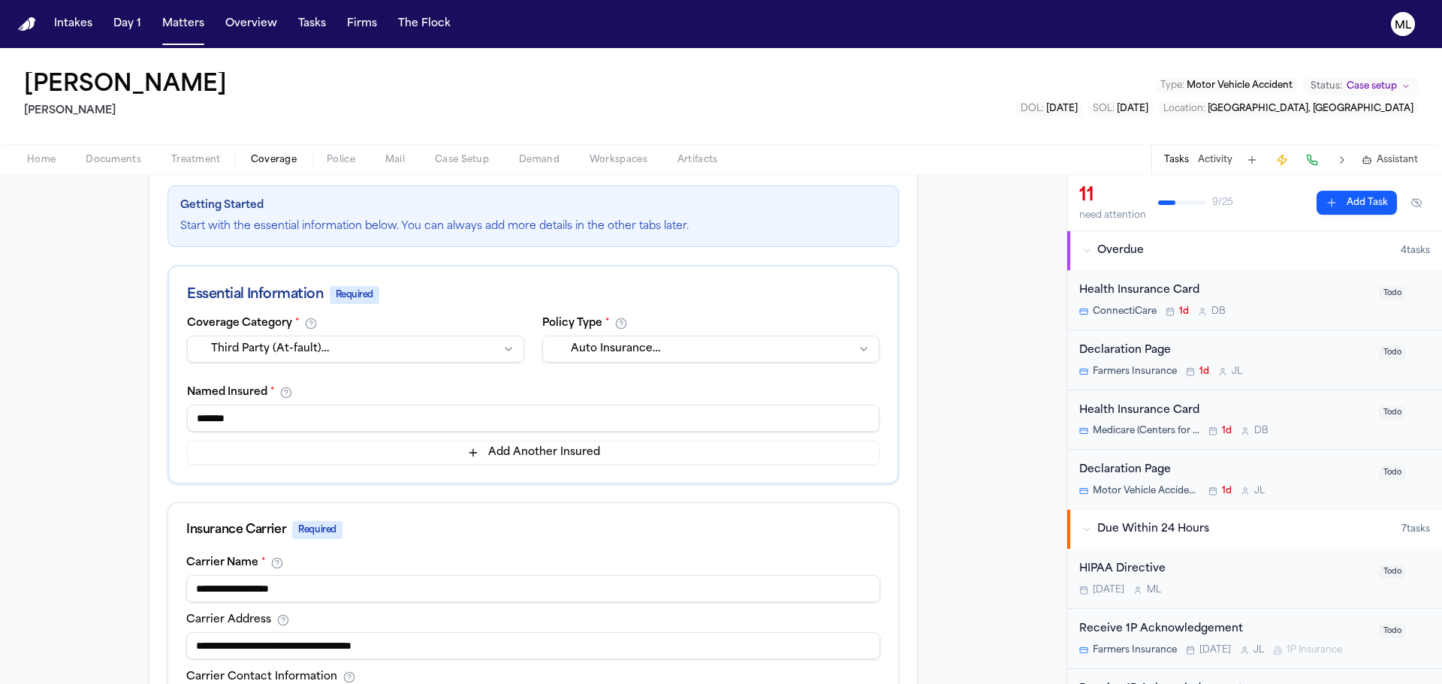
scroll to position [0, 0]
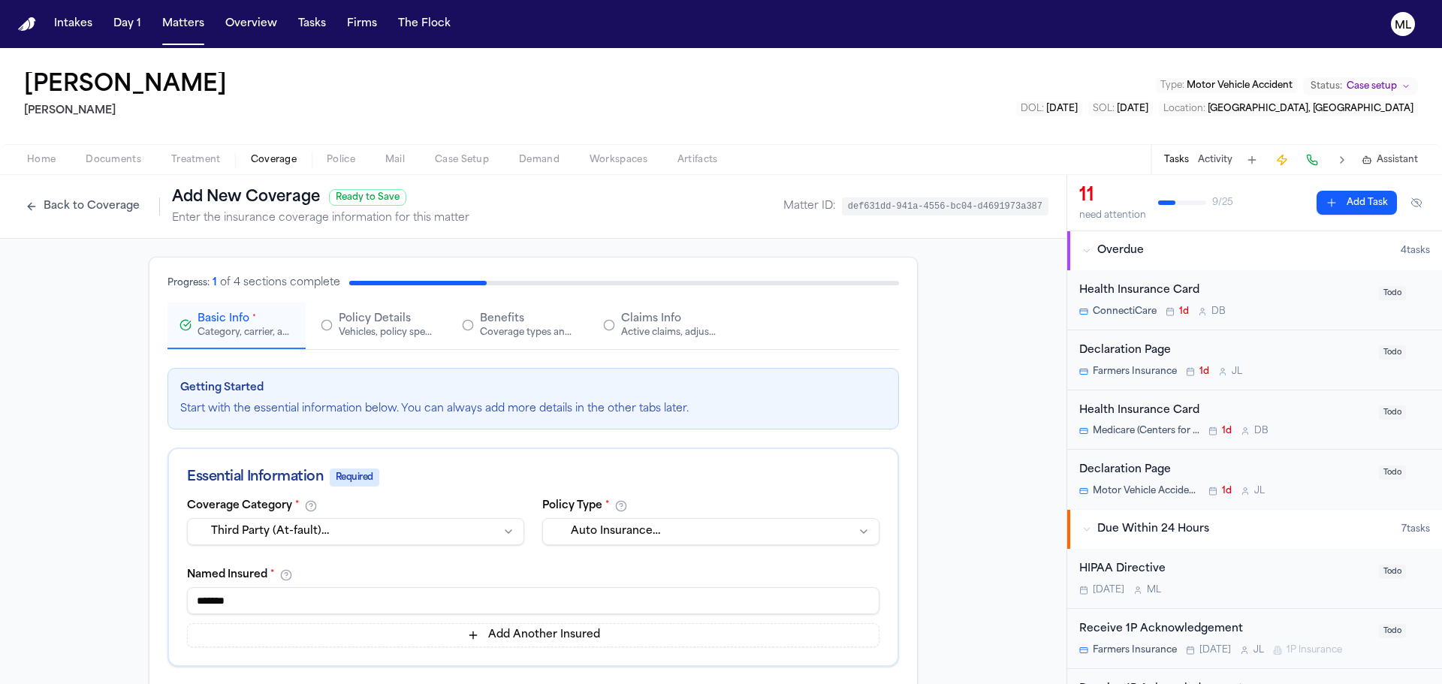
click at [402, 324] on span "Policy Details" at bounding box center [375, 319] width 72 height 15
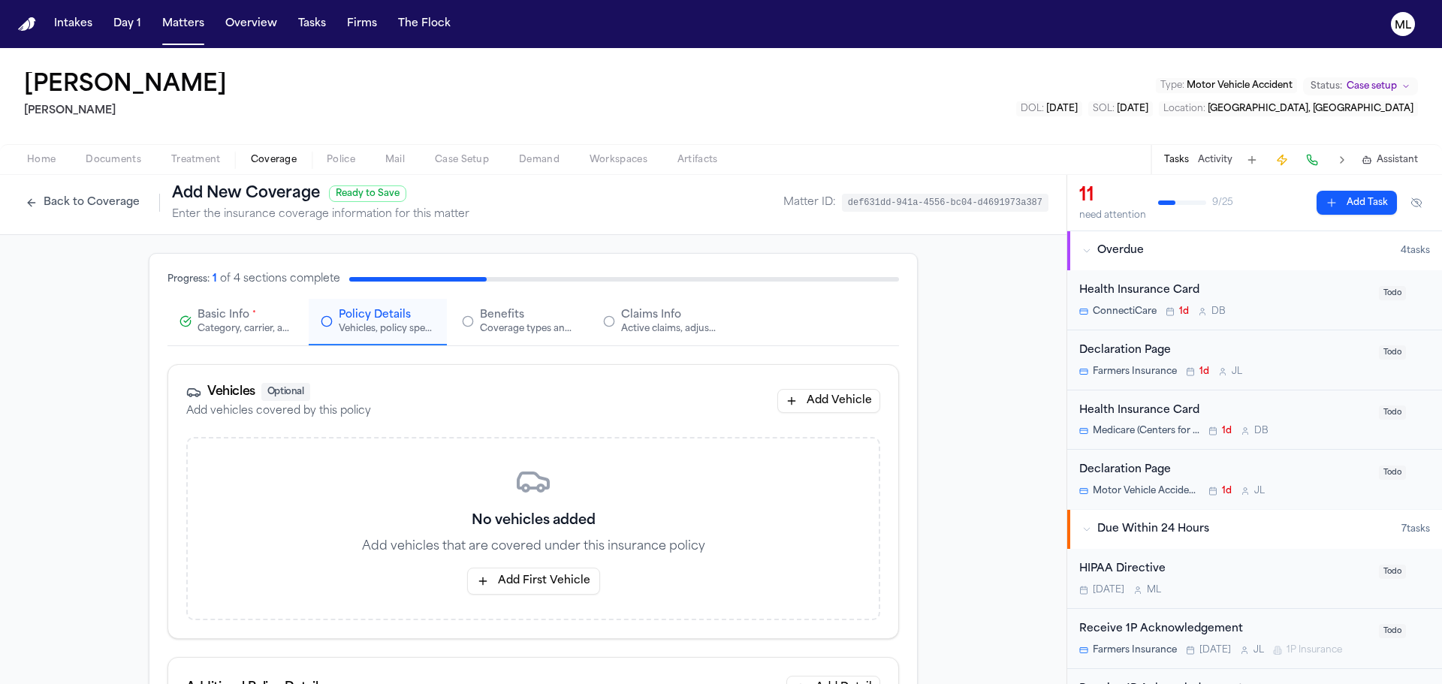
scroll to position [1, 0]
click at [486, 316] on span "Benefits" at bounding box center [502, 318] width 44 height 15
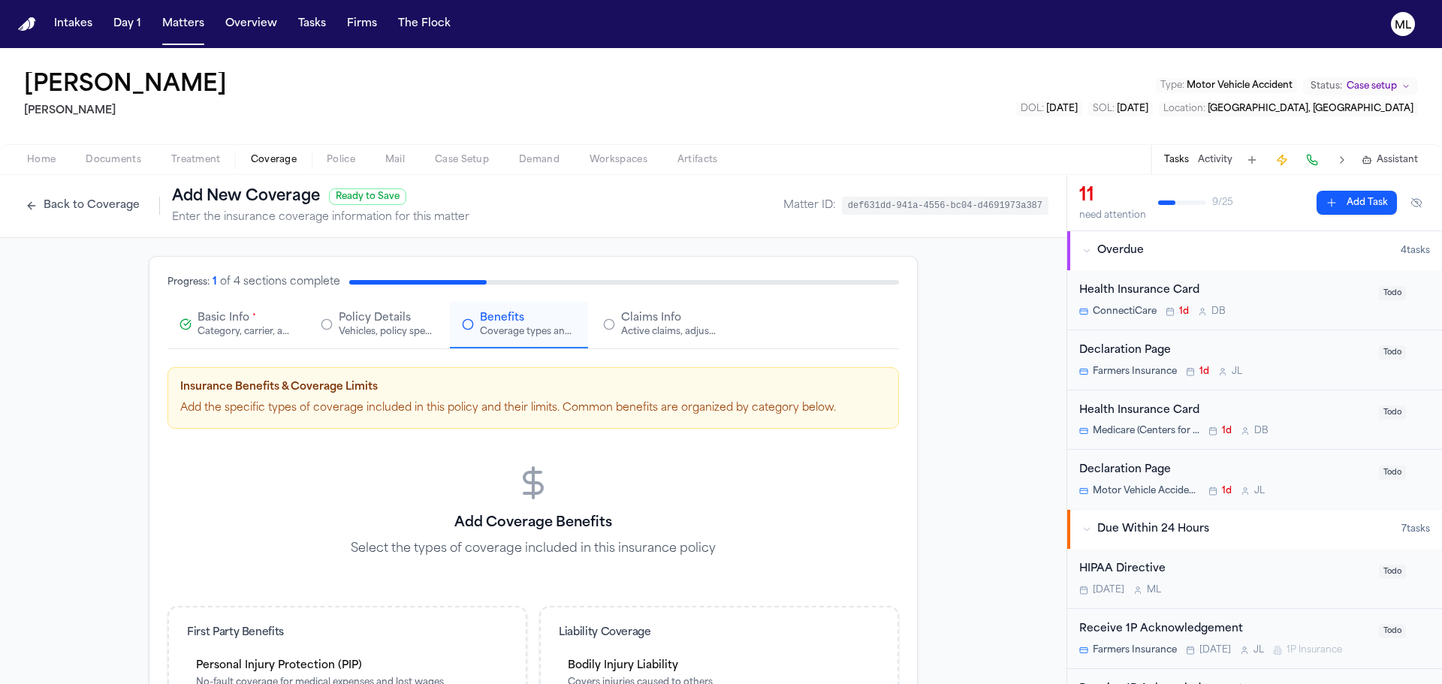
click at [651, 322] on span "Claims Info" at bounding box center [651, 318] width 60 height 15
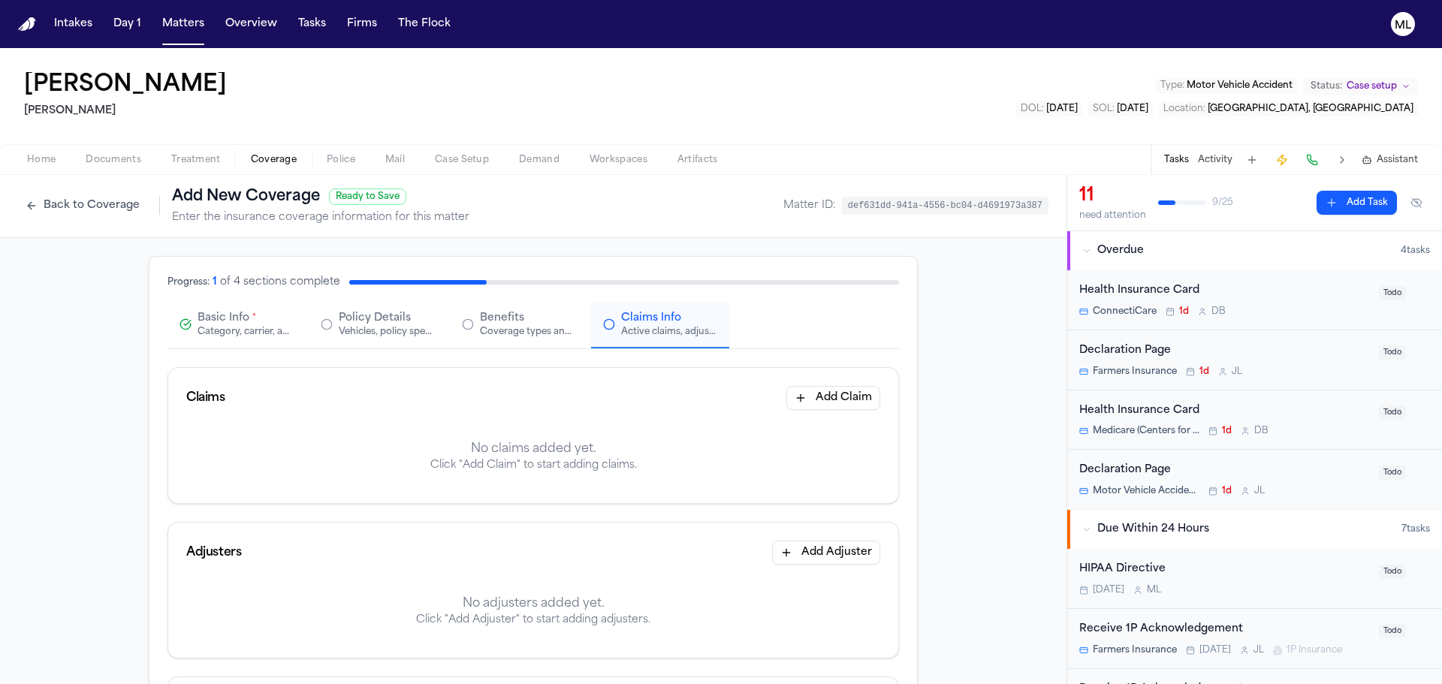
click at [811, 399] on button "Add Claim" at bounding box center [833, 398] width 94 height 24
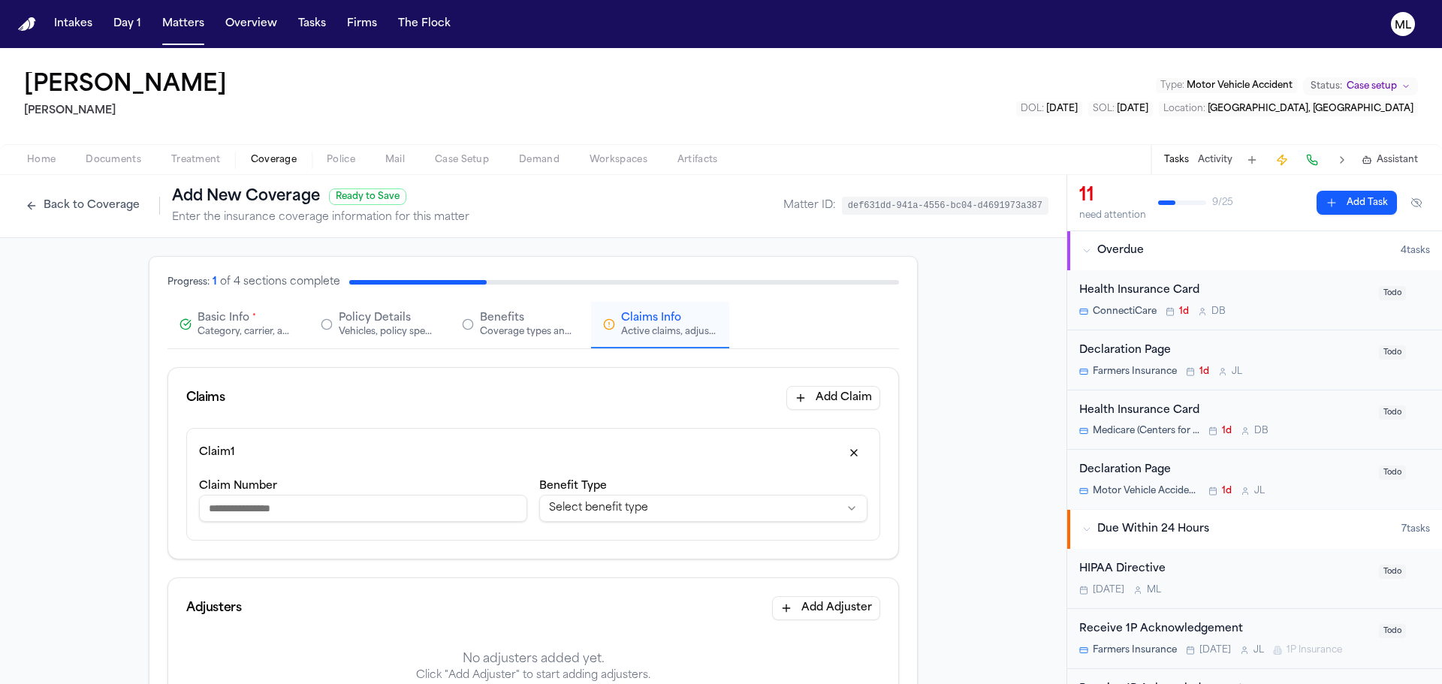
click at [403, 520] on input "Claim Number" at bounding box center [363, 508] width 328 height 27
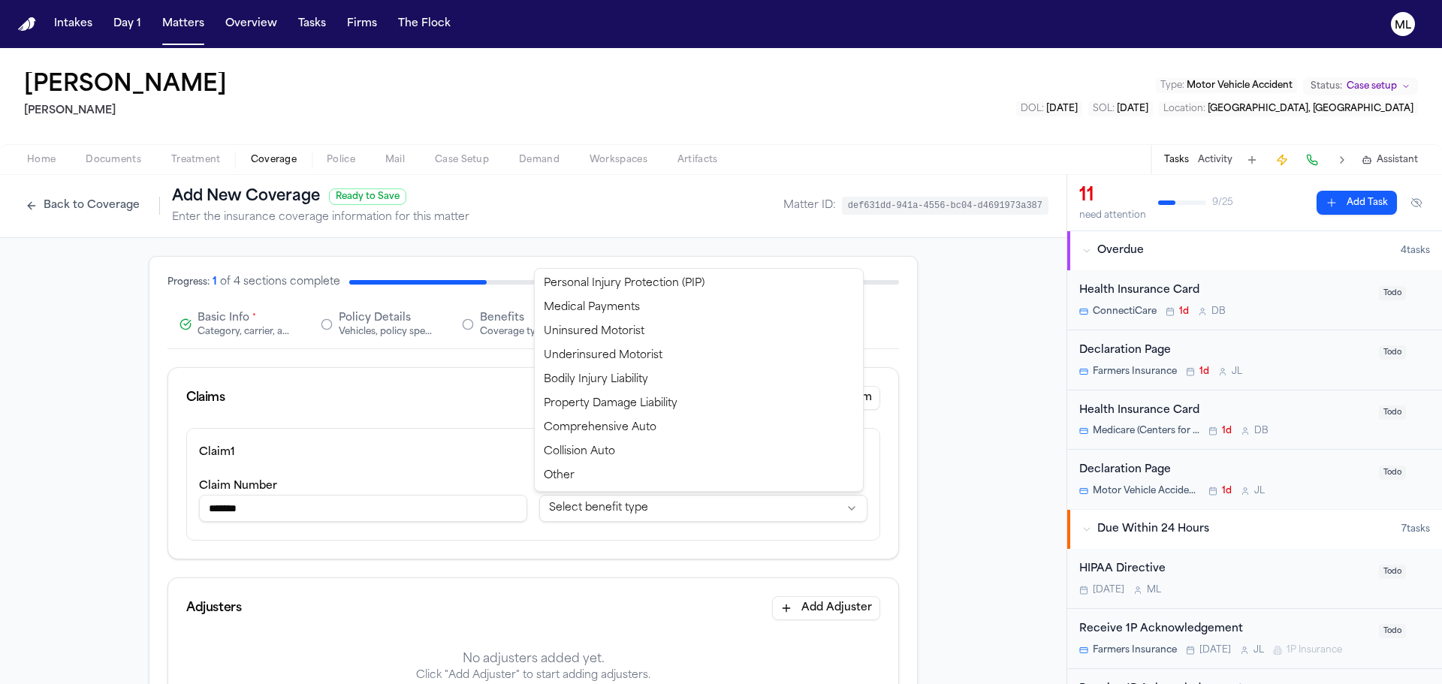
click at [601, 499] on html "**********" at bounding box center [721, 342] width 1442 height 684
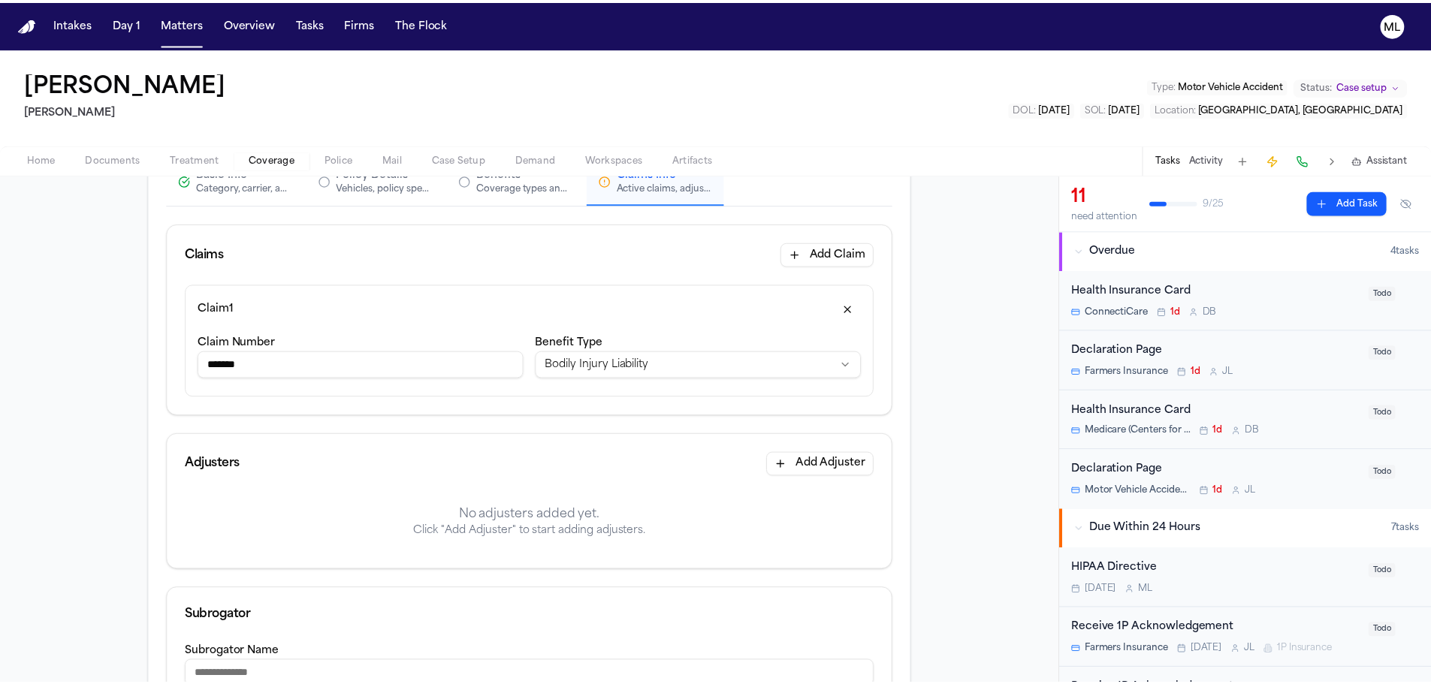
scroll to position [151, 0]
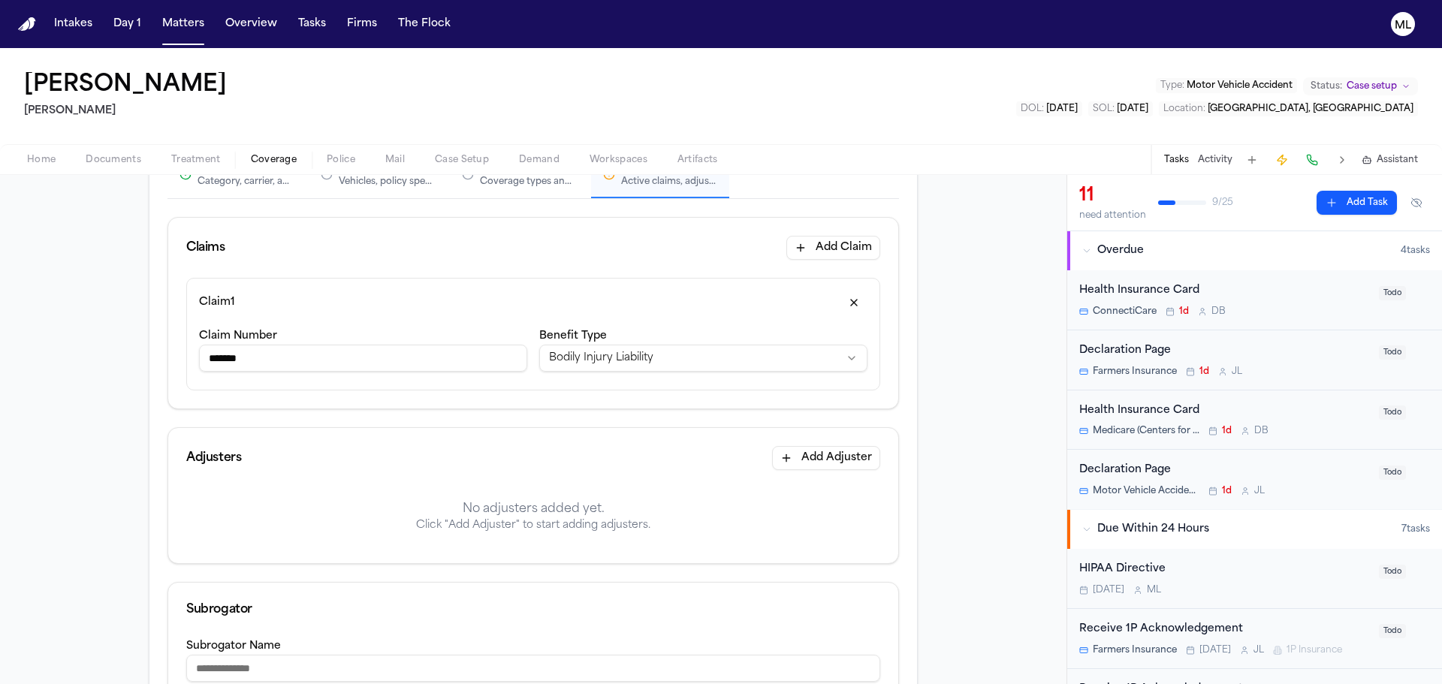
click at [807, 451] on button "Add Adjuster" at bounding box center [826, 458] width 108 height 24
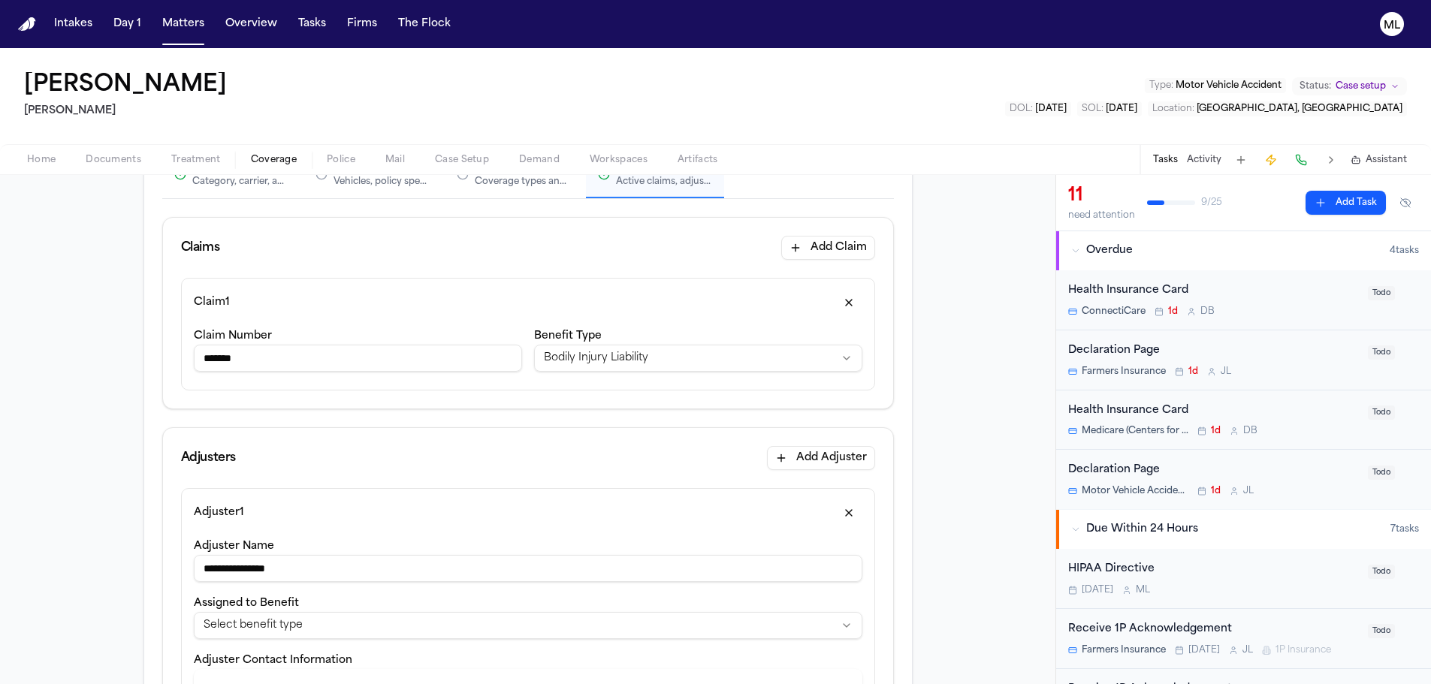
click at [282, 618] on html "**********" at bounding box center [715, 342] width 1431 height 684
click at [343, 501] on div "Adjuster 1" at bounding box center [528, 513] width 668 height 24
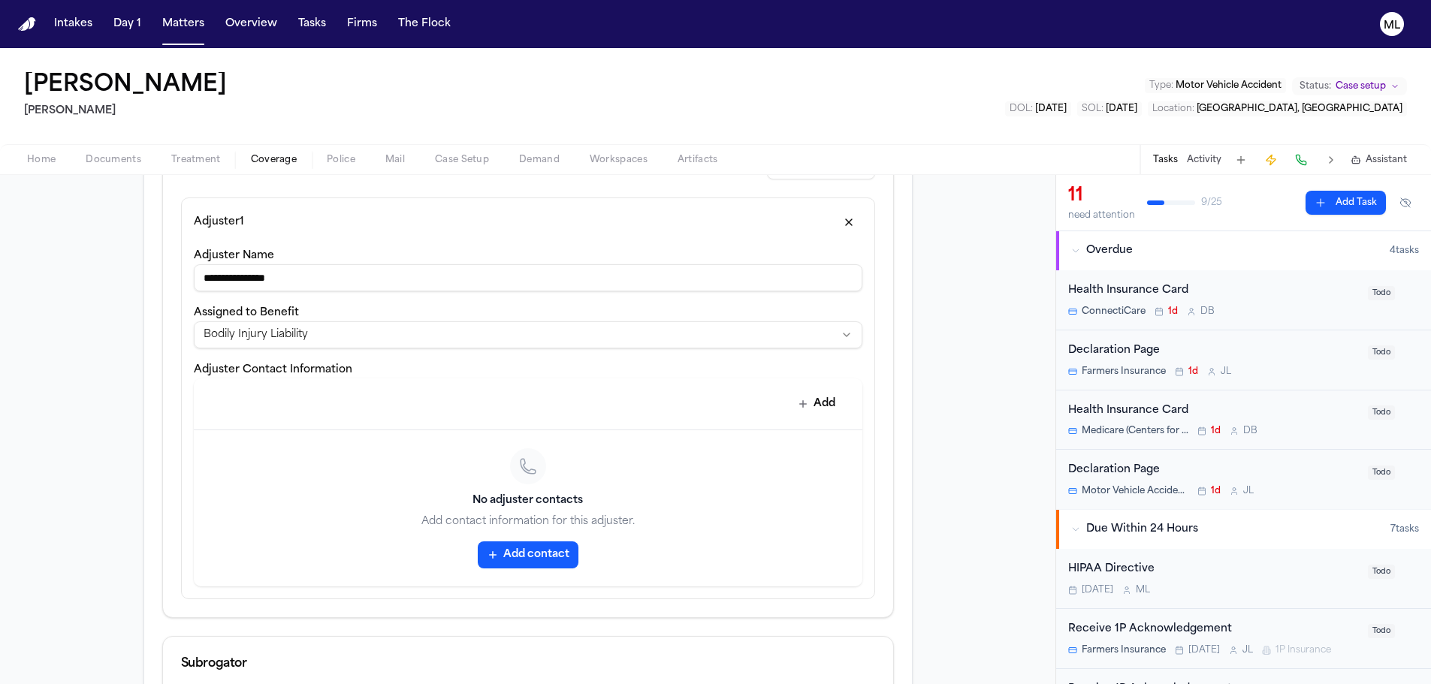
scroll to position [451, 0]
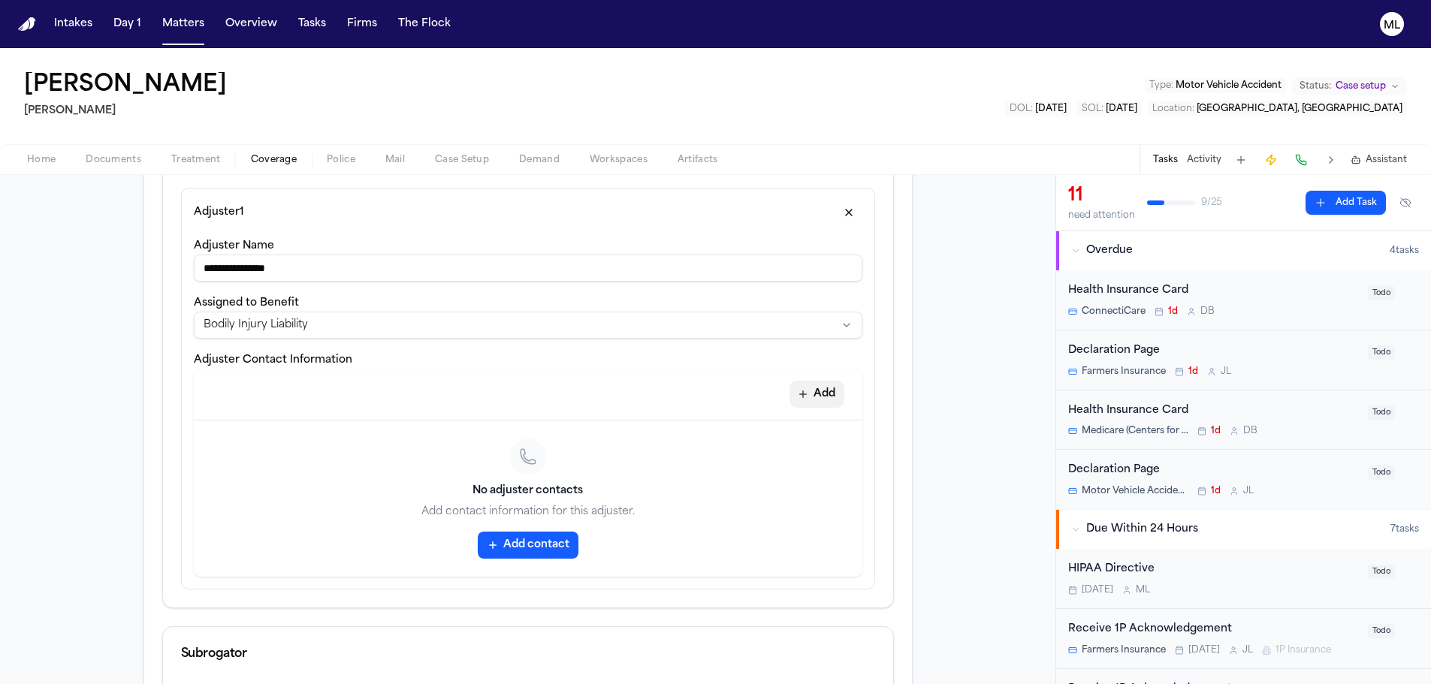
click at [822, 393] on button "Add" at bounding box center [816, 394] width 55 height 27
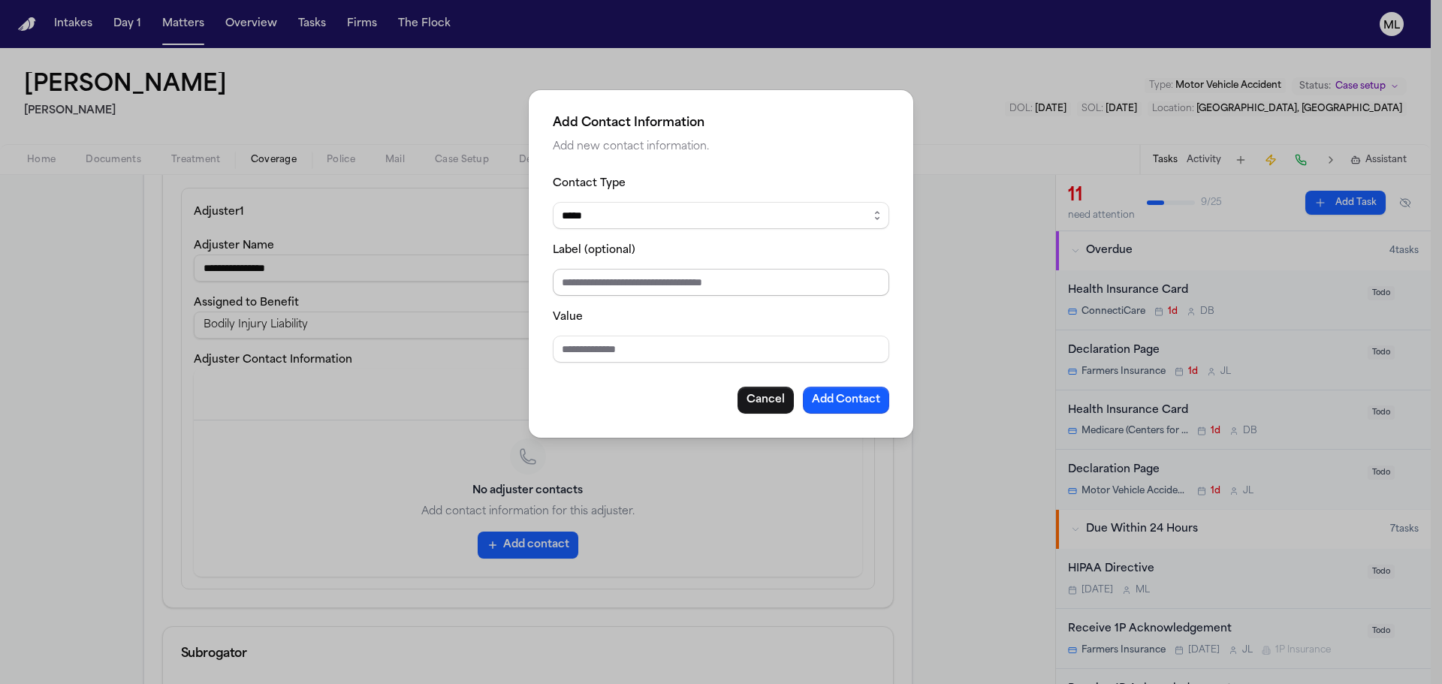
click at [624, 288] on input "Label (optional)" at bounding box center [721, 282] width 336 height 27
click at [605, 340] on input "Value" at bounding box center [721, 349] width 336 height 27
click at [703, 219] on select "***** ***** ******* *** *****" at bounding box center [721, 215] width 336 height 27
click at [840, 393] on button "Add Contact" at bounding box center [846, 400] width 86 height 27
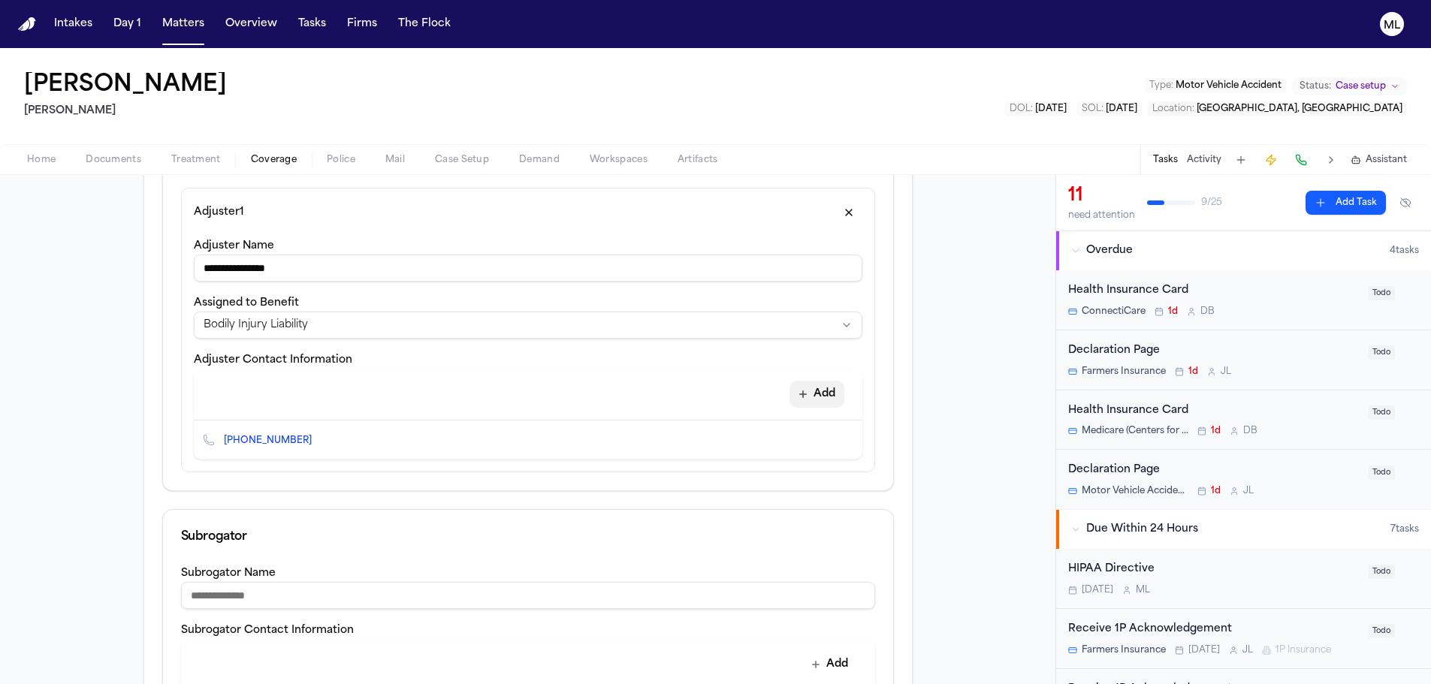
click at [809, 394] on button "Add" at bounding box center [816, 394] width 55 height 27
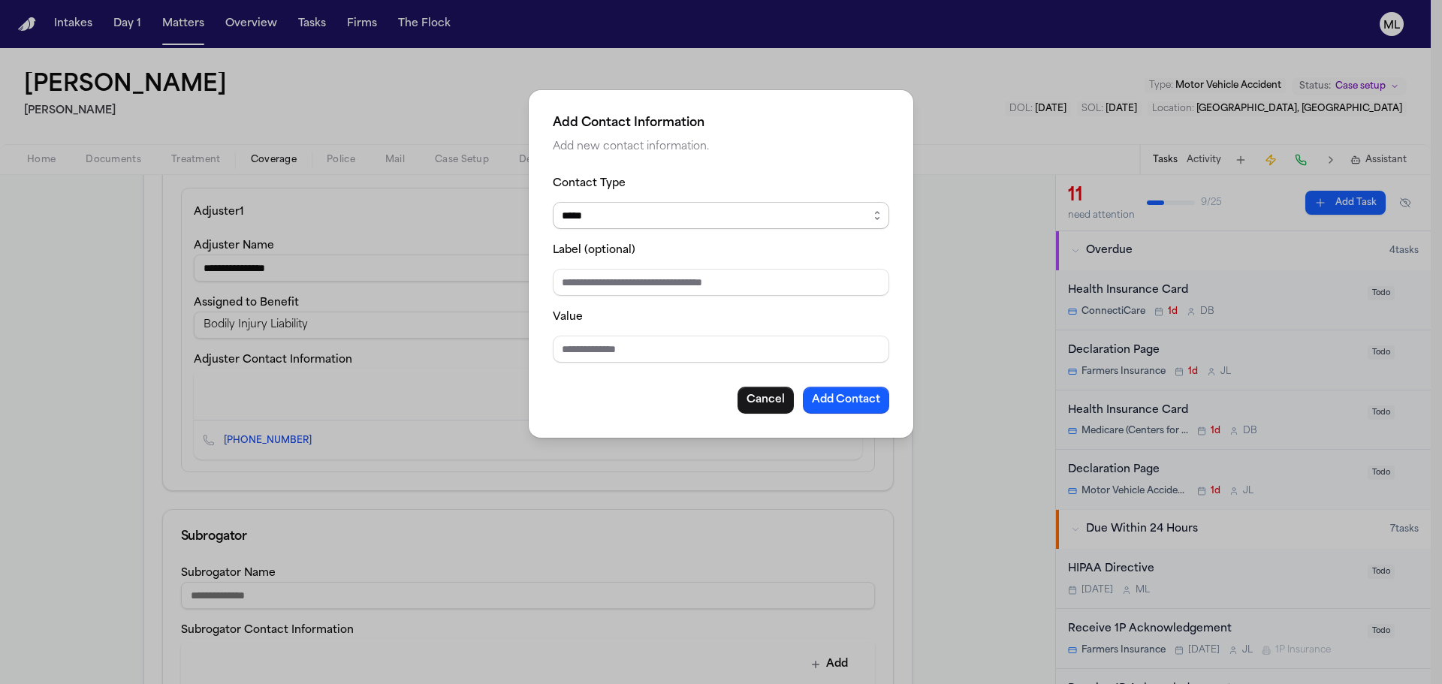
click at [639, 221] on select "***** ***** ******* *** *****" at bounding box center [721, 215] width 336 height 27
click at [553, 202] on select "***** ***** ******* *** *****" at bounding box center [721, 215] width 336 height 27
click at [605, 343] on input "Value" at bounding box center [721, 349] width 336 height 27
click at [822, 397] on button "Add Contact" at bounding box center [846, 400] width 86 height 27
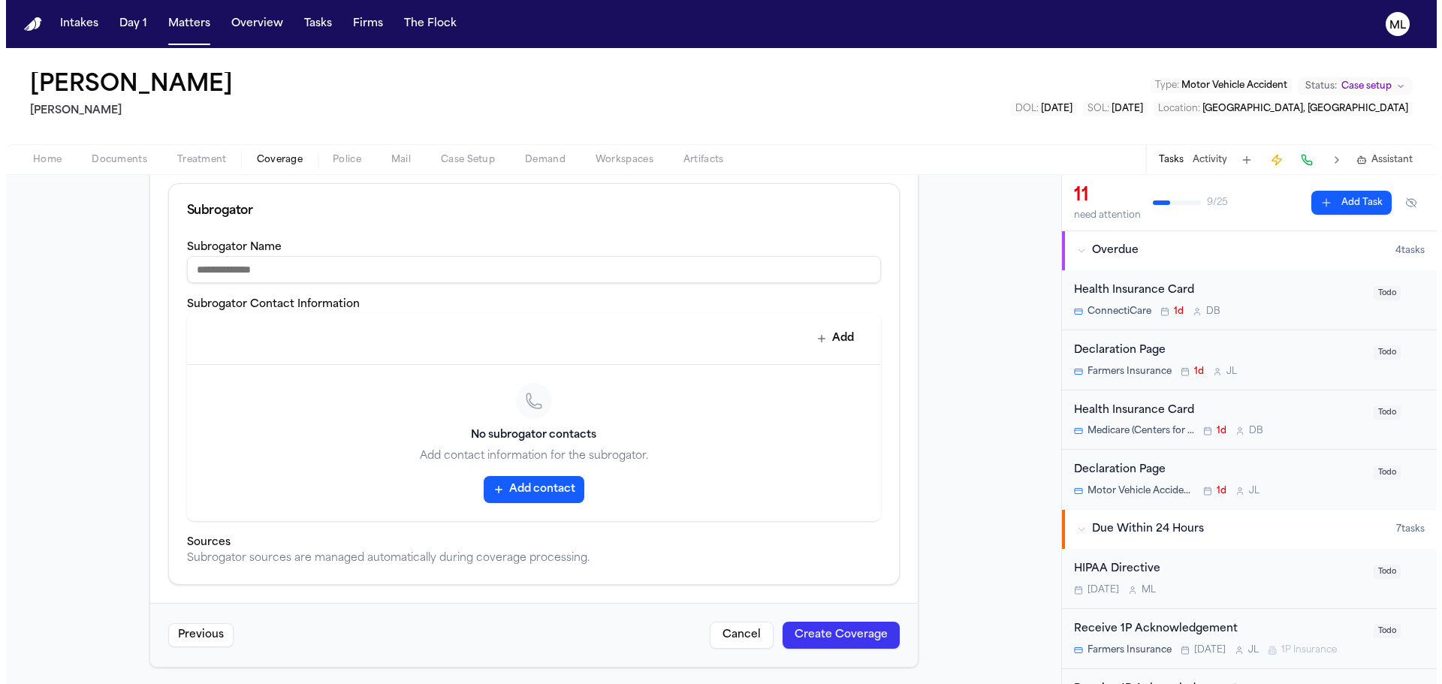
scroll to position [849, 0]
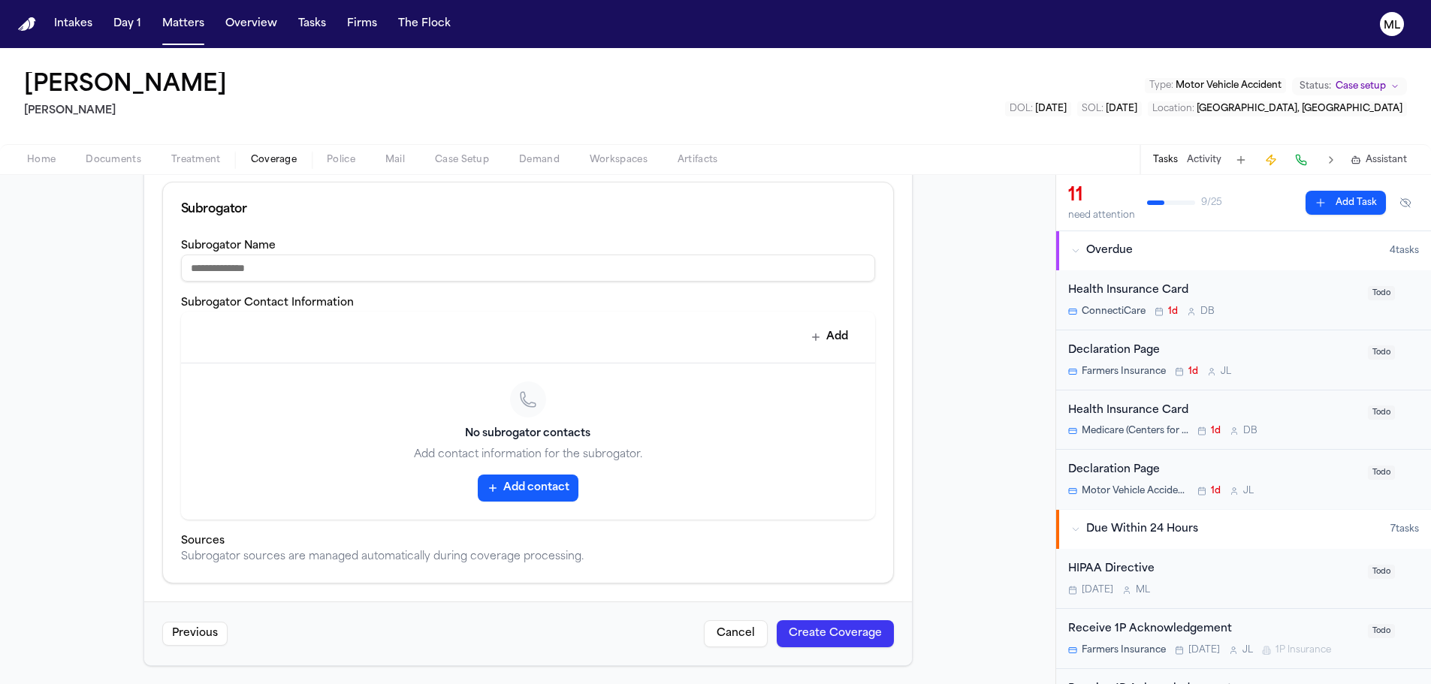
click at [818, 641] on button "Create Coverage" at bounding box center [835, 633] width 117 height 27
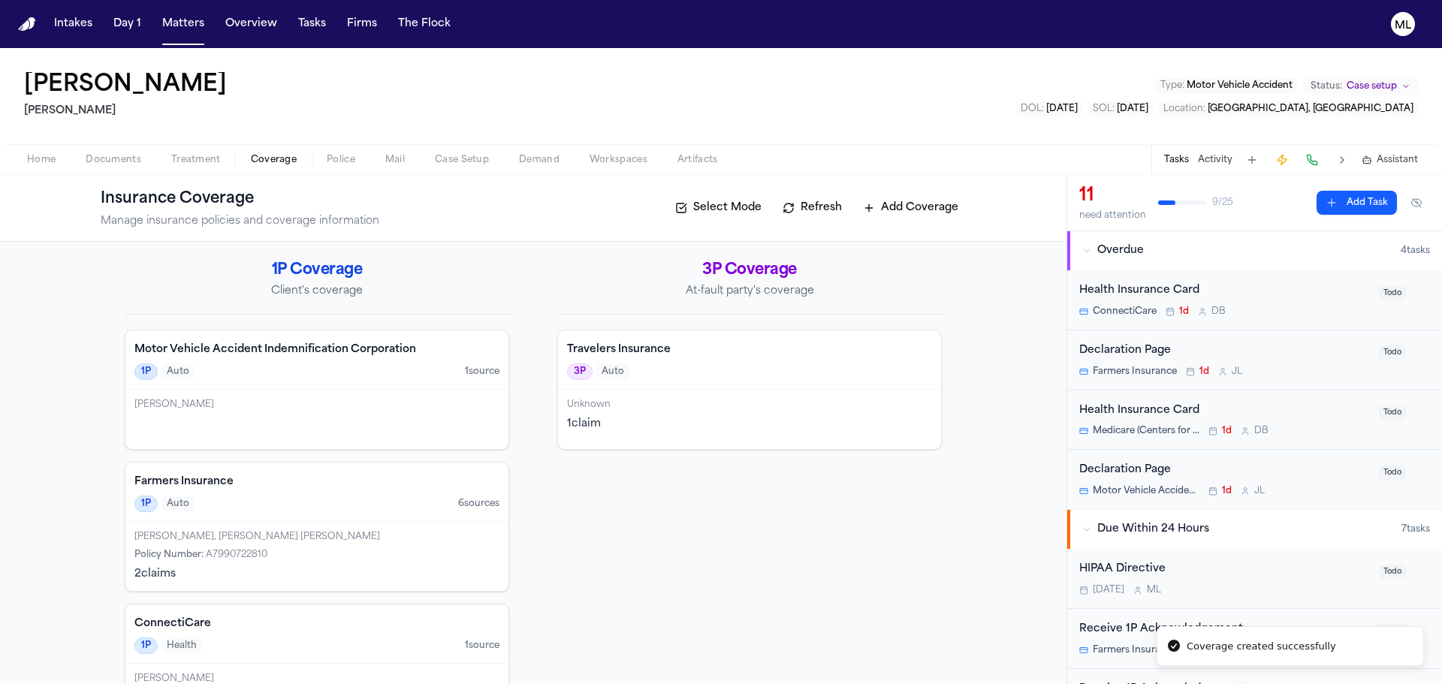
click at [690, 422] on div "1 claim" at bounding box center [749, 424] width 365 height 15
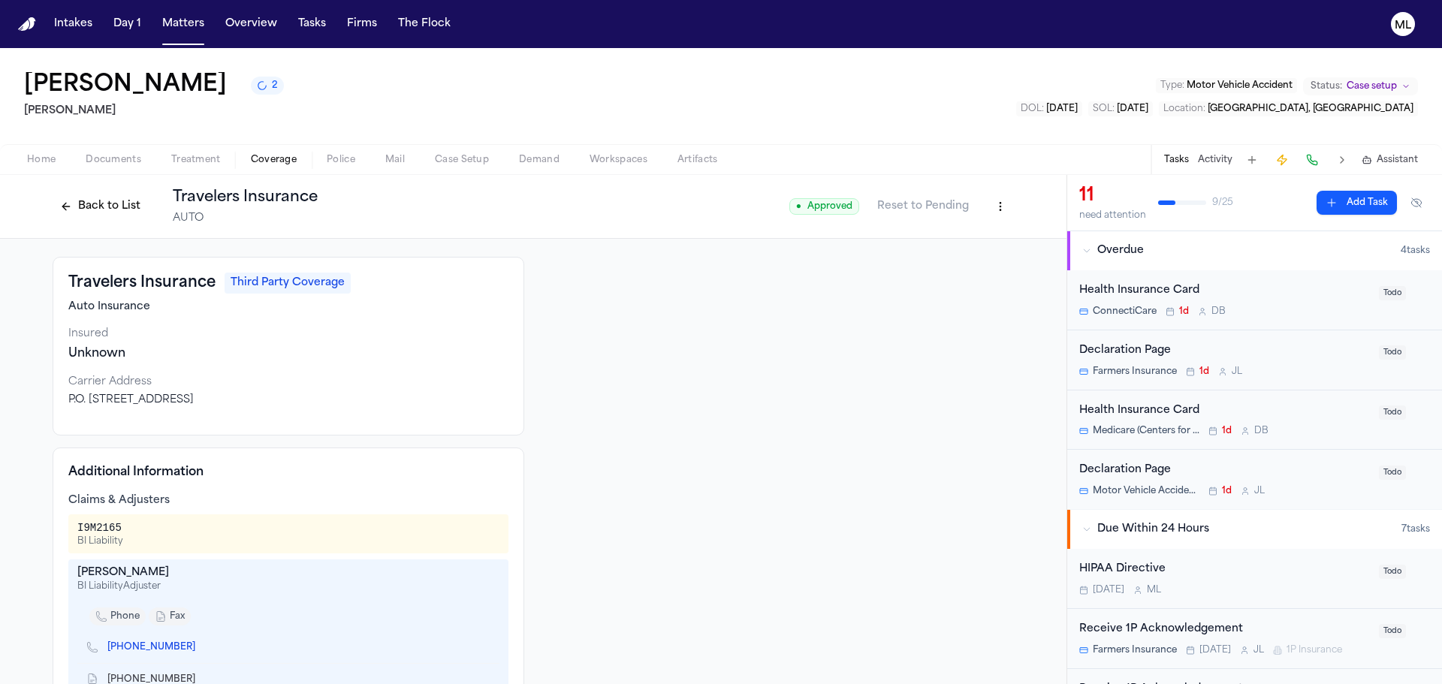
click at [89, 210] on button "Back to List" at bounding box center [100, 207] width 95 height 24
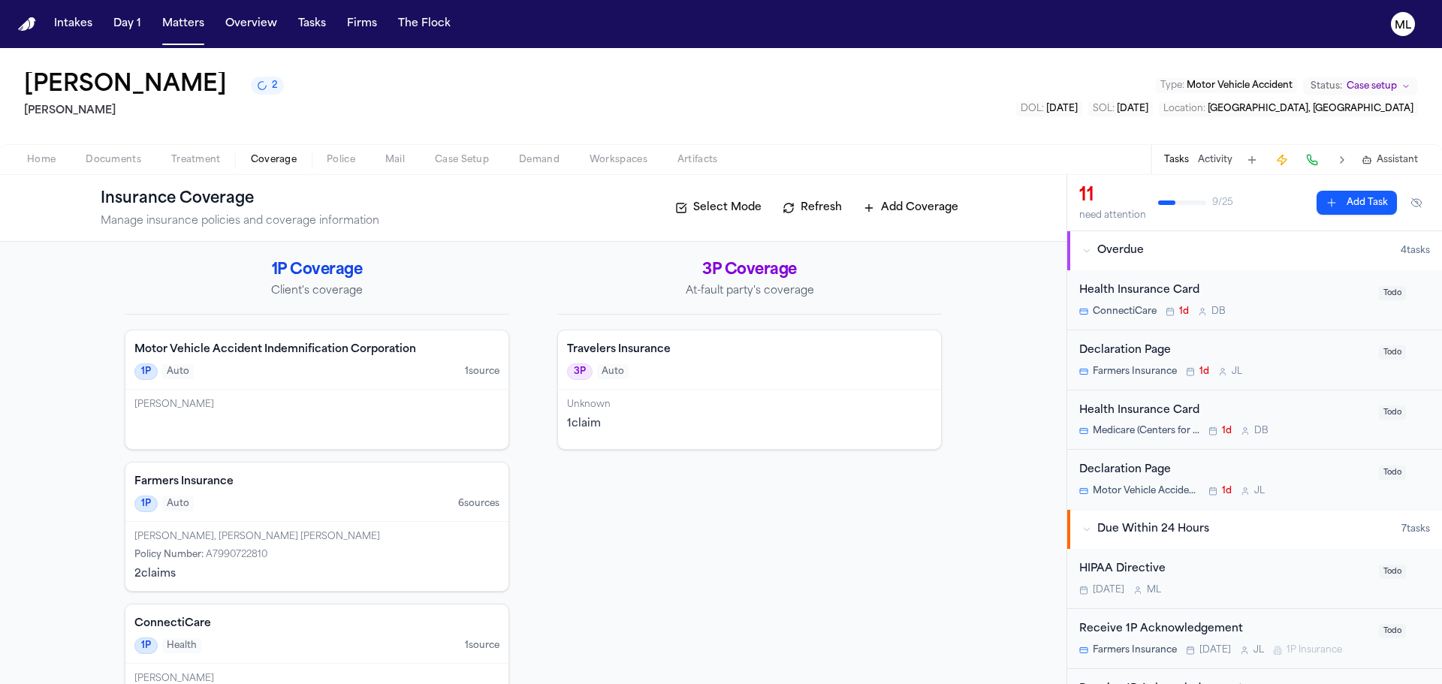
click at [110, 164] on span "Documents" at bounding box center [114, 160] width 56 height 12
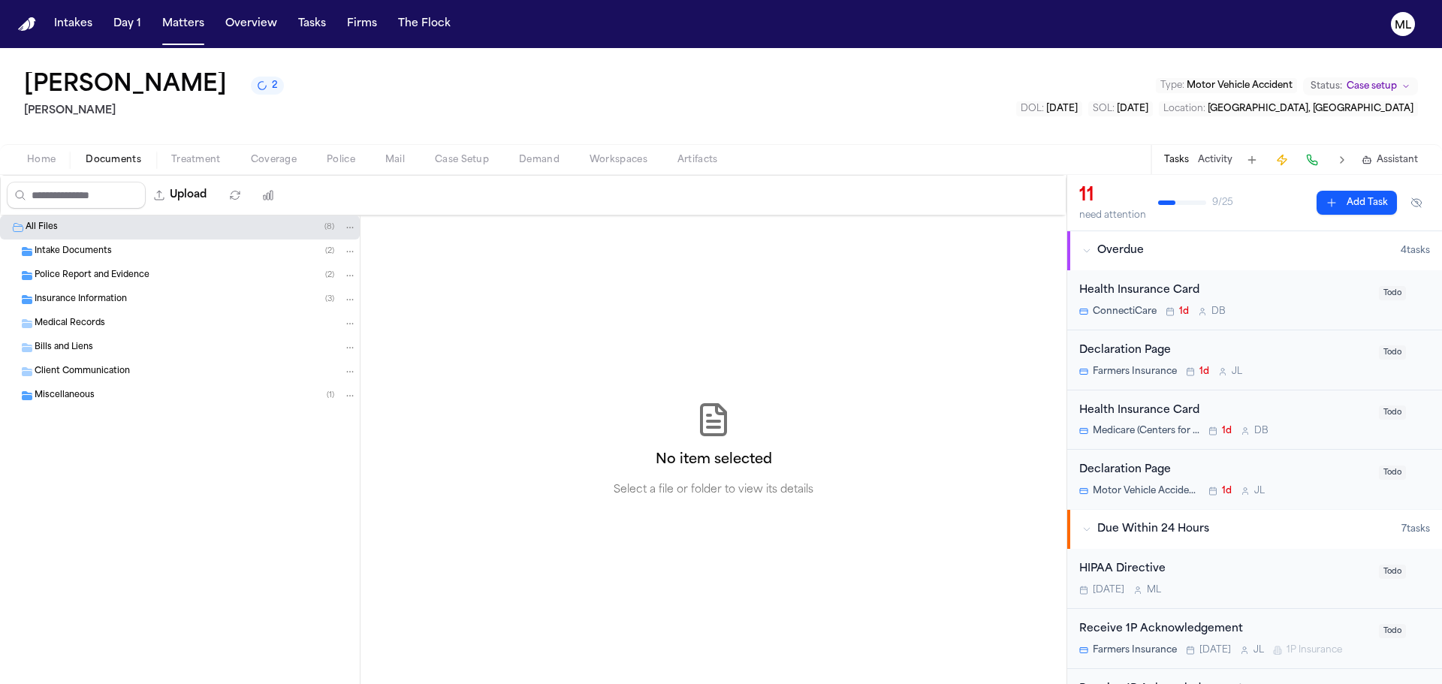
click at [26, 161] on button "Home" at bounding box center [41, 160] width 59 height 18
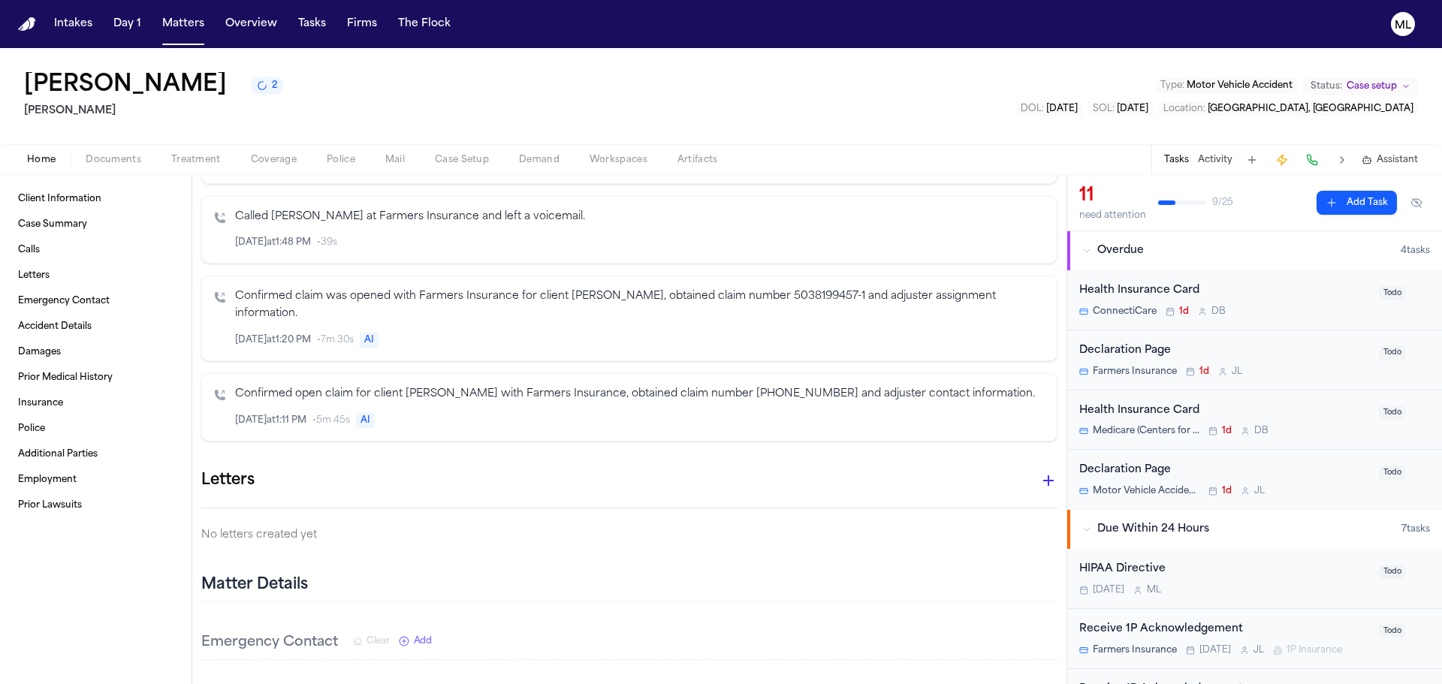
scroll to position [601, 0]
click at [1044, 485] on icon "button" at bounding box center [1048, 485] width 18 height 18
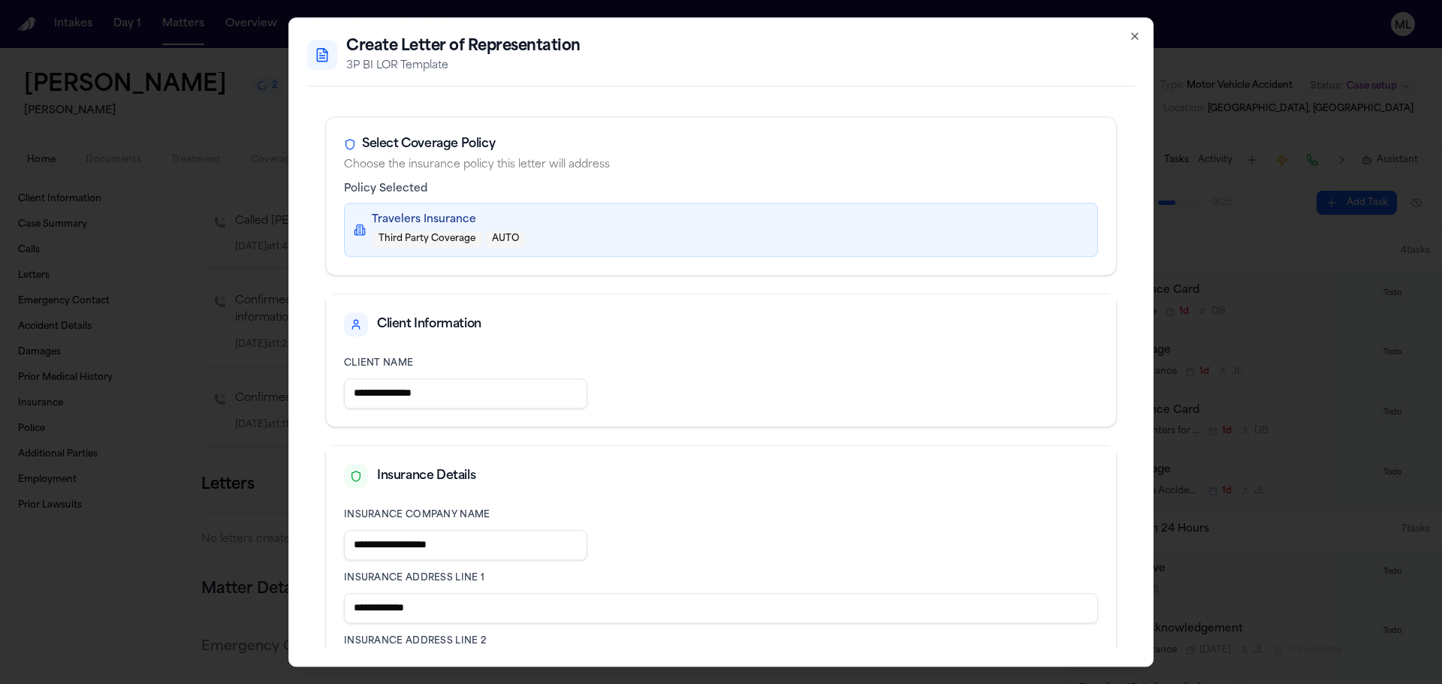
drag, startPoint x: 474, startPoint y: 390, endPoint x: 336, endPoint y: 394, distance: 138.2
click at [336, 394] on div "**********" at bounding box center [721, 385] width 790 height 81
click at [698, 412] on div "**********" at bounding box center [721, 385] width 790 height 81
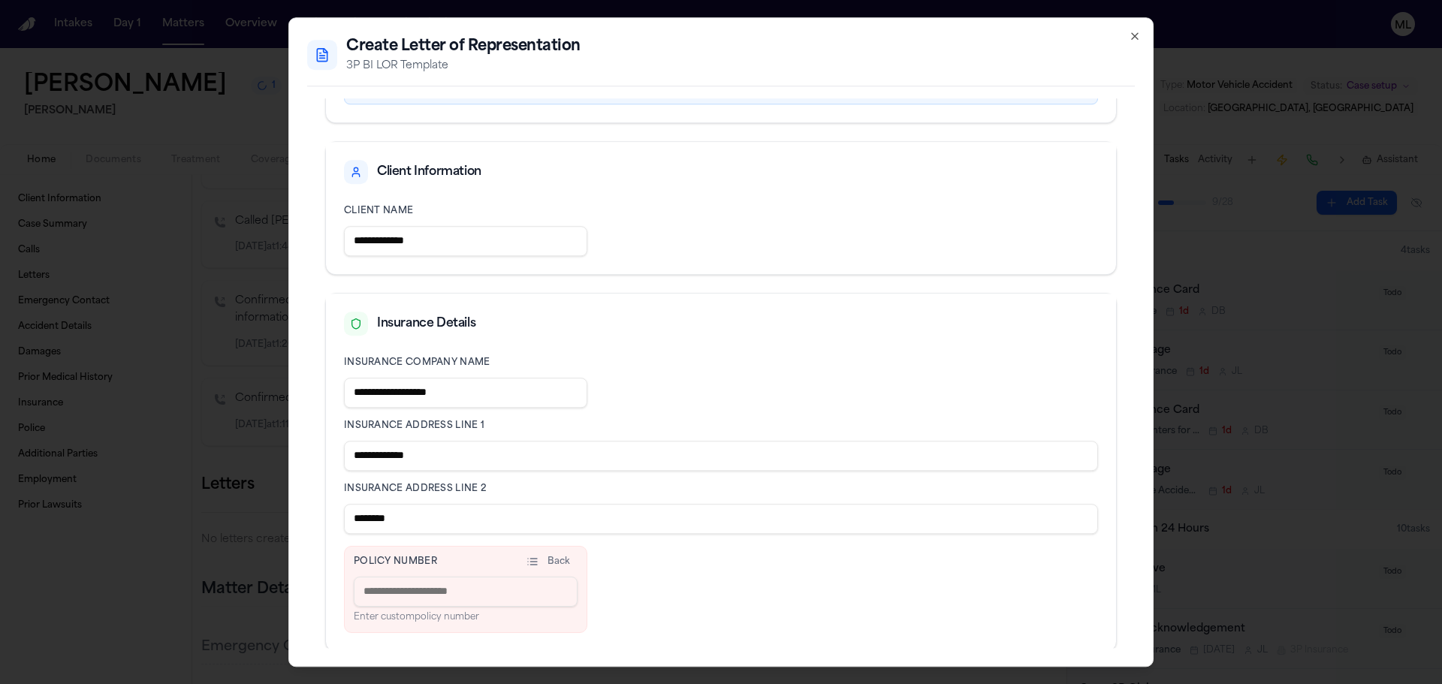
scroll to position [228, 0]
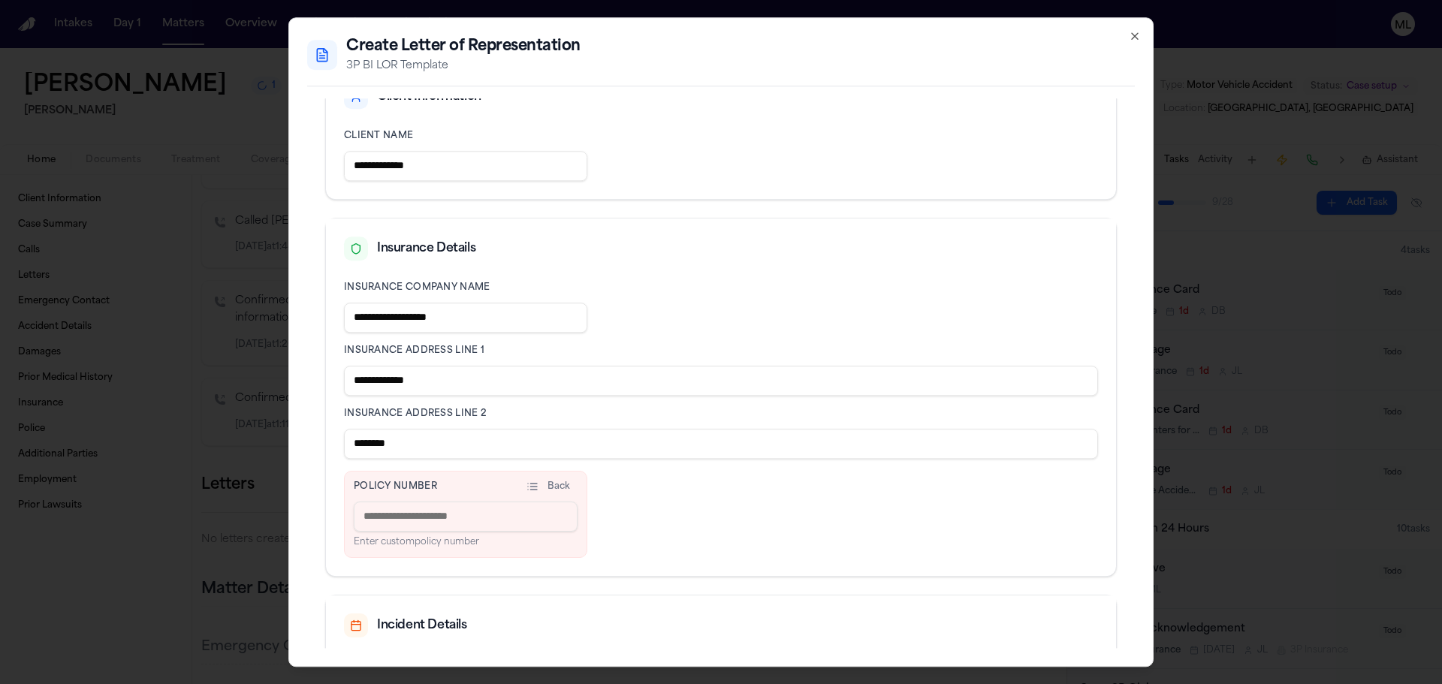
click at [605, 452] on input "********" at bounding box center [721, 444] width 754 height 30
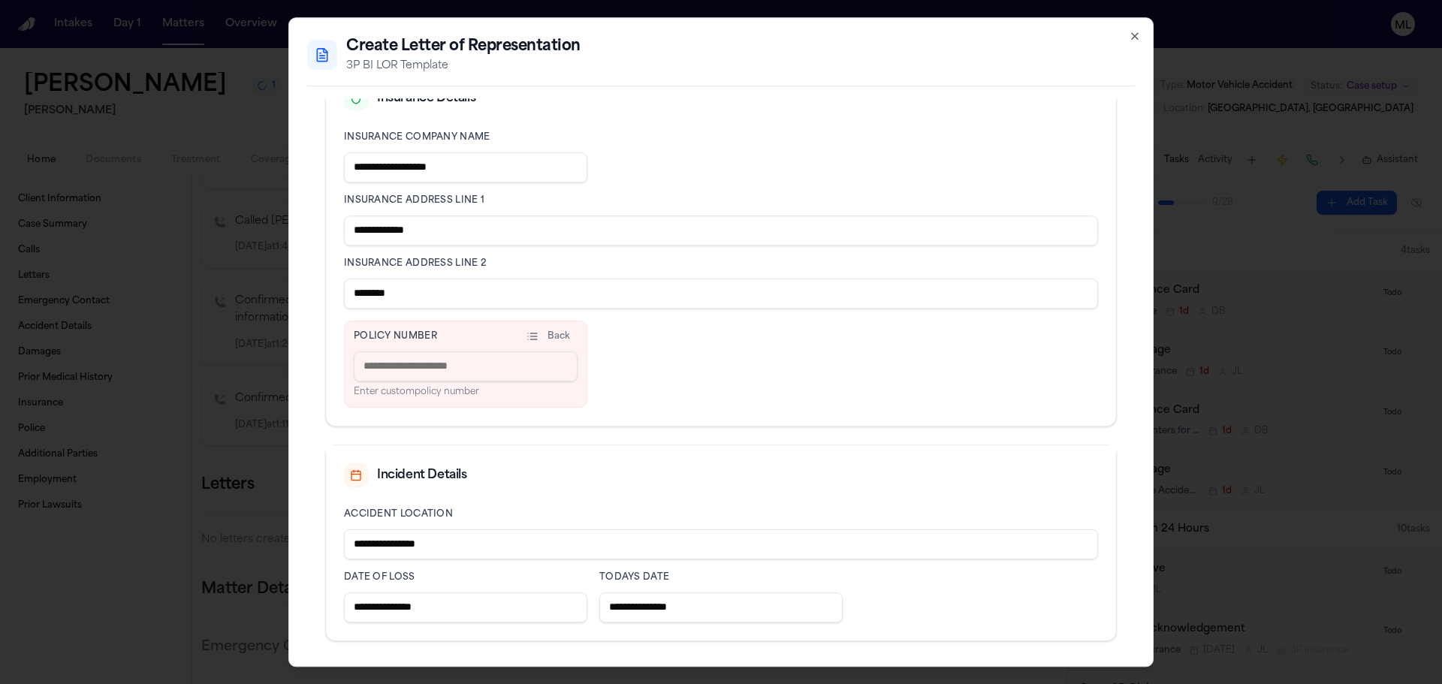
scroll to position [453, 0]
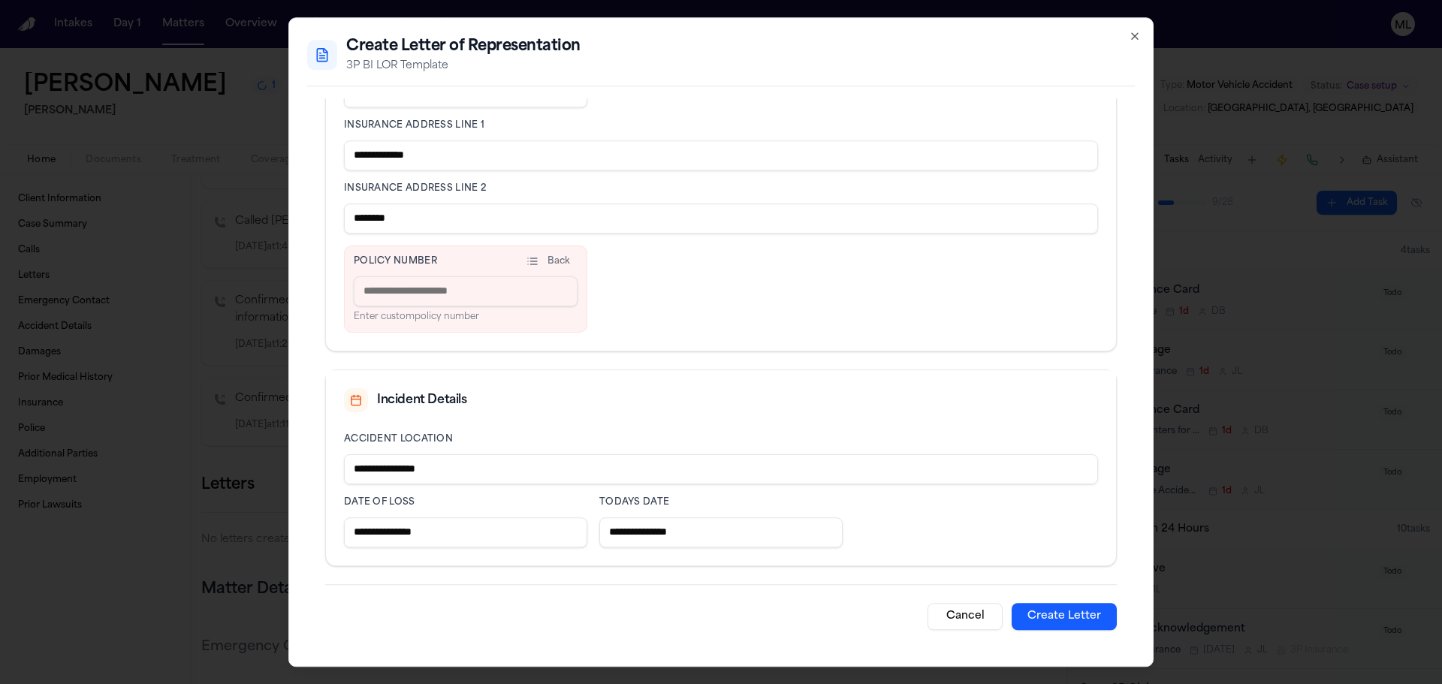
click at [1081, 626] on button "Create Letter" at bounding box center [1064, 616] width 105 height 27
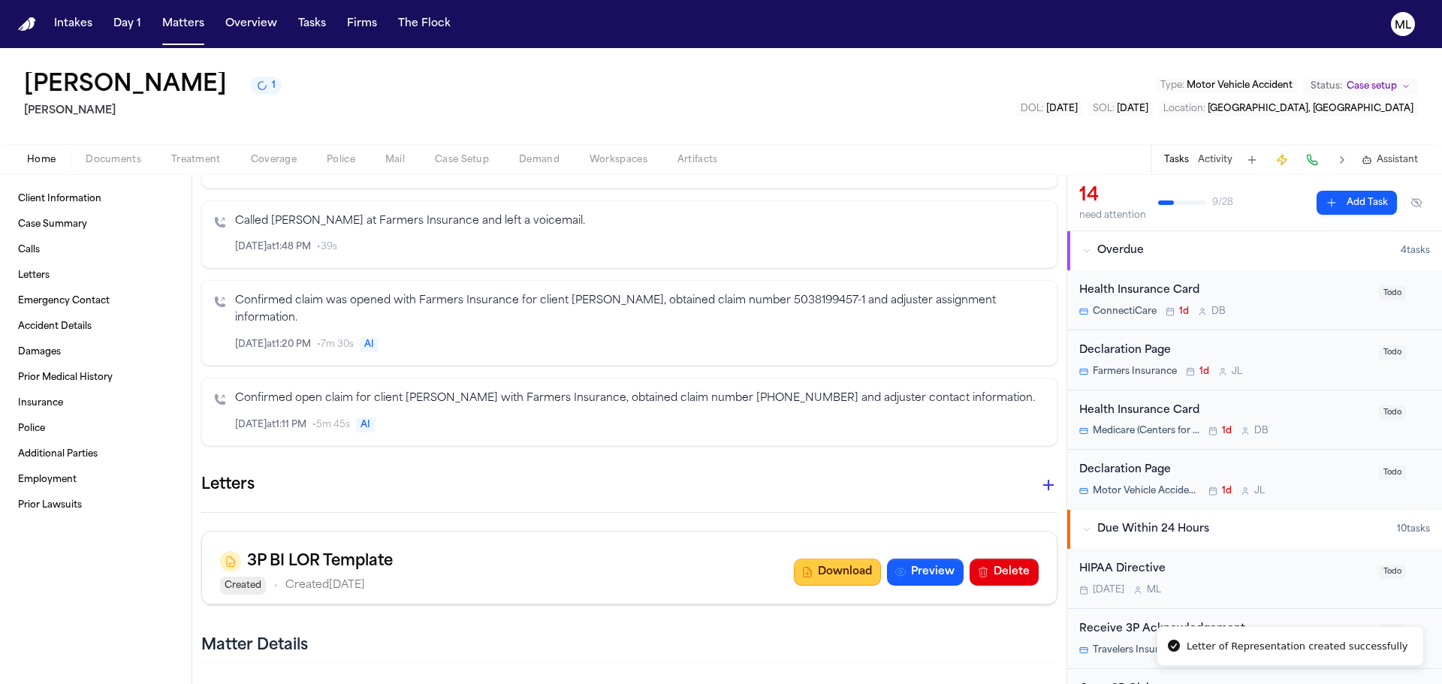
click at [807, 569] on button "Download" at bounding box center [837, 572] width 87 height 27
click at [195, 17] on button "Matters" at bounding box center [183, 24] width 54 height 27
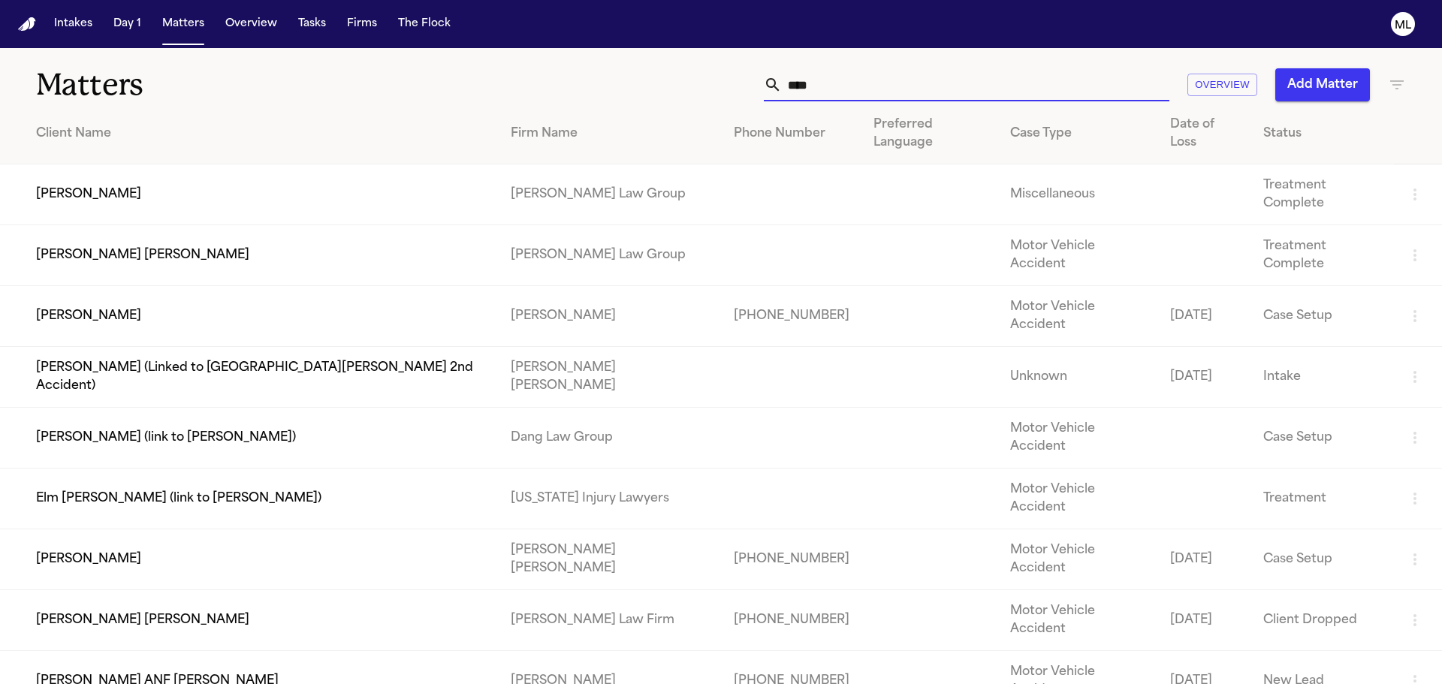
click at [811, 80] on input "****" at bounding box center [976, 84] width 388 height 33
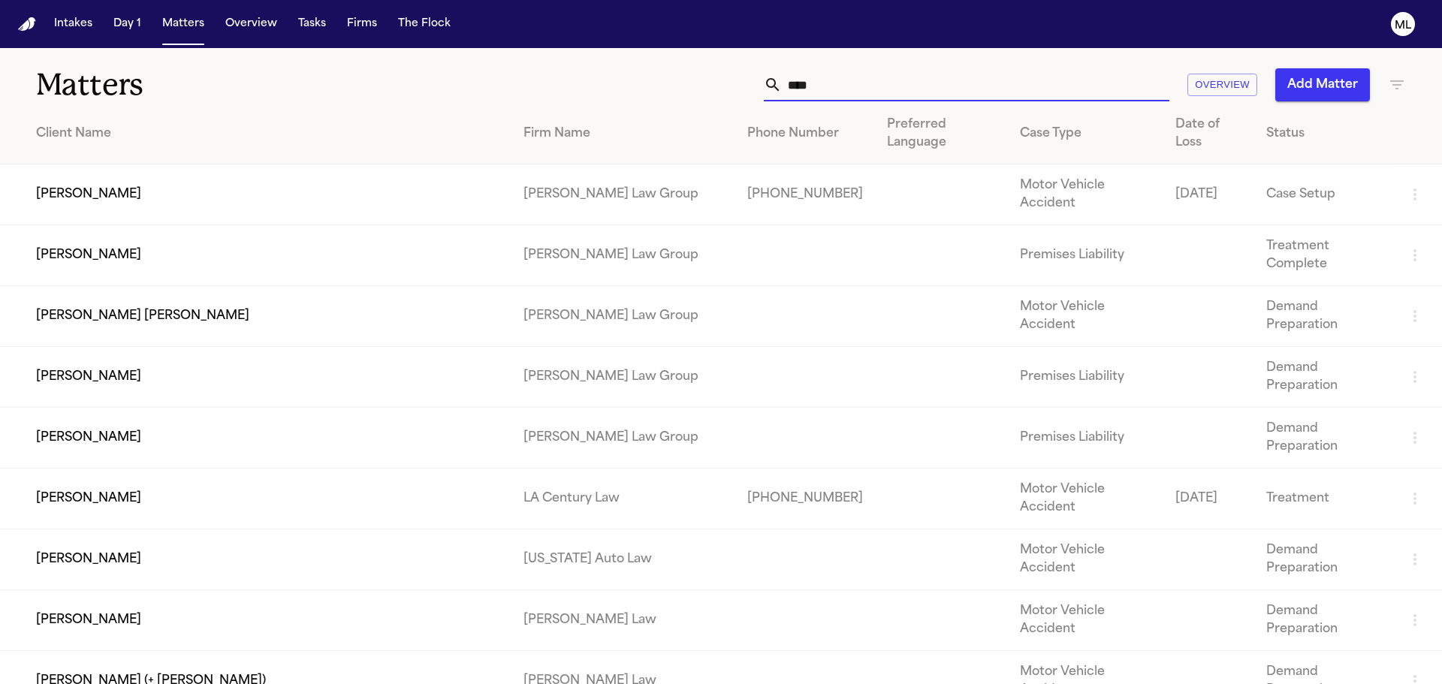
click at [811, 80] on input "****" at bounding box center [976, 84] width 388 height 33
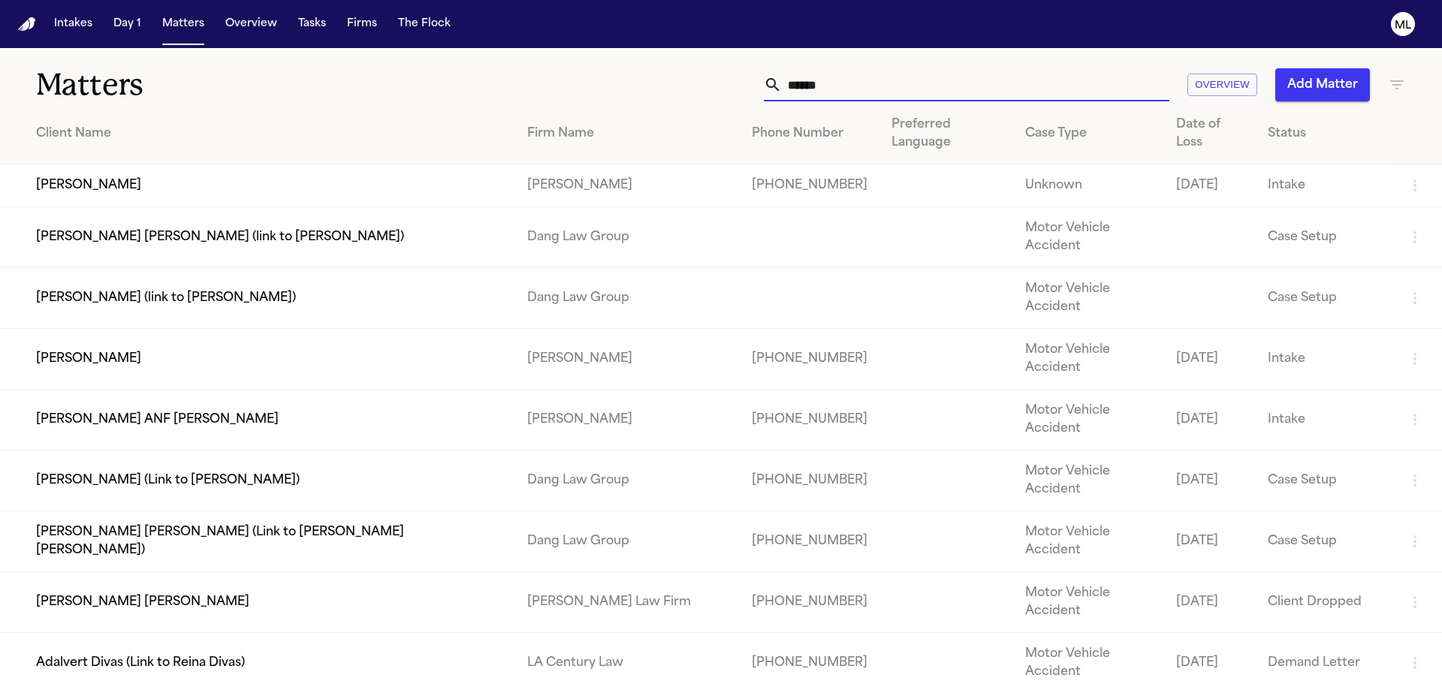
click at [259, 329] on td "Adriana Hernandez" at bounding box center [257, 359] width 515 height 61
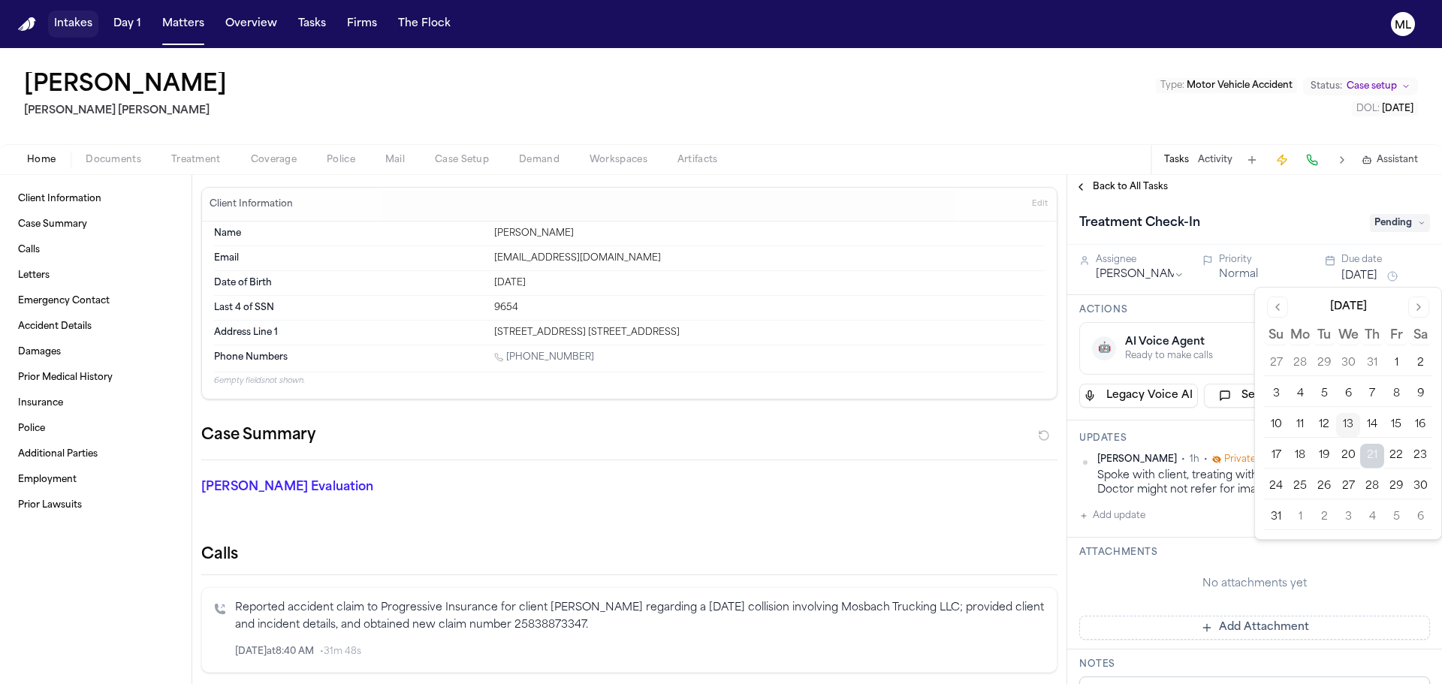
click at [86, 23] on button "Intakes" at bounding box center [73, 24] width 50 height 27
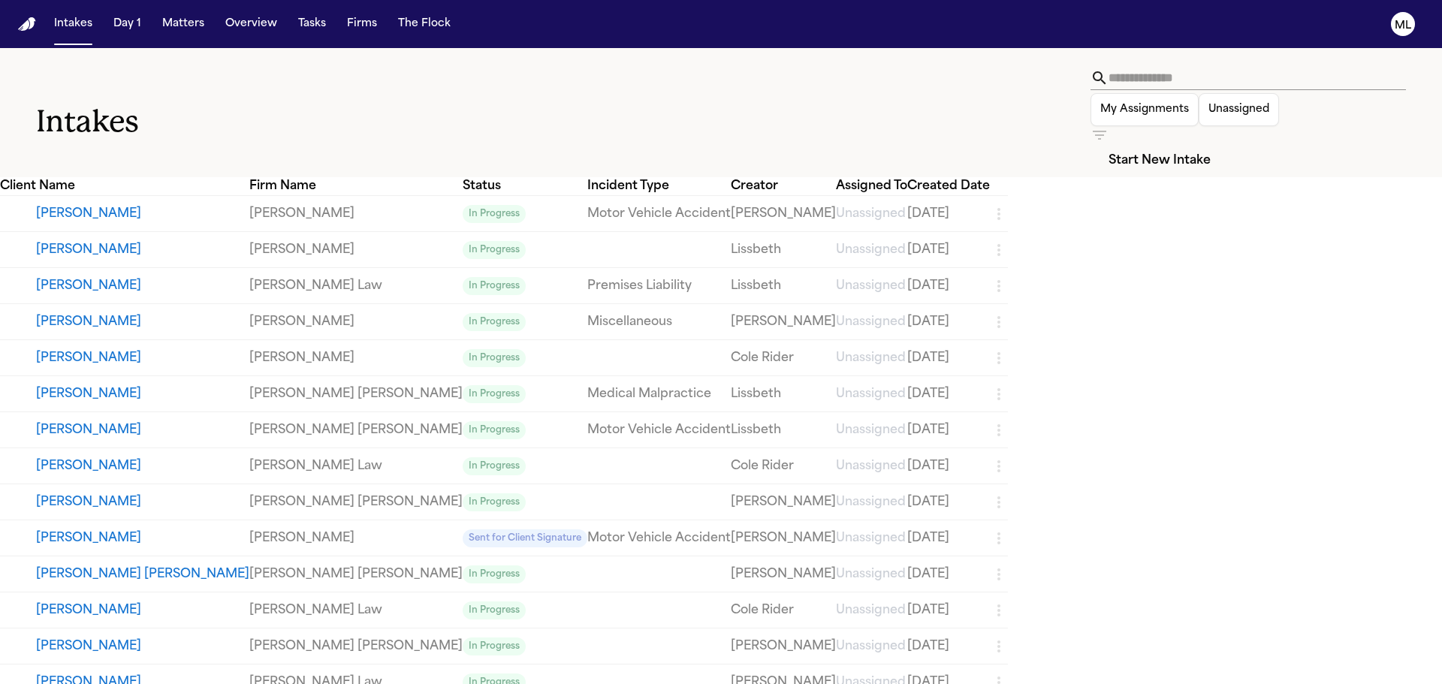
click at [1109, 126] on icon "button" at bounding box center [1100, 135] width 18 height 18
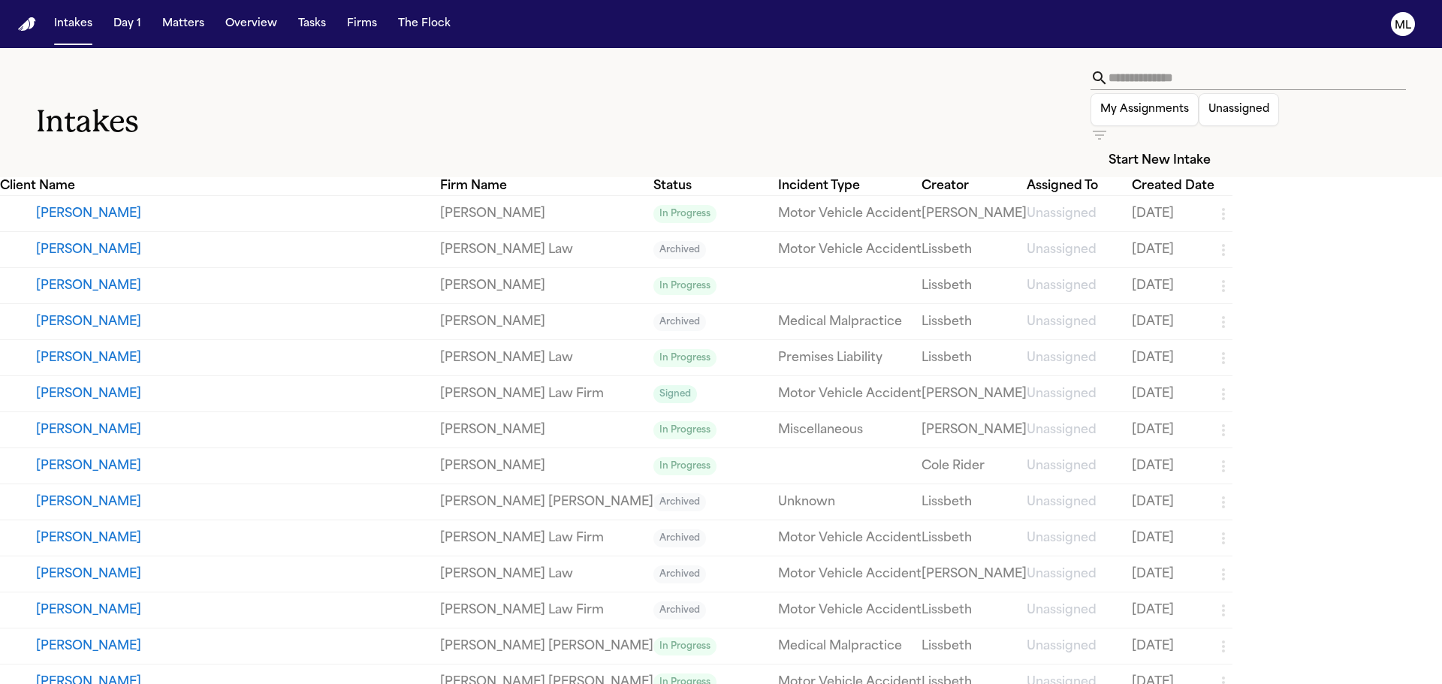
click at [520, 683] on div at bounding box center [721, 684] width 1442 height 0
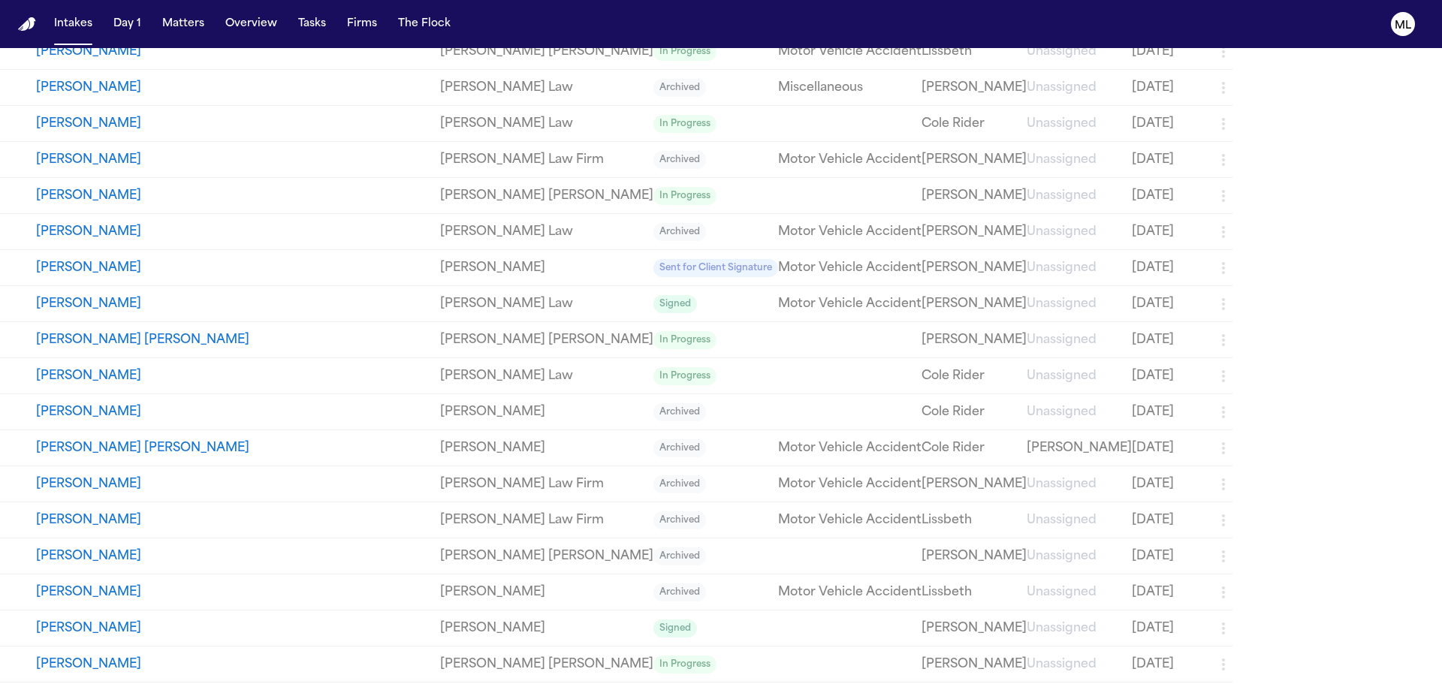
scroll to position [676, 0]
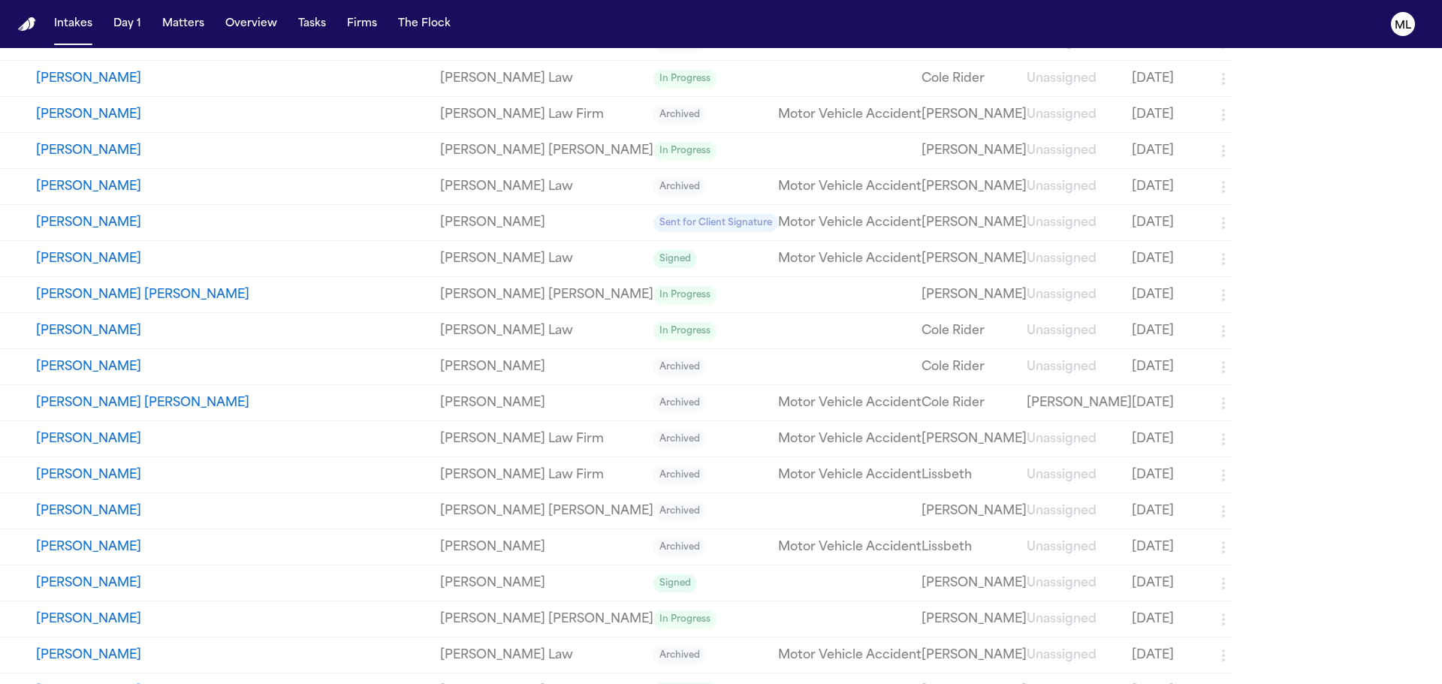
click at [107, 394] on button "Bernadette Daria" at bounding box center [238, 403] width 404 height 18
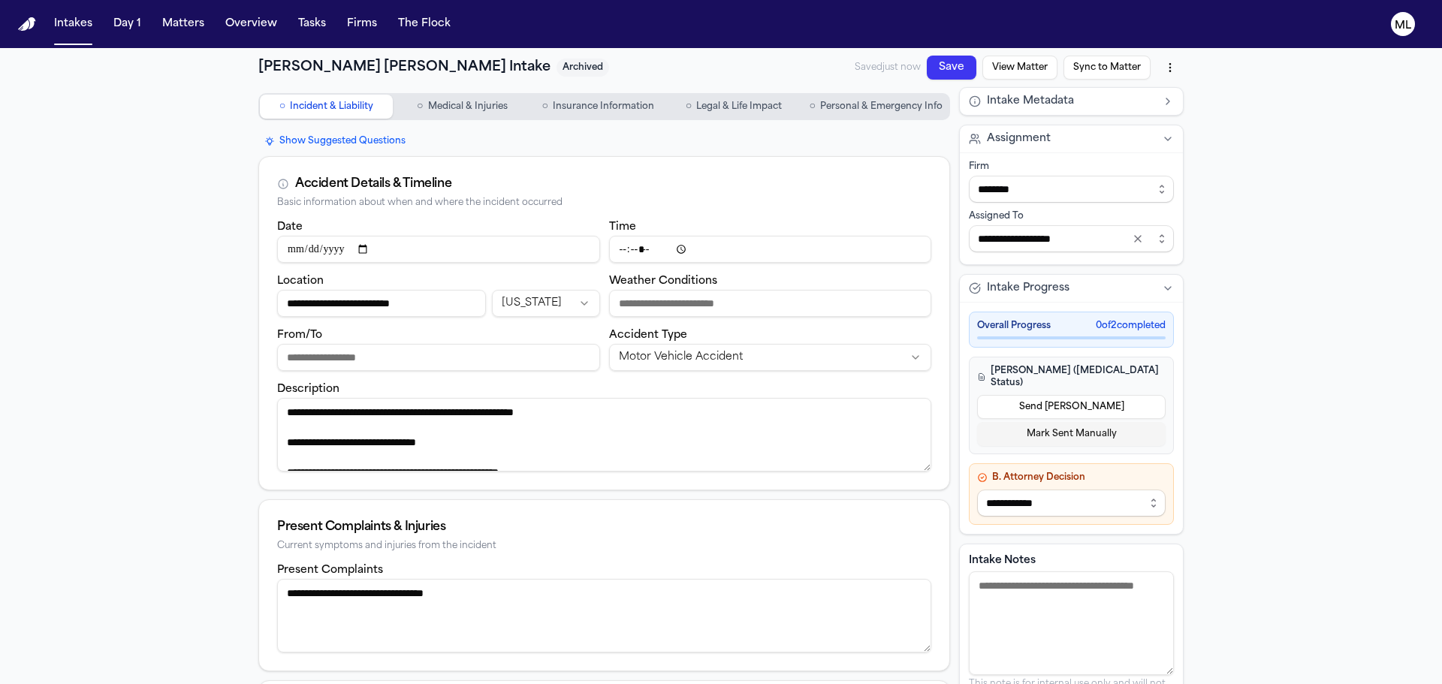
click at [870, 106] on span "Personal & Emergency Info" at bounding box center [881, 107] width 122 height 12
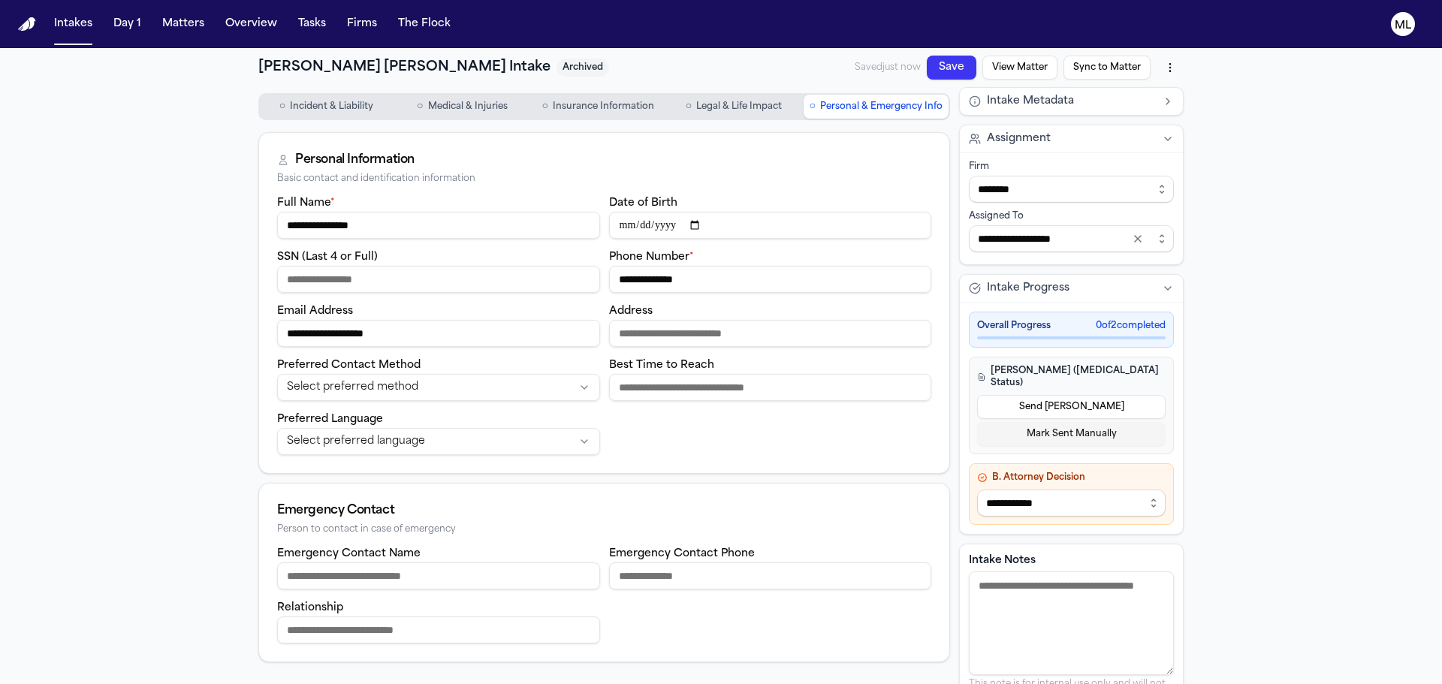
click at [746, 102] on span "Legal & Life Impact" at bounding box center [739, 107] width 86 height 12
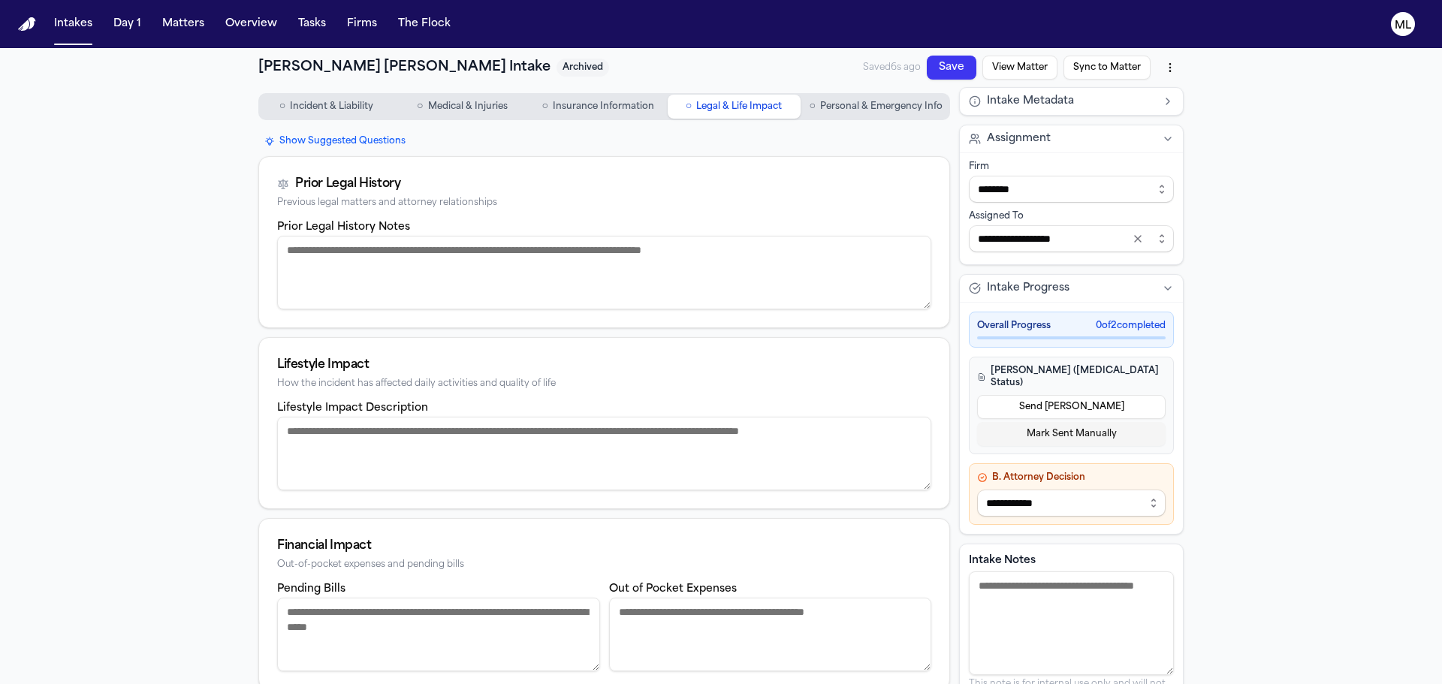
click at [596, 103] on span "Insurance Information" at bounding box center [603, 107] width 101 height 12
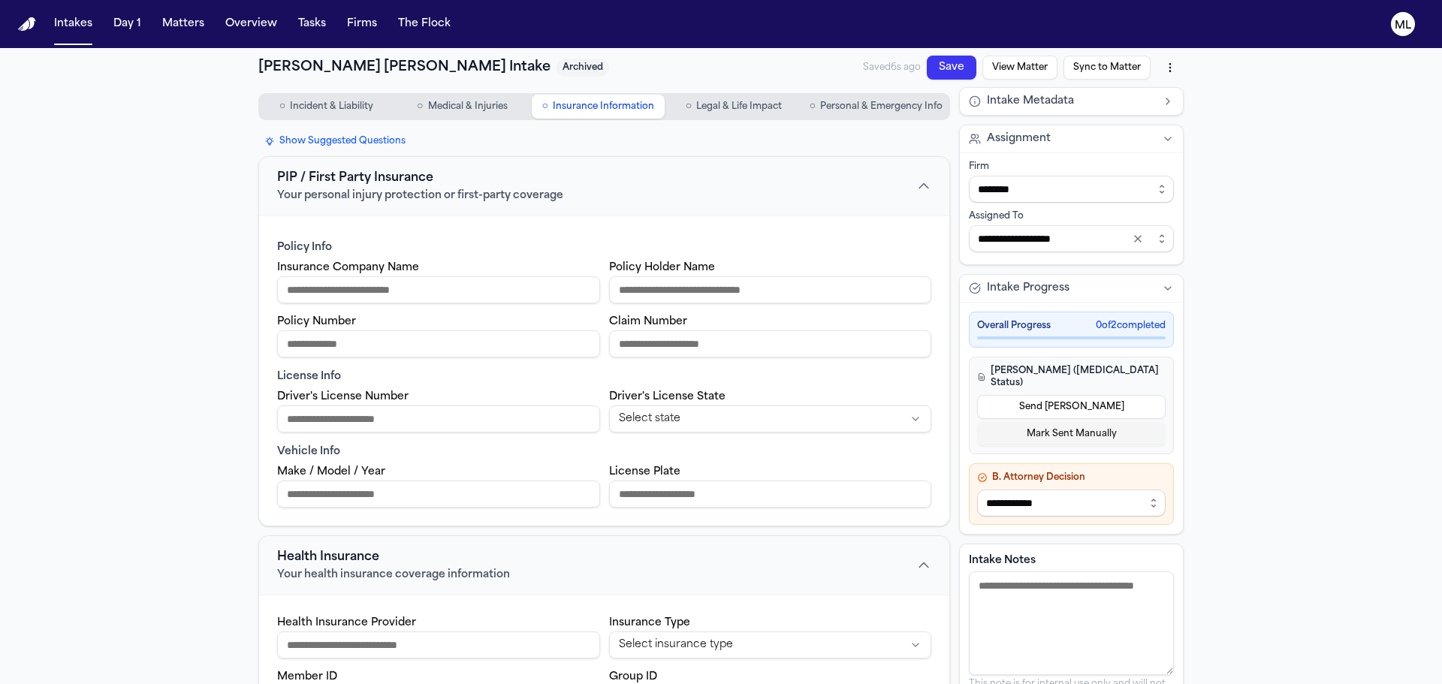
click at [465, 102] on span "Medical & Injuries" at bounding box center [468, 107] width 80 height 12
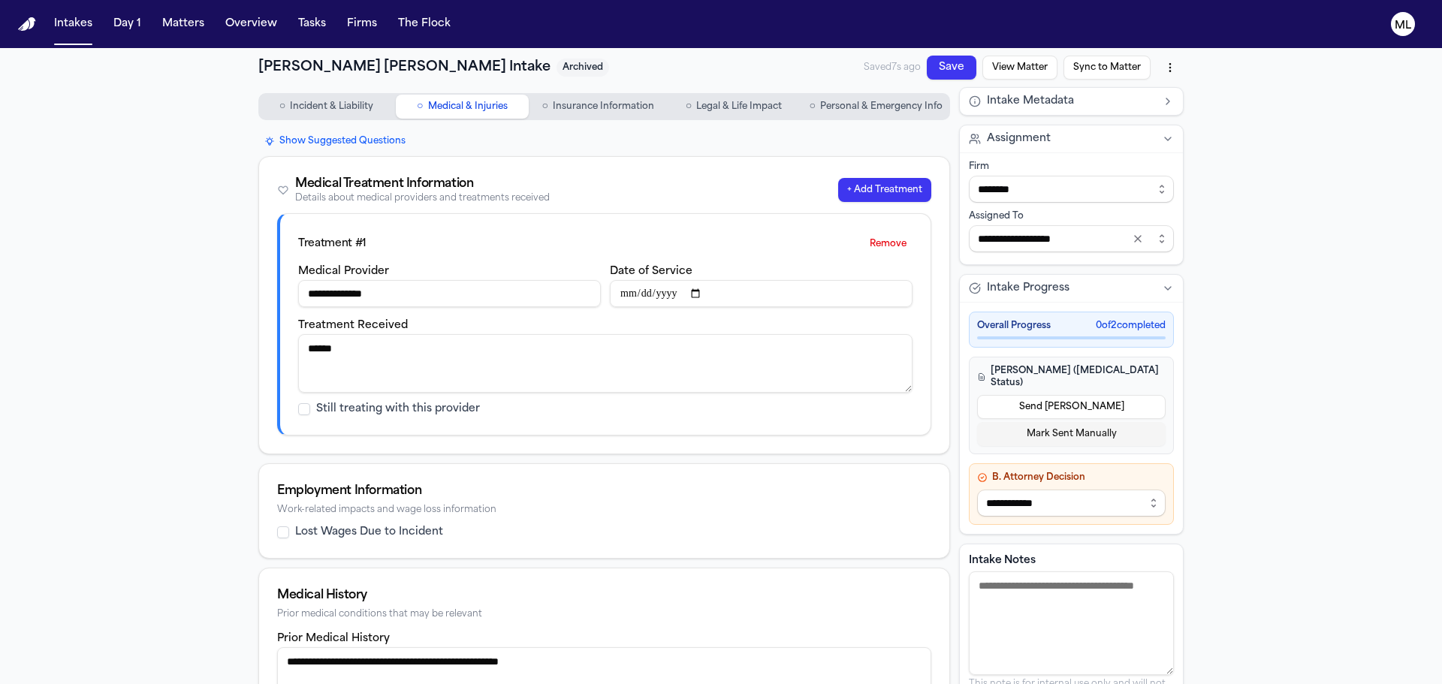
click at [301, 101] on span "Incident & Liability" at bounding box center [331, 107] width 83 height 12
